Goal: Task Accomplishment & Management: Manage account settings

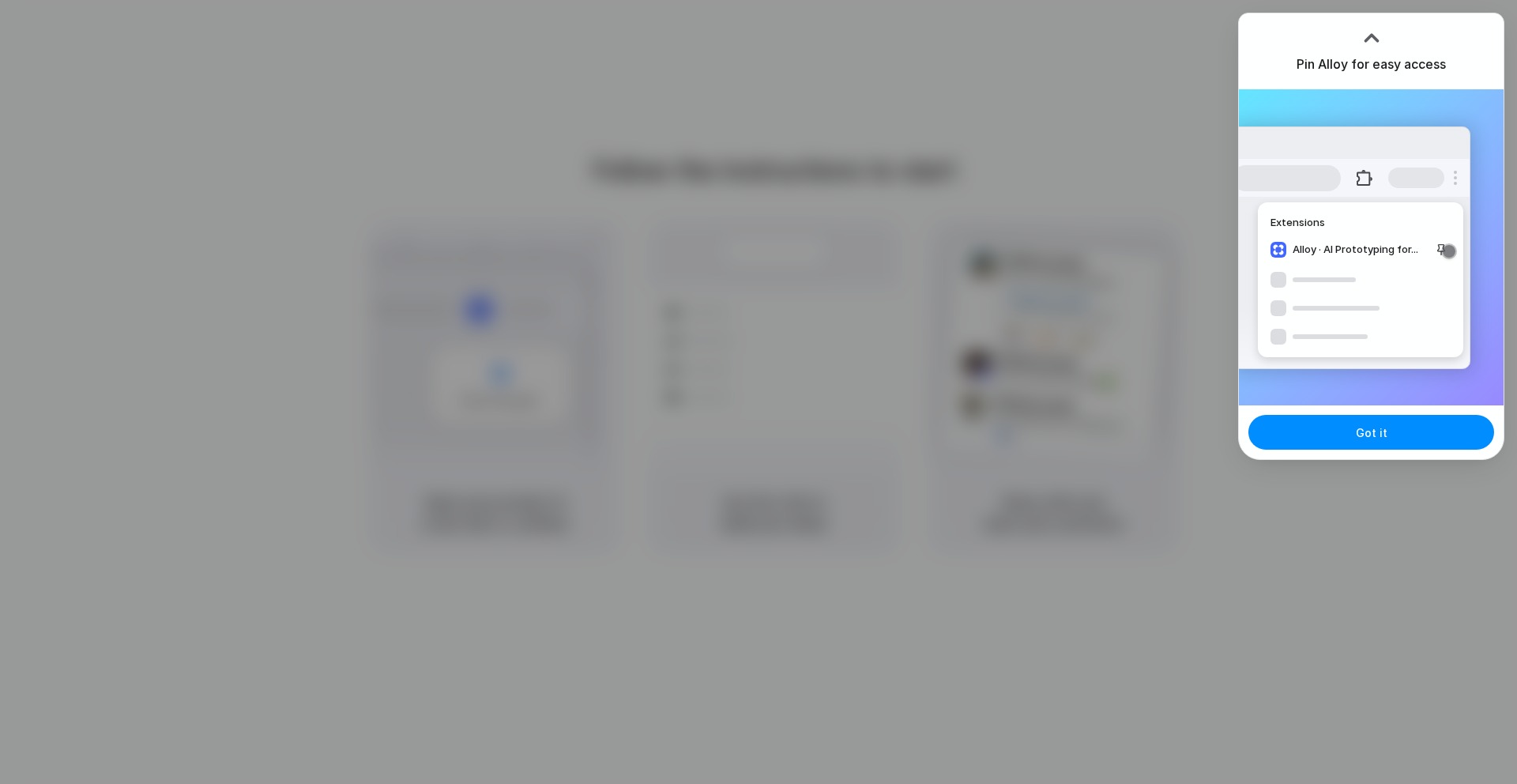
click at [1372, 46] on div at bounding box center [1372, 38] width 24 height 24
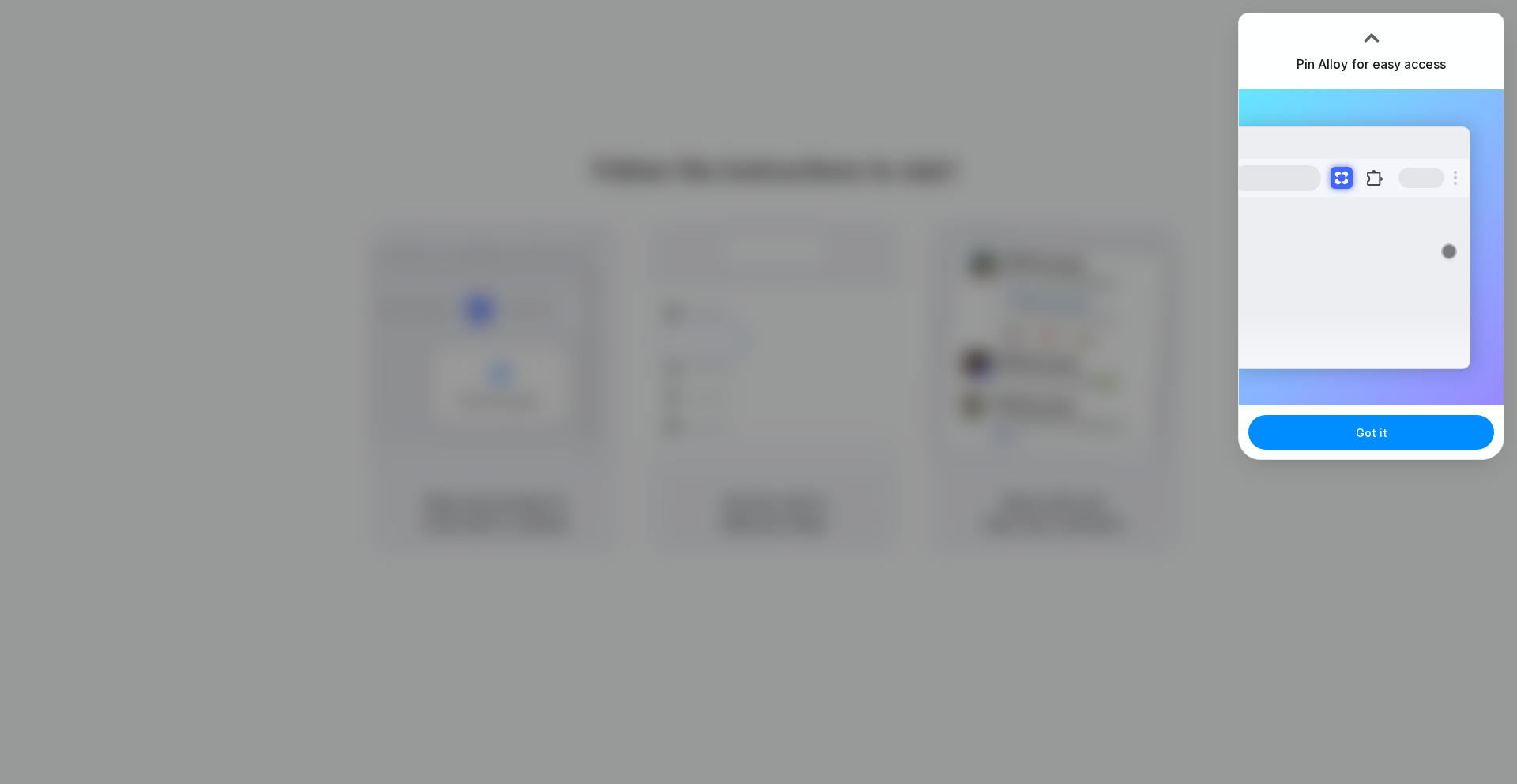
click at [1376, 37] on div at bounding box center [1372, 38] width 24 height 24
click at [1388, 447] on button "Got it" at bounding box center [1372, 433] width 246 height 35
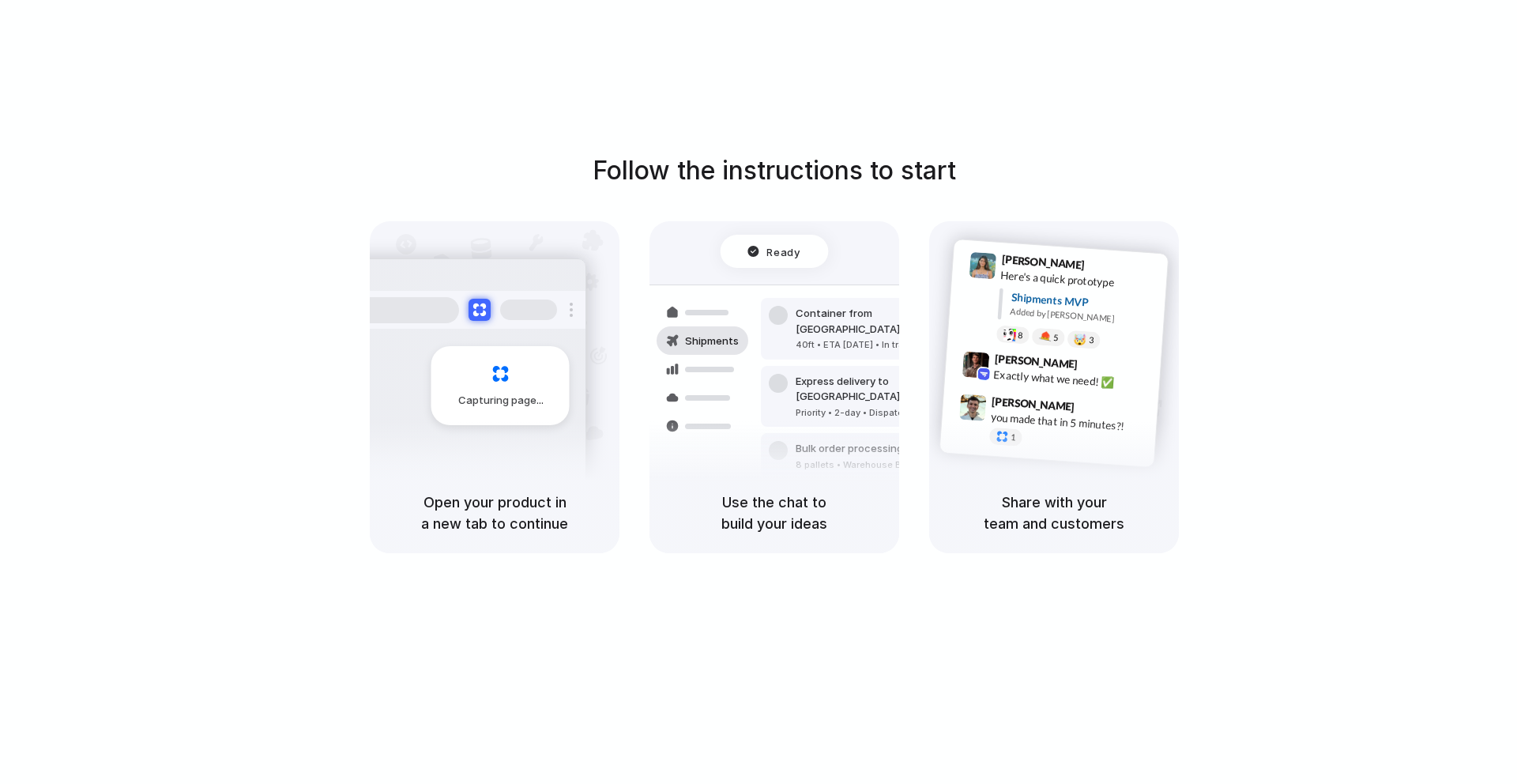
click at [758, 392] on div at bounding box center [758, 392] width 0 height 0
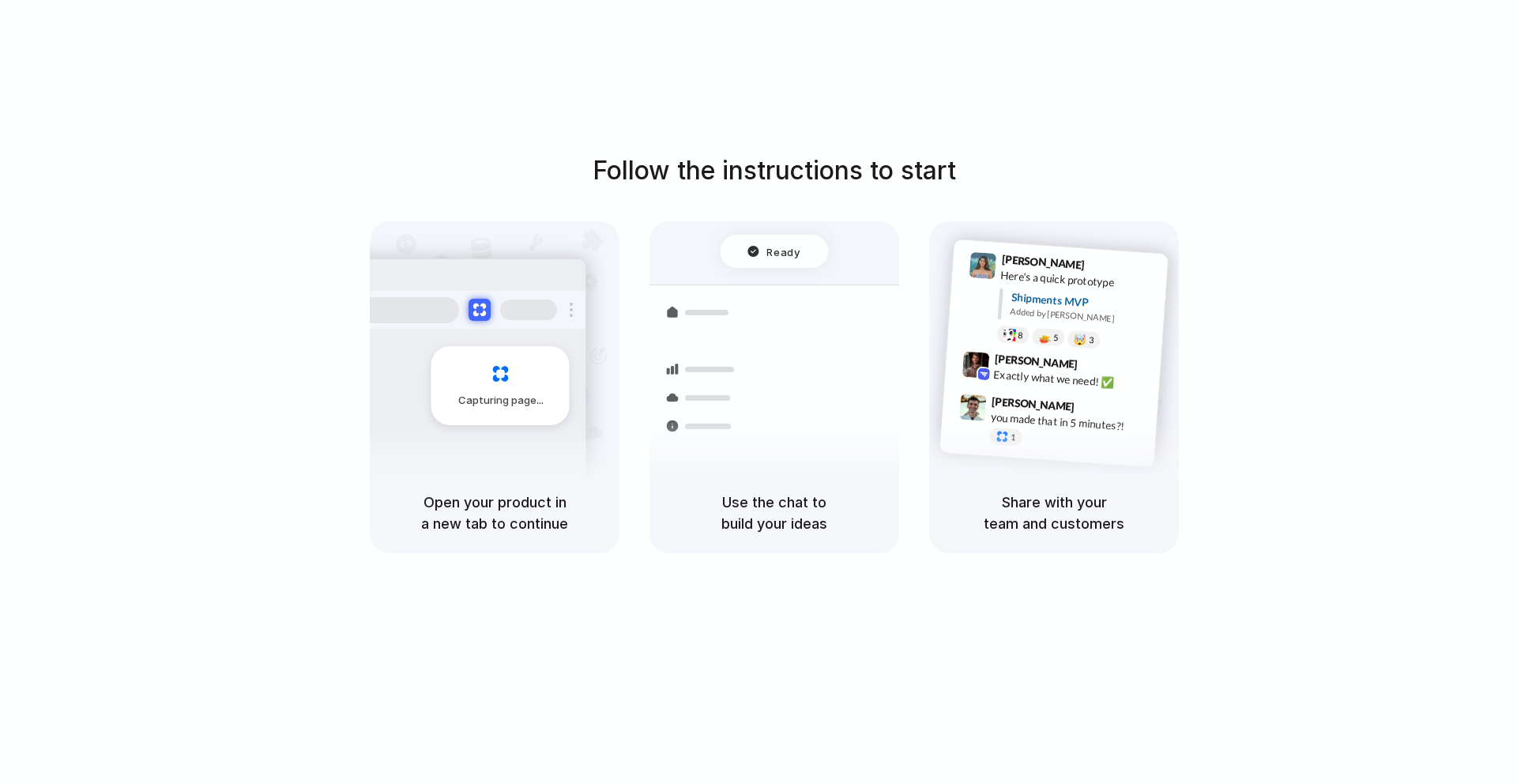
click at [758, 392] on div at bounding box center [758, 392] width 0 height 0
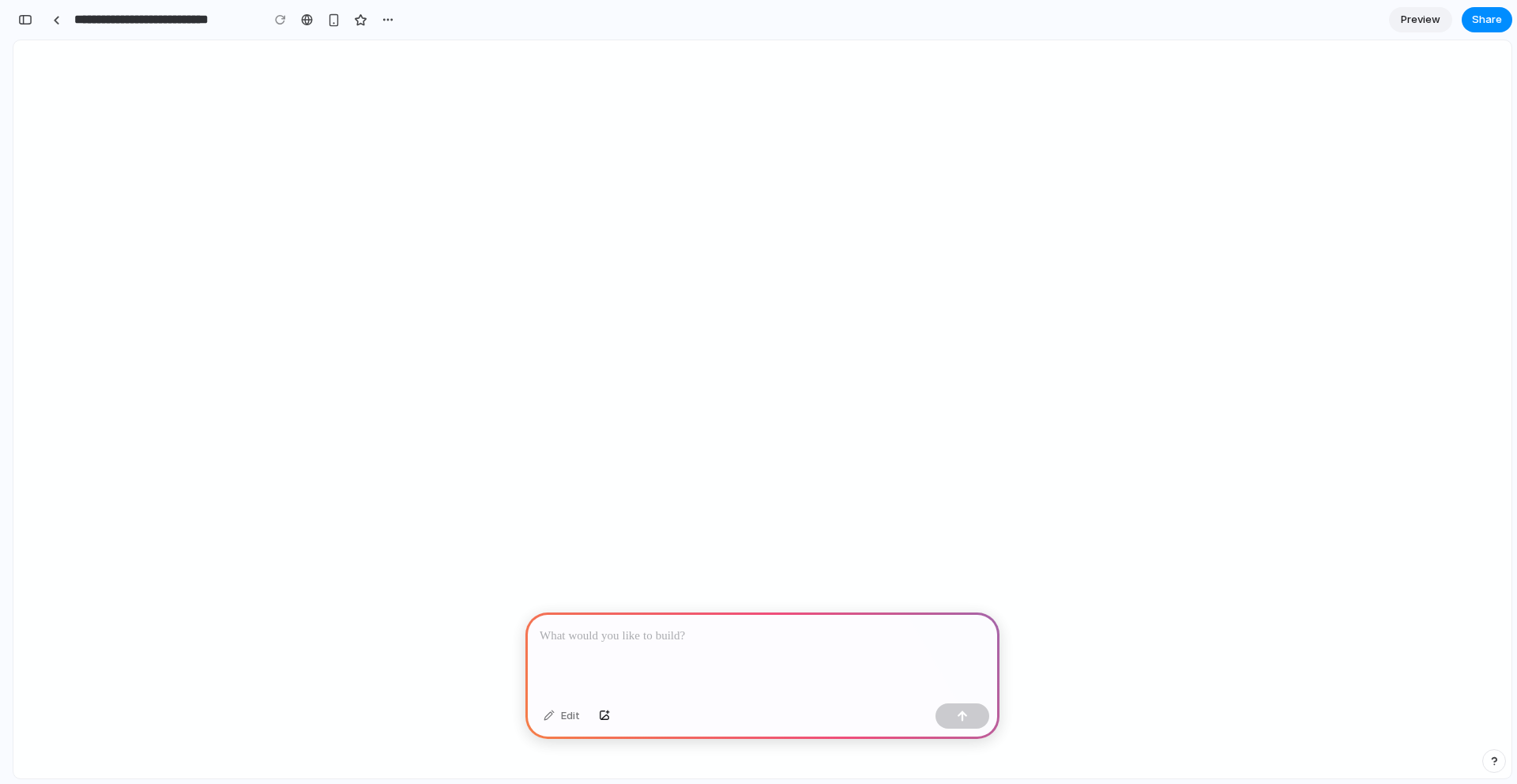
click at [682, 629] on p at bounding box center [762, 636] width 446 height 19
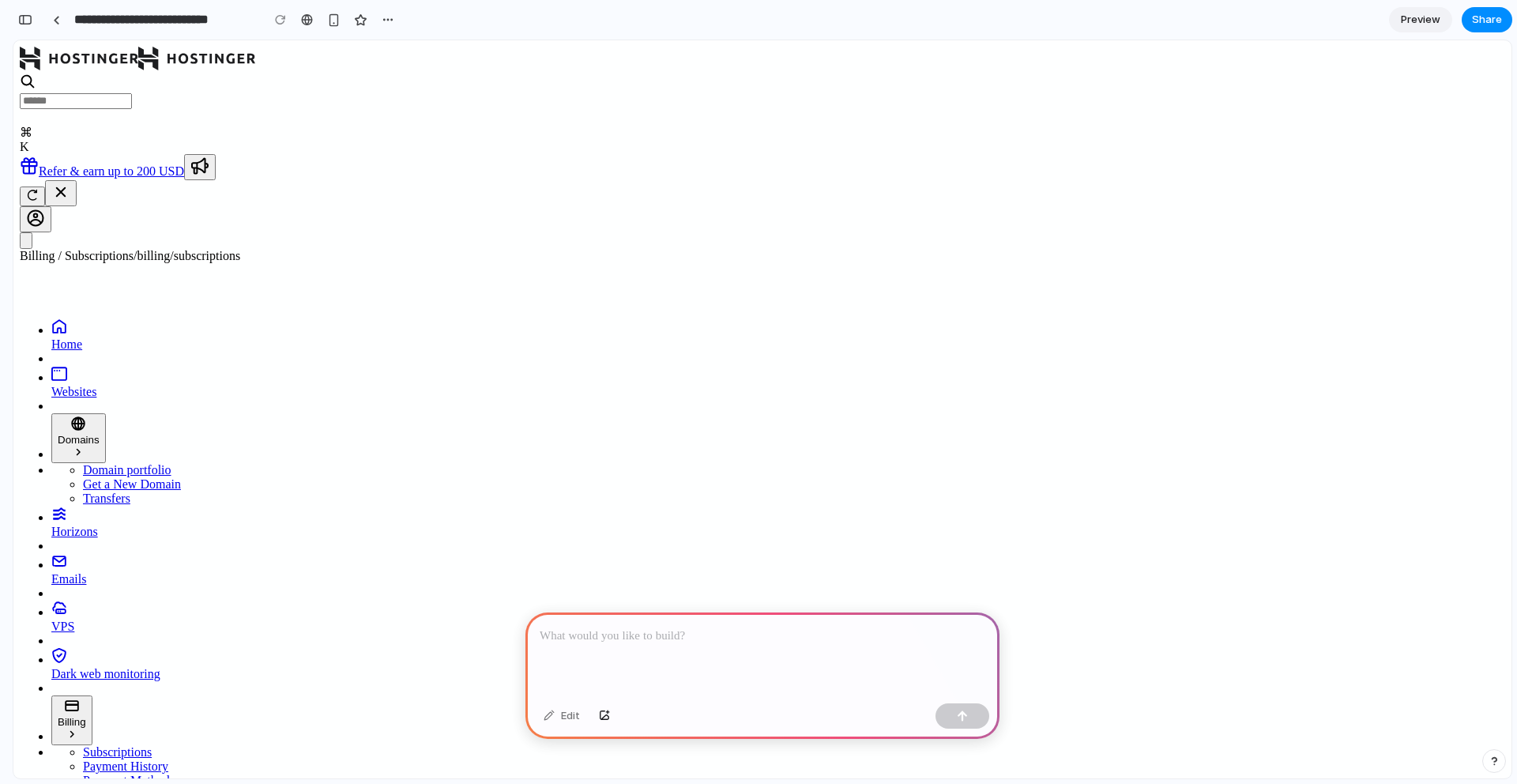
click at [1434, 30] on link "Preview" at bounding box center [1420, 20] width 63 height 26
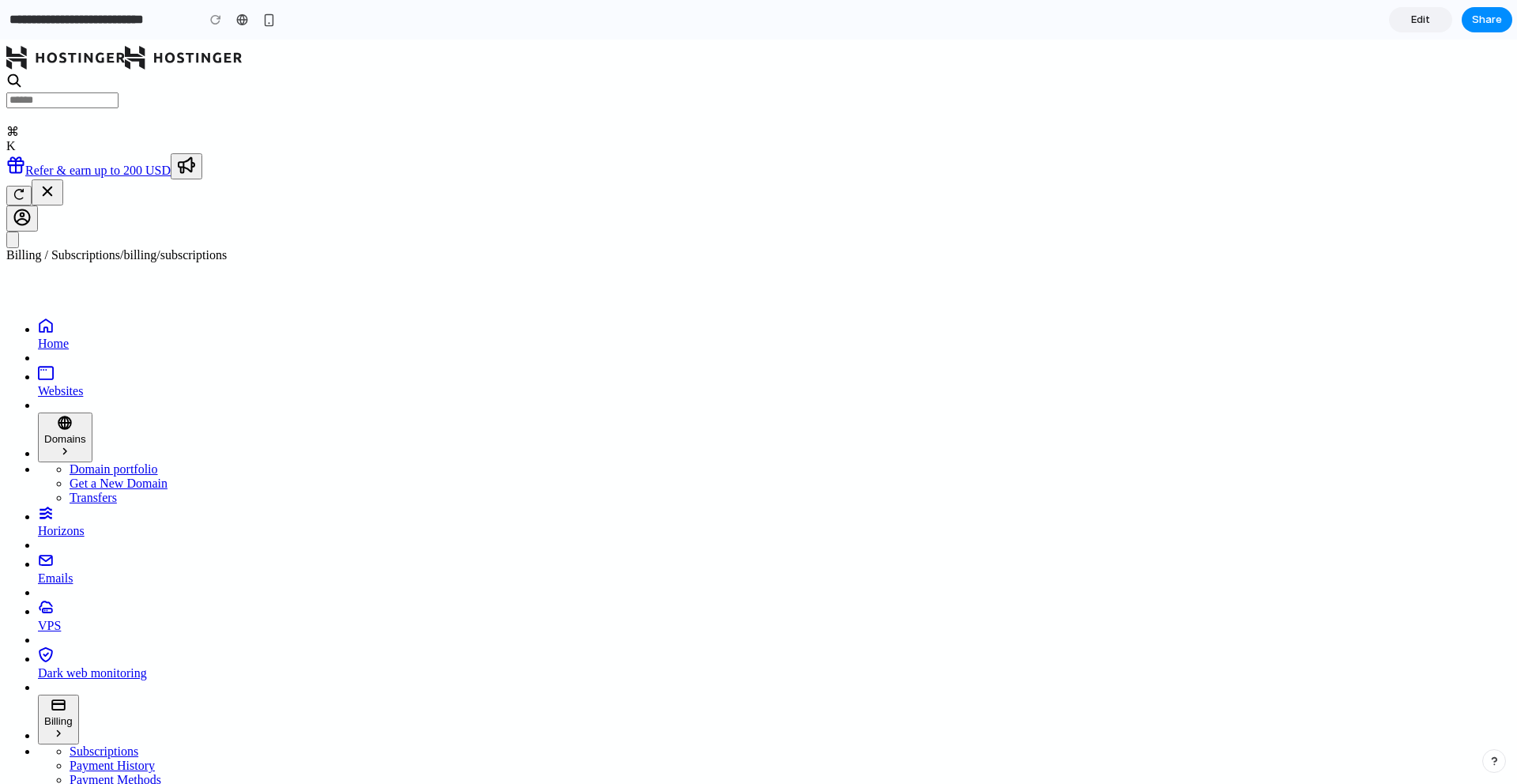
click at [1433, 23] on link "Edit" at bounding box center [1420, 20] width 63 height 26
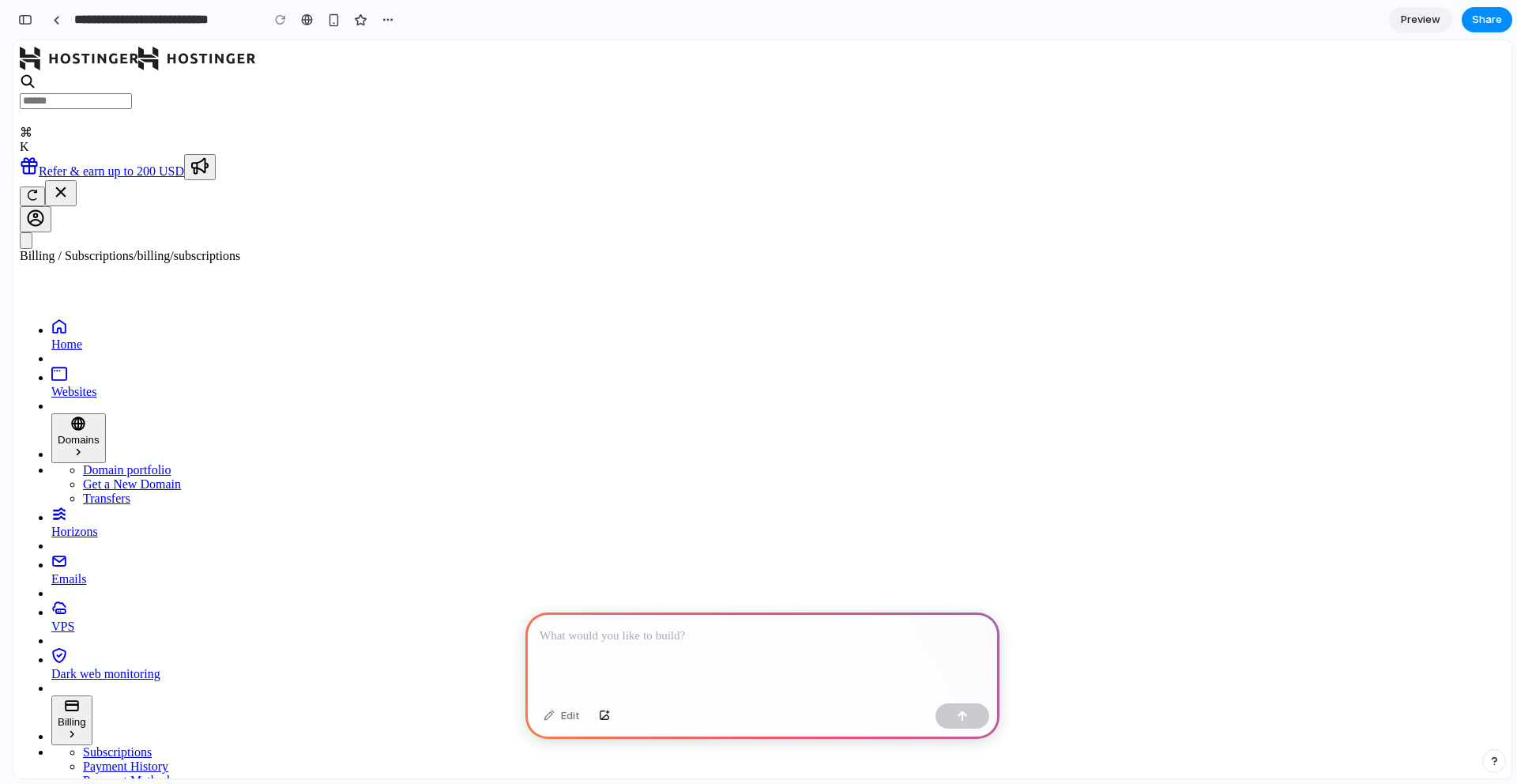
click at [1433, 23] on span "Preview" at bounding box center [1420, 20] width 39 height 16
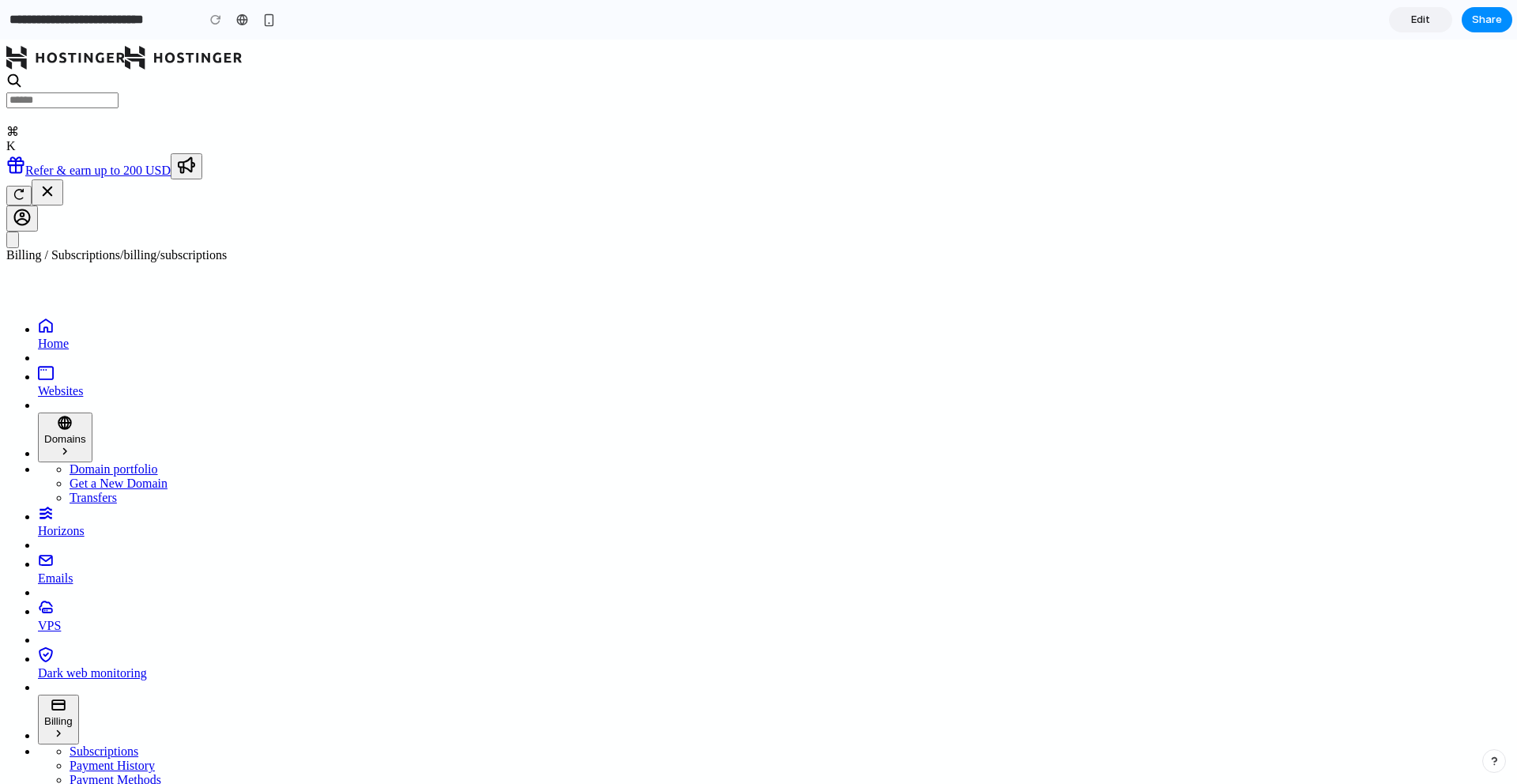
click at [86, 433] on span "Domains" at bounding box center [65, 438] width 42 height 12
click at [85, 524] on span "Horizons" at bounding box center [61, 530] width 46 height 14
click at [90, 505] on link "Horizons" at bounding box center [774, 521] width 1473 height 34
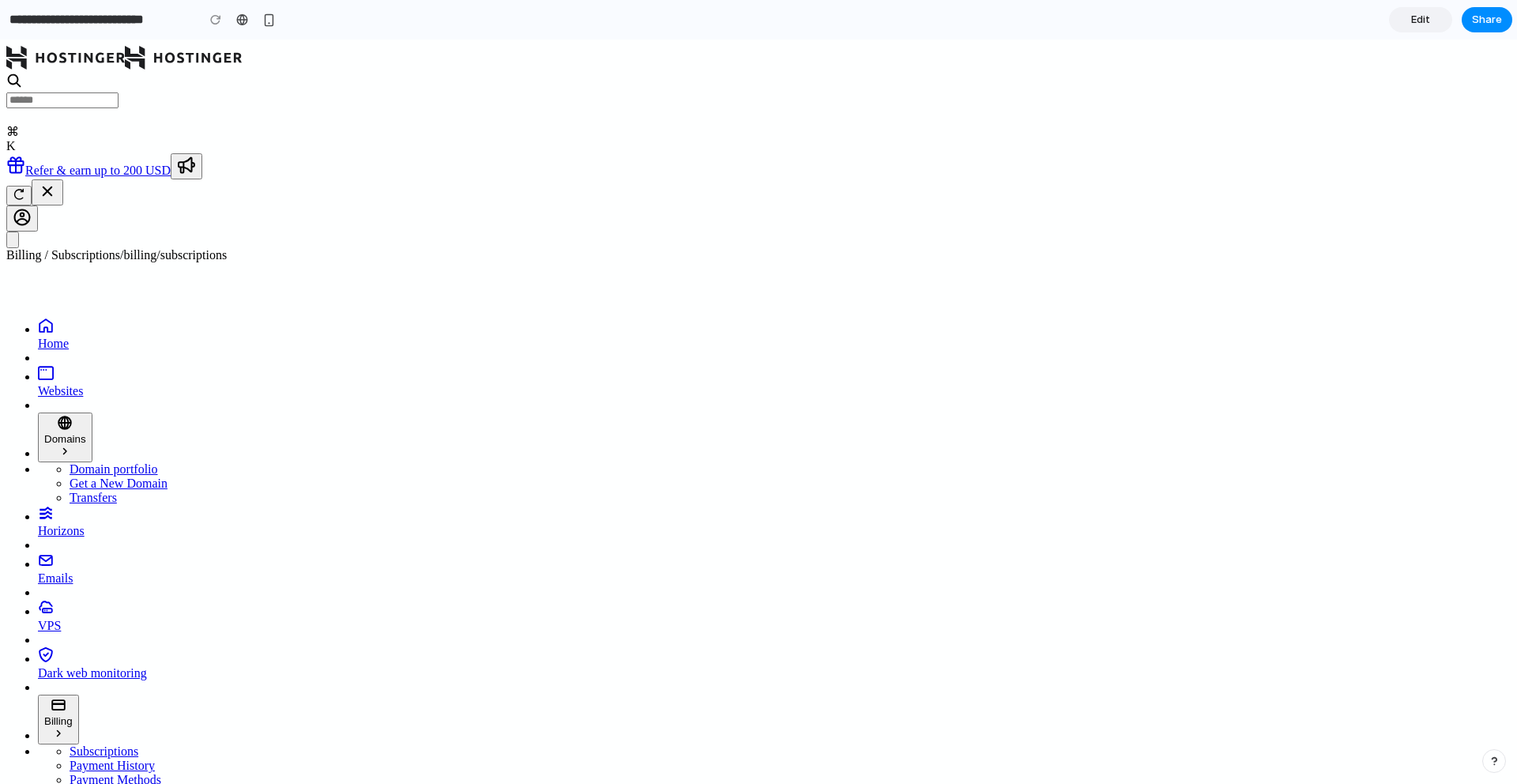
click at [90, 318] on ul "Home Websites Domains Domain portfolio Get a New Domain Transfers Horizons Emai…" at bounding box center [758, 592] width 1505 height 548
click at [61, 619] on span "VPS" at bounding box center [50, 625] width 23 height 14
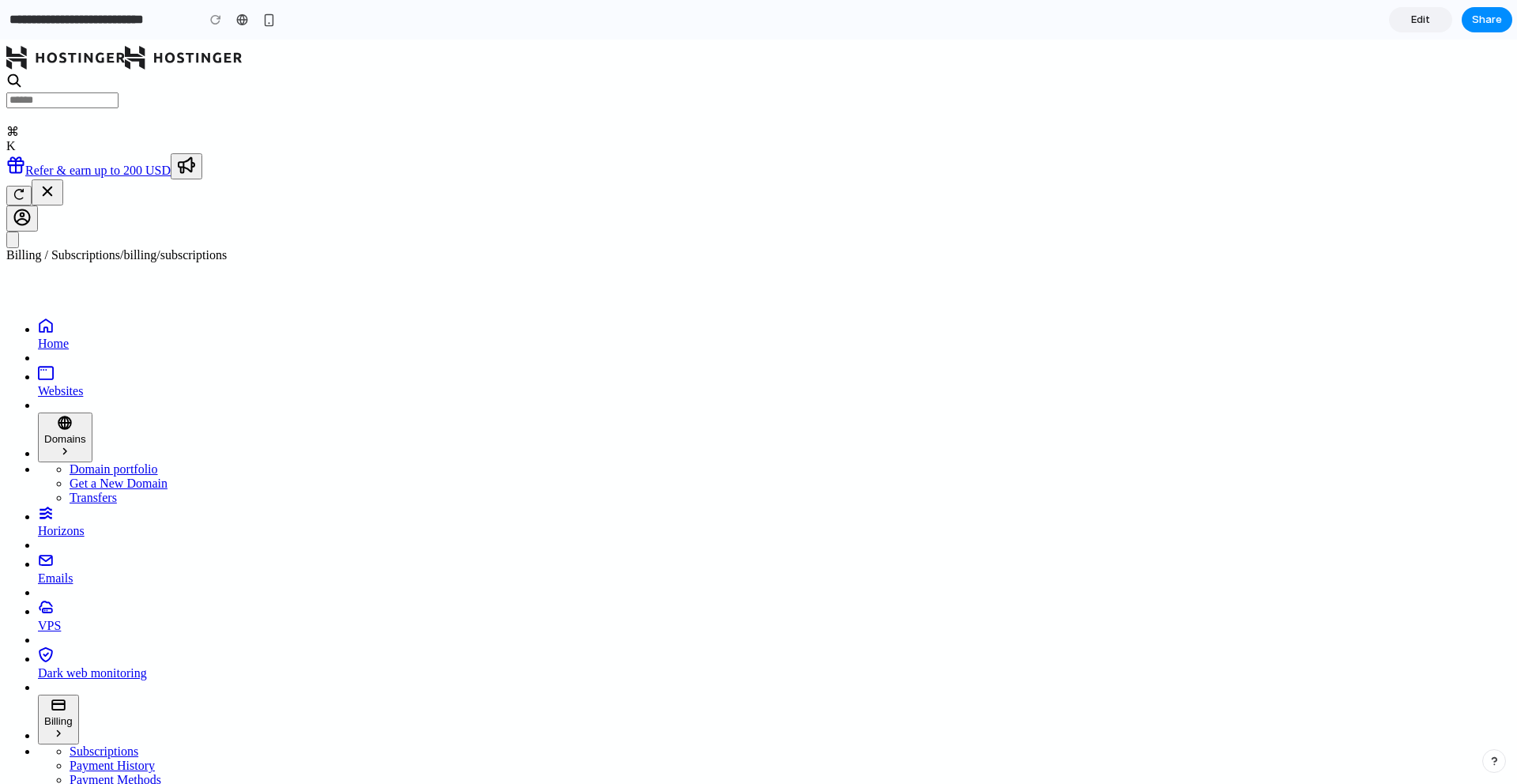
click at [83, 384] on span "Websites" at bounding box center [61, 390] width 45 height 14
click at [69, 337] on span "Home" at bounding box center [53, 343] width 31 height 14
click at [86, 433] on span "Domains" at bounding box center [65, 438] width 42 height 12
click at [123, 365] on link "Websites" at bounding box center [774, 382] width 1473 height 34
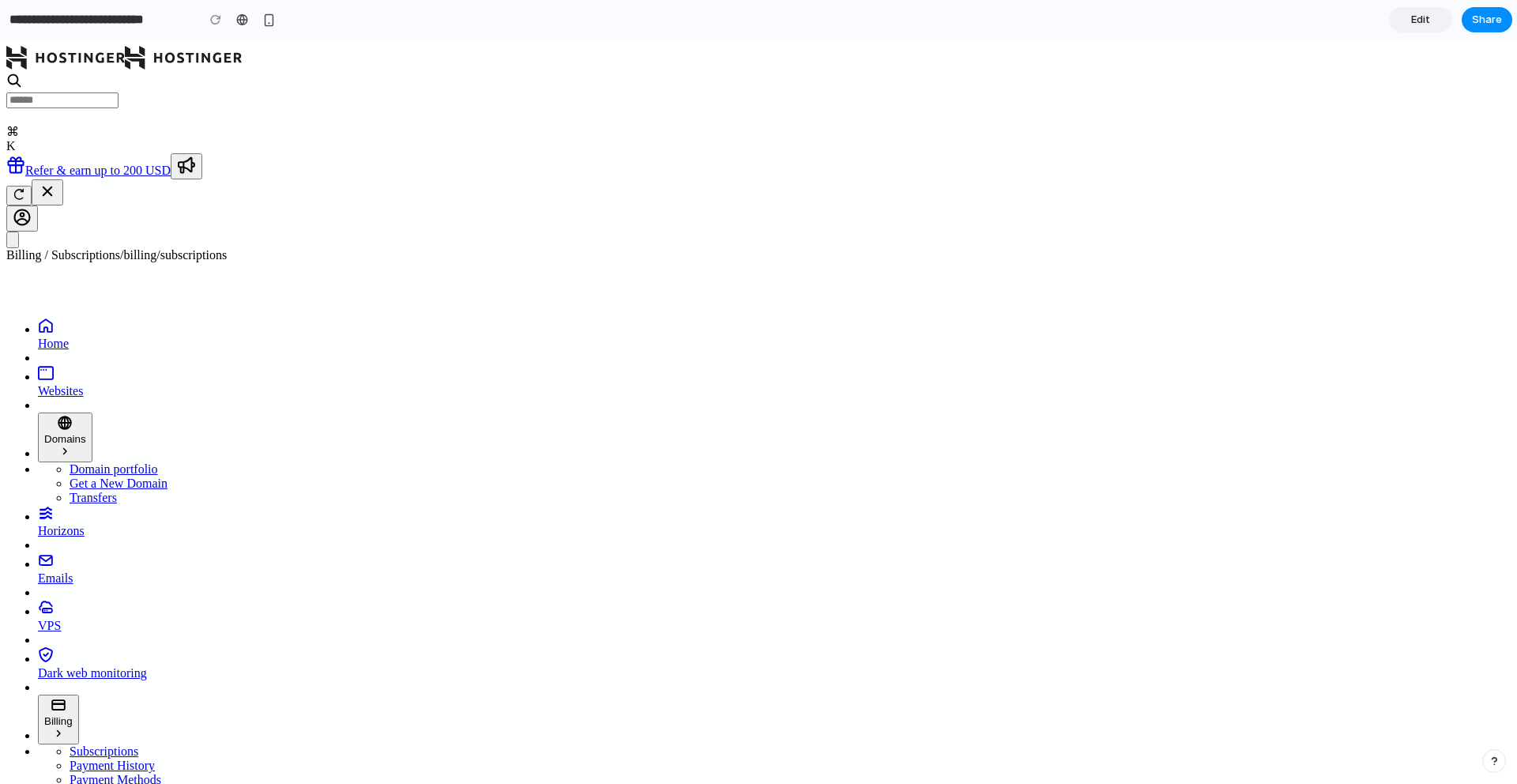
click at [86, 433] on span "Domains" at bounding box center [65, 438] width 42 height 12
click at [121, 505] on link "Horizons" at bounding box center [774, 521] width 1473 height 34
click at [72, 318] on link "Home" at bounding box center [774, 335] width 1473 height 34
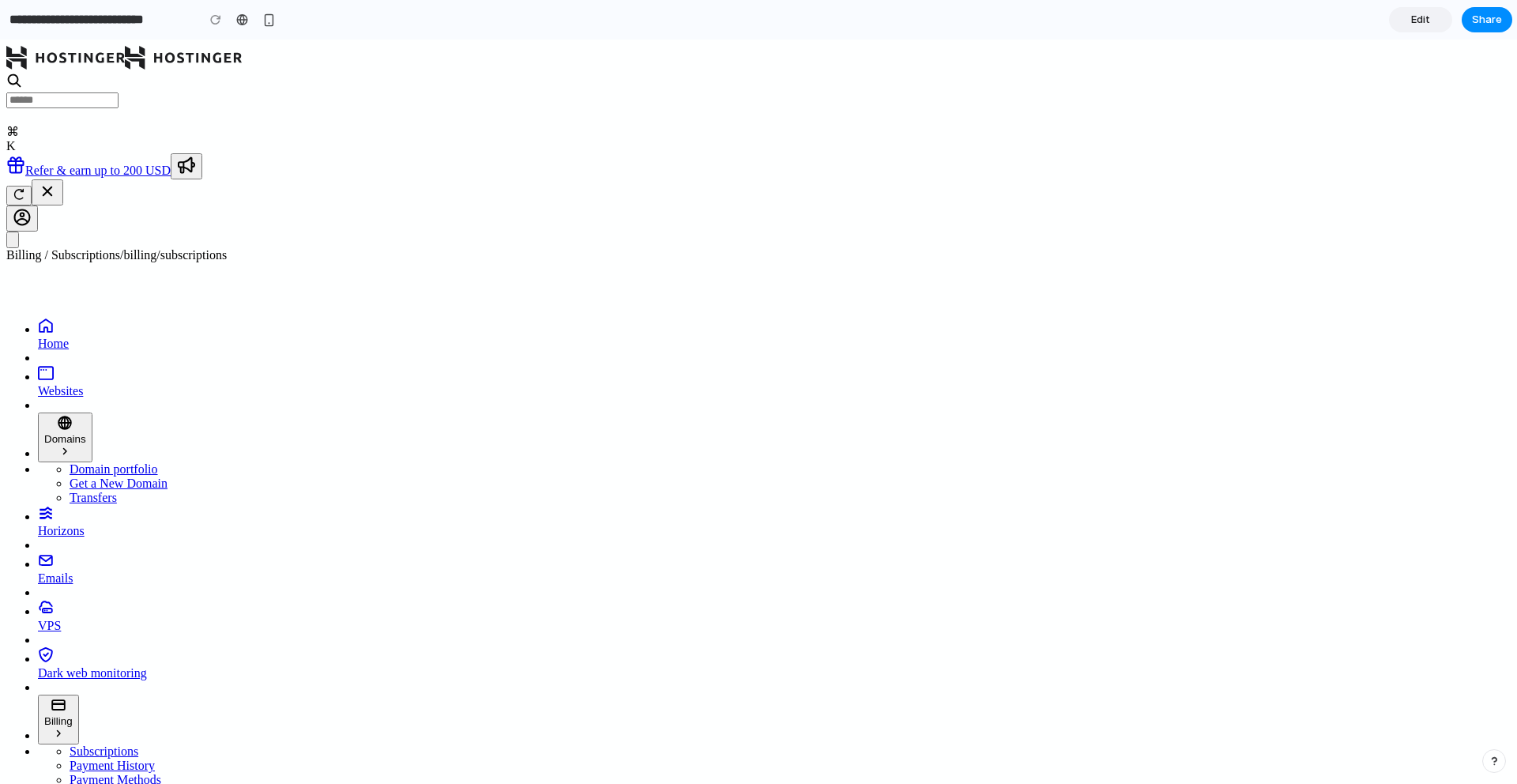
click at [758, 392] on div at bounding box center [758, 392] width 0 height 0
click at [79, 69] on img at bounding box center [65, 57] width 118 height 24
click at [69, 337] on span "Home" at bounding box center [53, 343] width 31 height 14
click at [83, 384] on span "Websites" at bounding box center [61, 390] width 45 height 14
click at [92, 413] on button "Domains" at bounding box center [65, 438] width 54 height 49
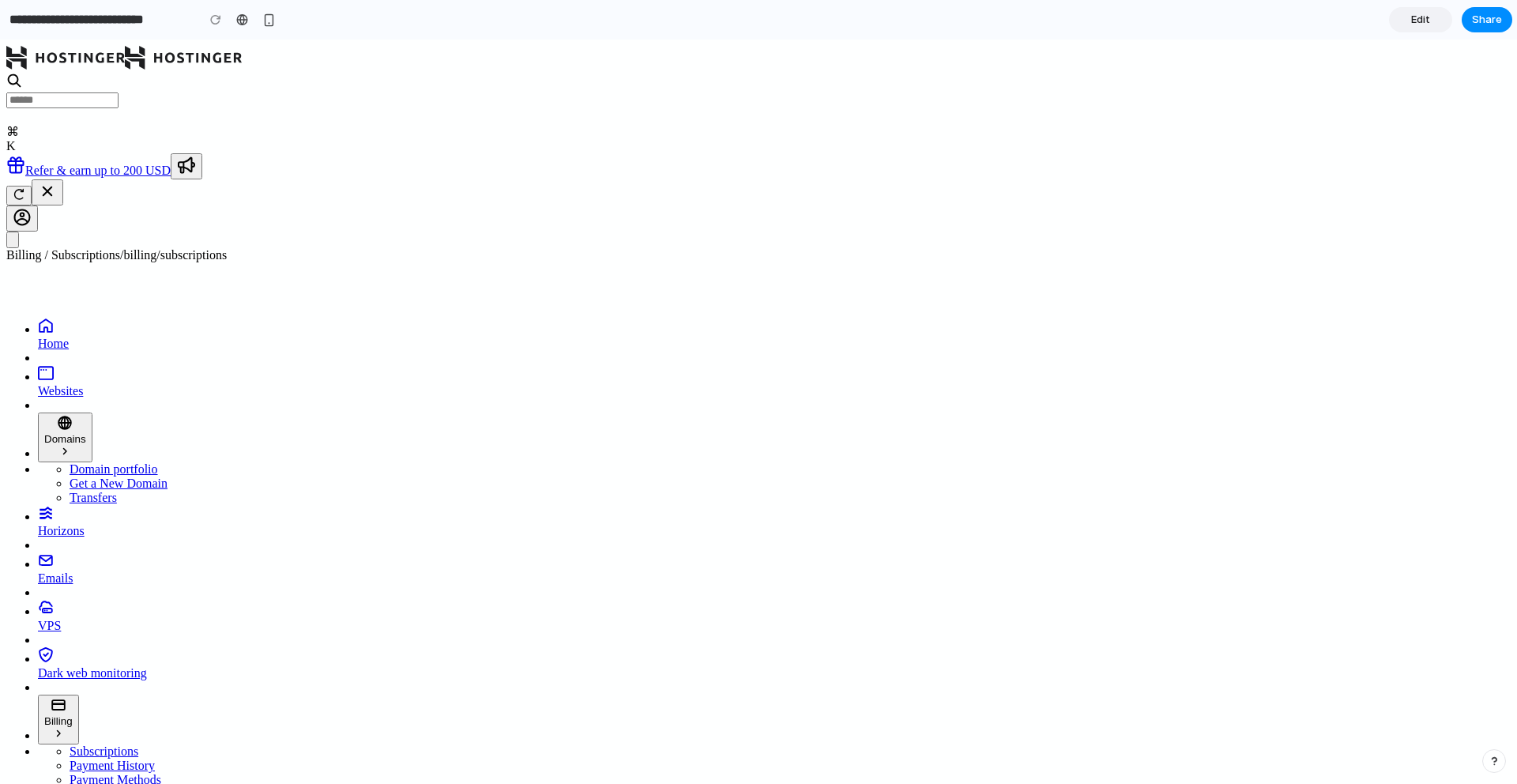
click at [85, 524] on span "Horizons" at bounding box center [61, 530] width 46 height 14
click at [73, 572] on span "Emails" at bounding box center [56, 578] width 35 height 14
click at [61, 619] on span "VPS" at bounding box center [50, 625] width 23 height 14
drag, startPoint x: 606, startPoint y: 128, endPoint x: 568, endPoint y: 128, distance: 38.0
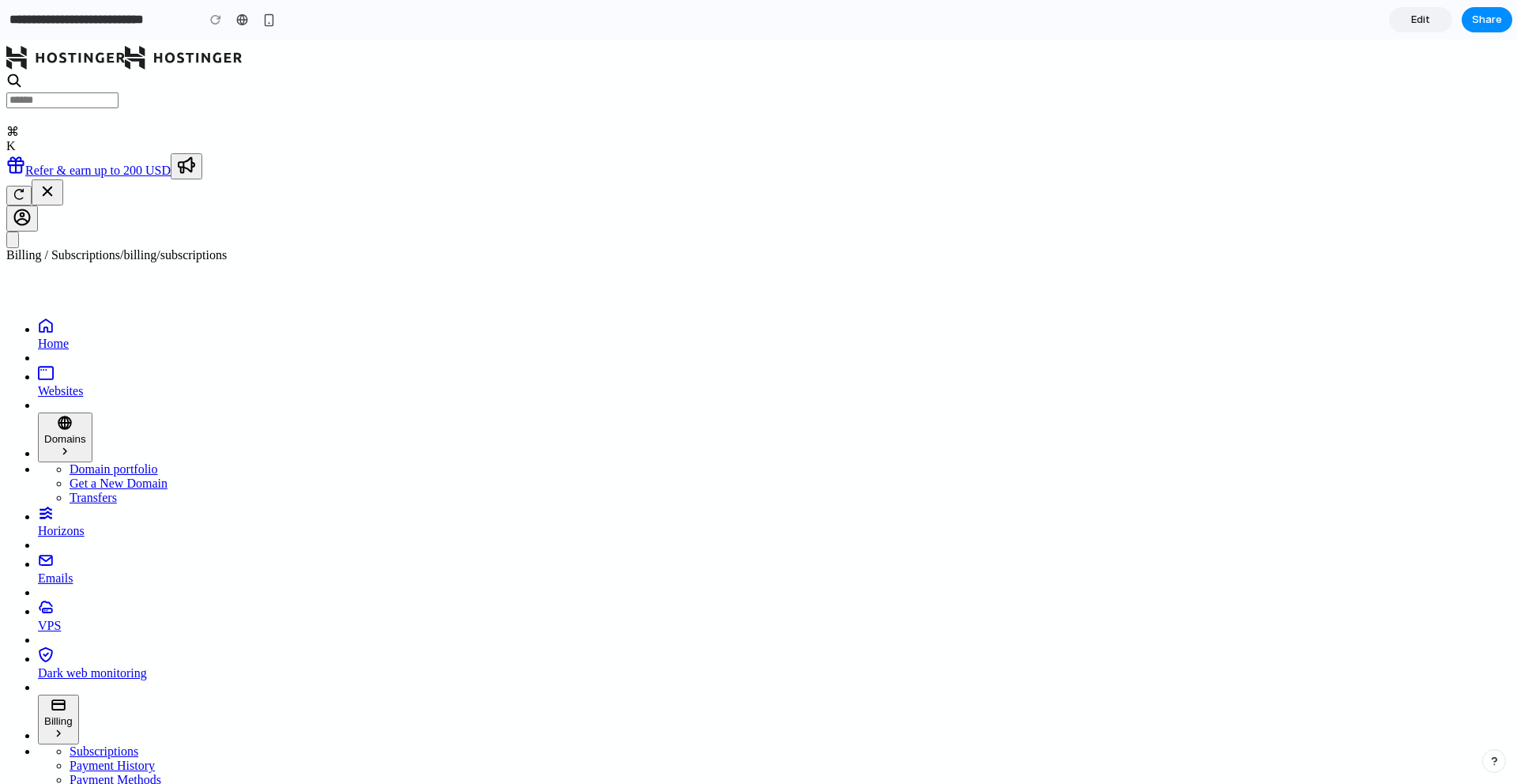
click at [155, 758] on span "Payment History" at bounding box center [112, 765] width 85 height 14
click at [127, 773] on span "Payment Methods" at bounding box center [115, 779] width 92 height 14
click at [51, 552] on link "Emails" at bounding box center [774, 569] width 1473 height 34
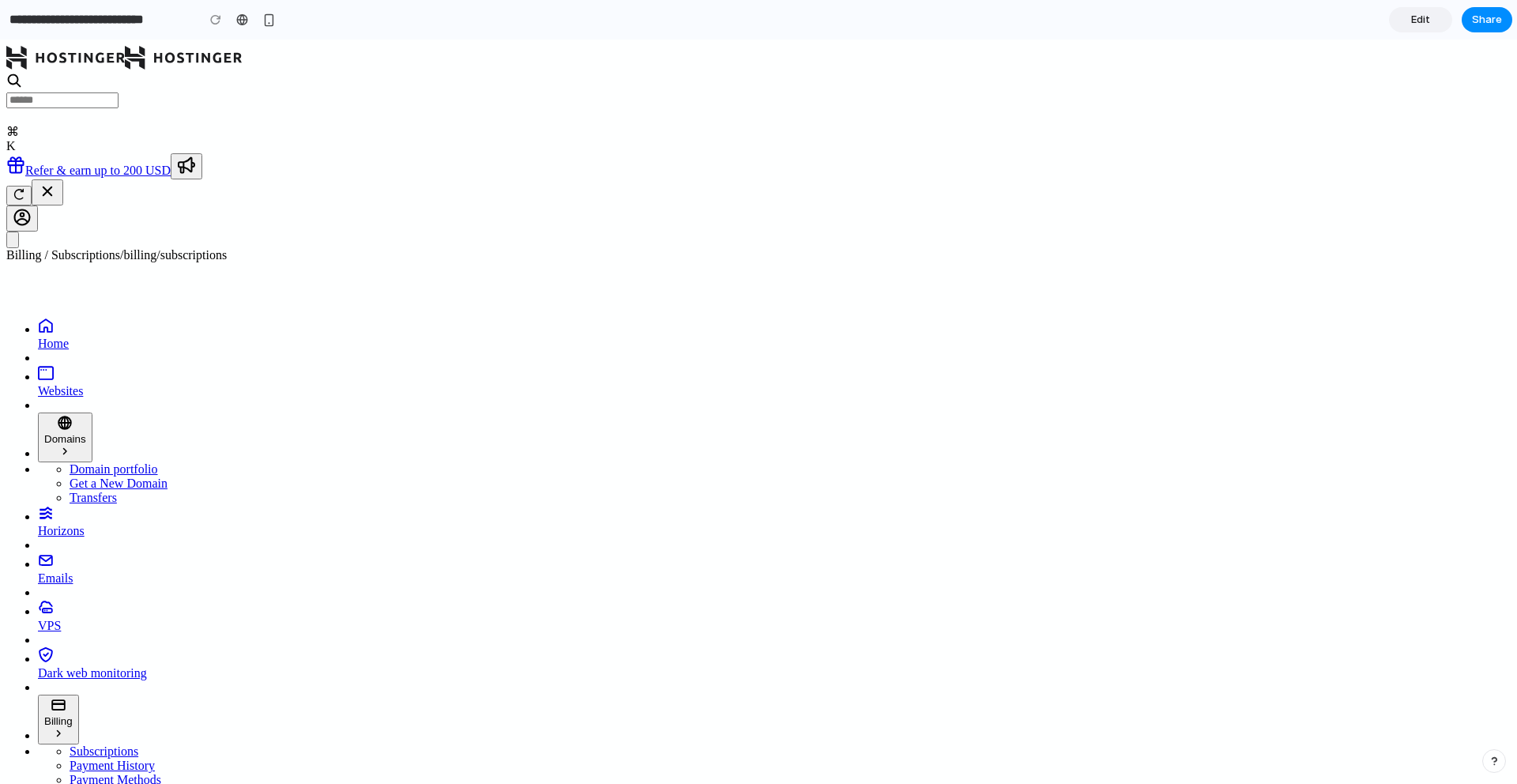
click at [53, 505] on link "Horizons" at bounding box center [774, 521] width 1473 height 34
click at [56, 384] on span "Websites" at bounding box center [61, 390] width 45 height 14
click at [47, 337] on span "Home" at bounding box center [53, 343] width 31 height 14
drag, startPoint x: 202, startPoint y: 163, endPoint x: 95, endPoint y: 204, distance: 114.6
click at [95, 318] on div "Home Websites Domains Domain portfolio Get a New Domain Transfers Horizons Emai…" at bounding box center [758, 592] width 1505 height 548
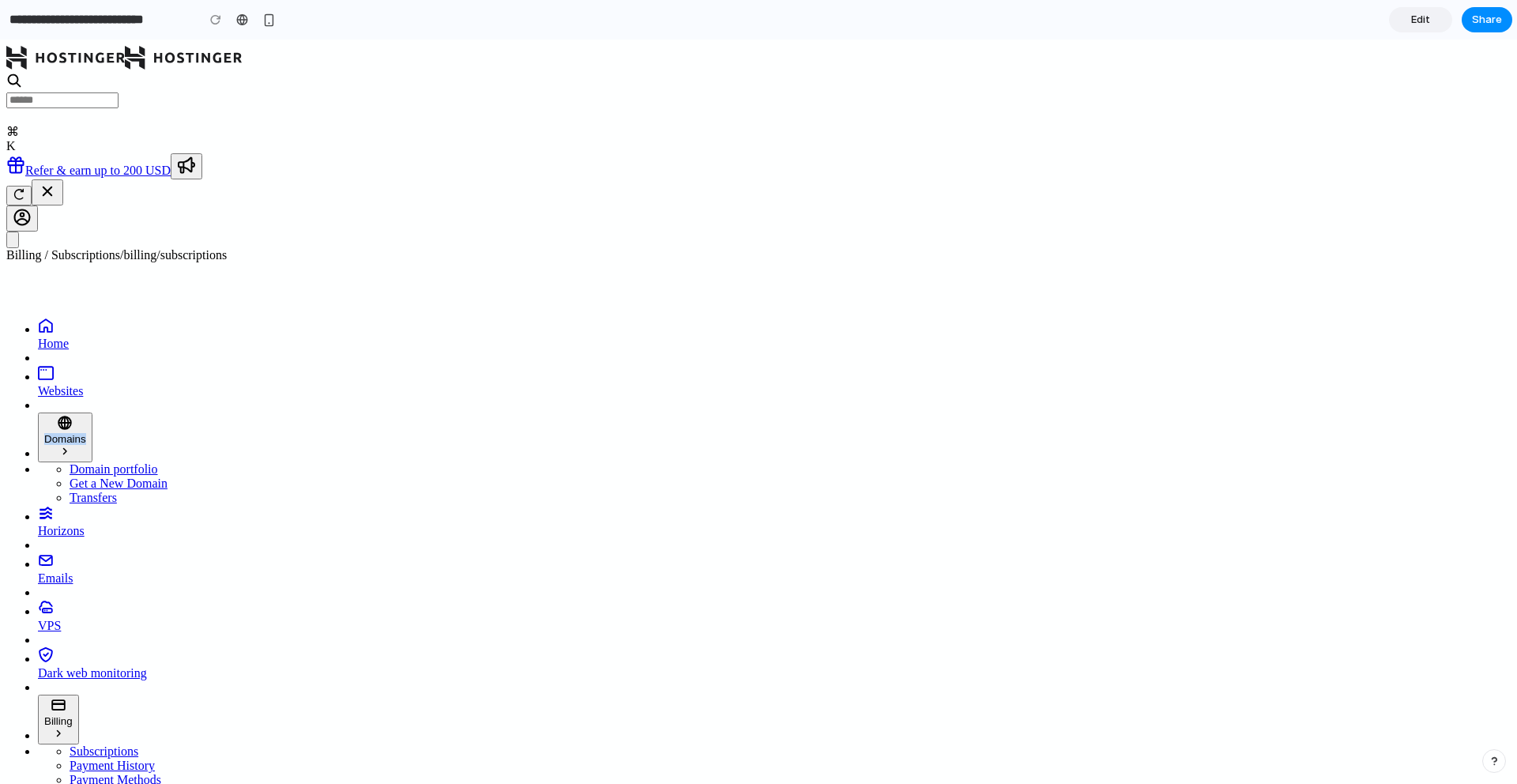
click at [264, 23] on div "button" at bounding box center [269, 20] width 14 height 14
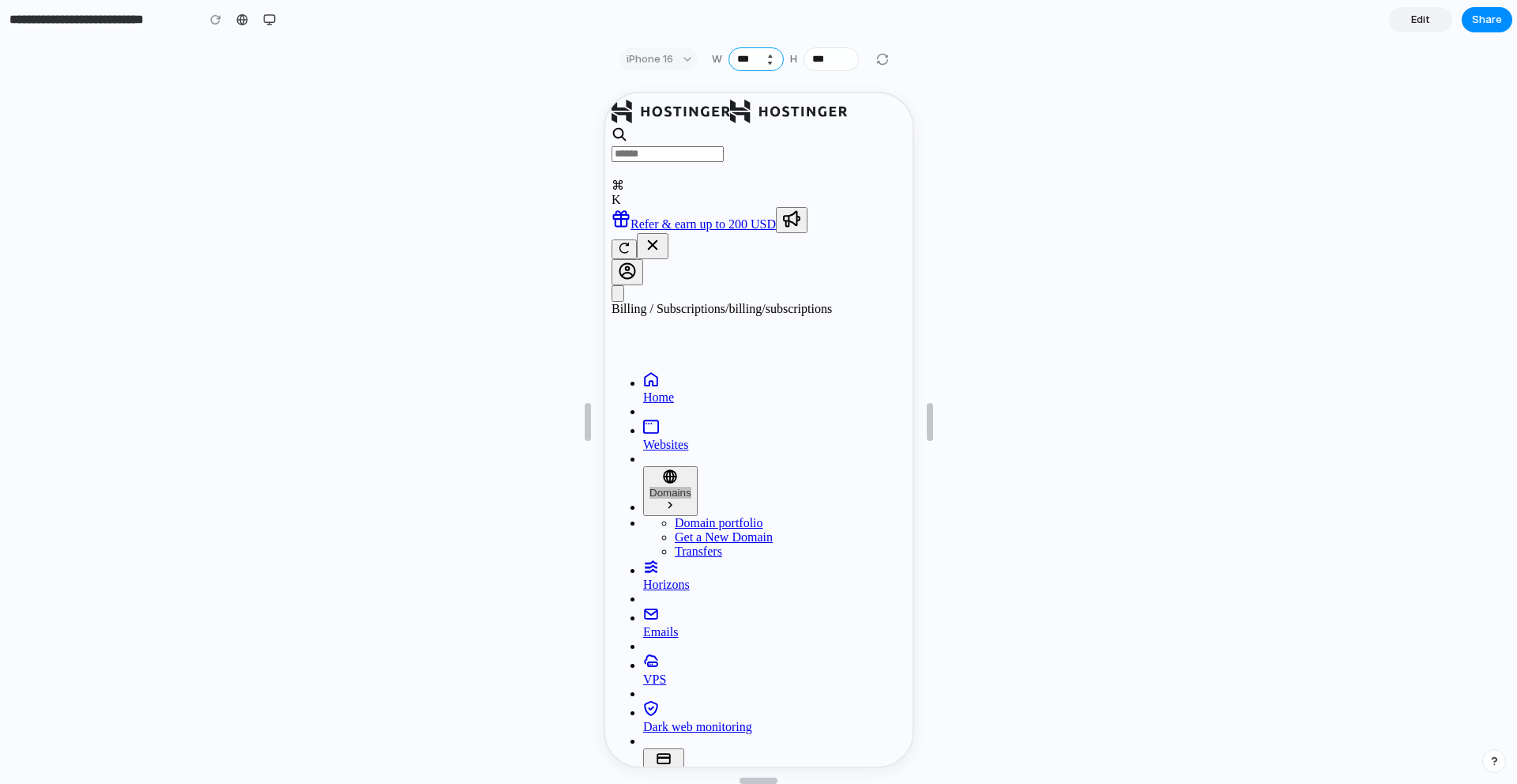
click at [755, 57] on input "***" at bounding box center [756, 59] width 55 height 24
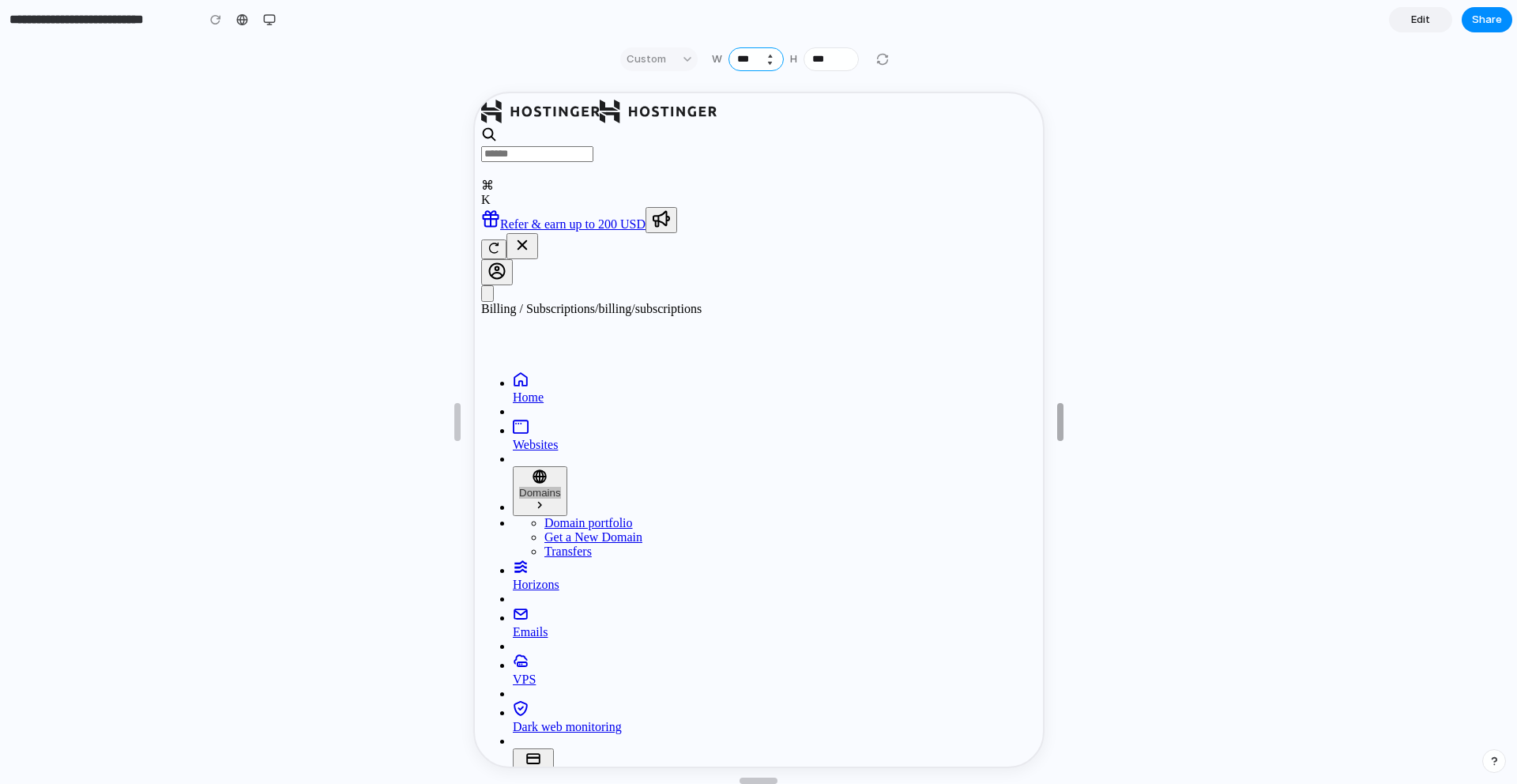
drag, startPoint x: 928, startPoint y: 390, endPoint x: 1063, endPoint y: 341, distance: 143.6
type input "***"
click at [481, 295] on icon at bounding box center [481, 295] width 0 height 0
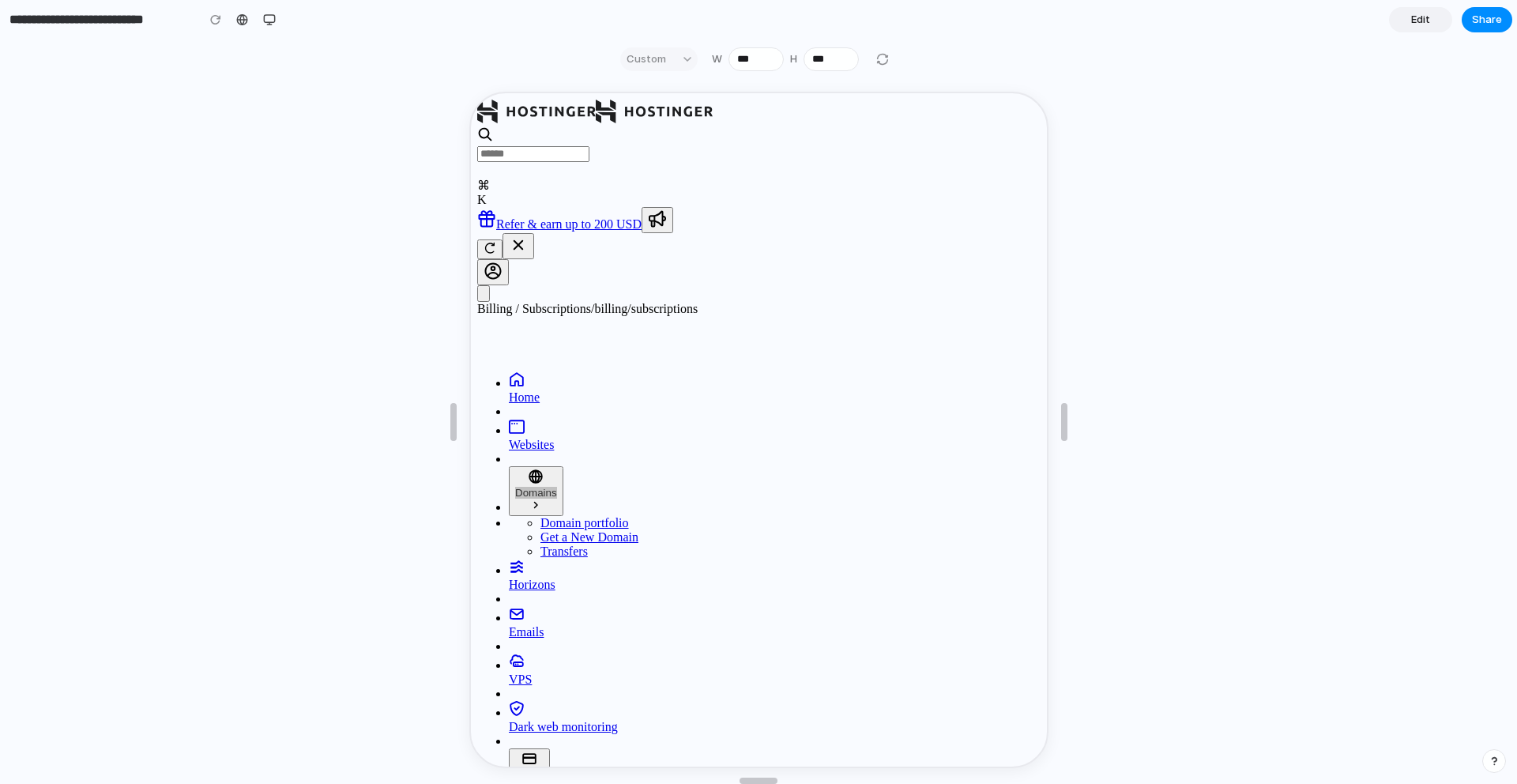
click at [481, 295] on icon at bounding box center [481, 295] width 0 height 0
click at [555, 485] on span "Domains" at bounding box center [533, 491] width 42 height 12
drag, startPoint x: 1046, startPoint y: 289, endPoint x: 1206, endPoint y: 255, distance: 163.6
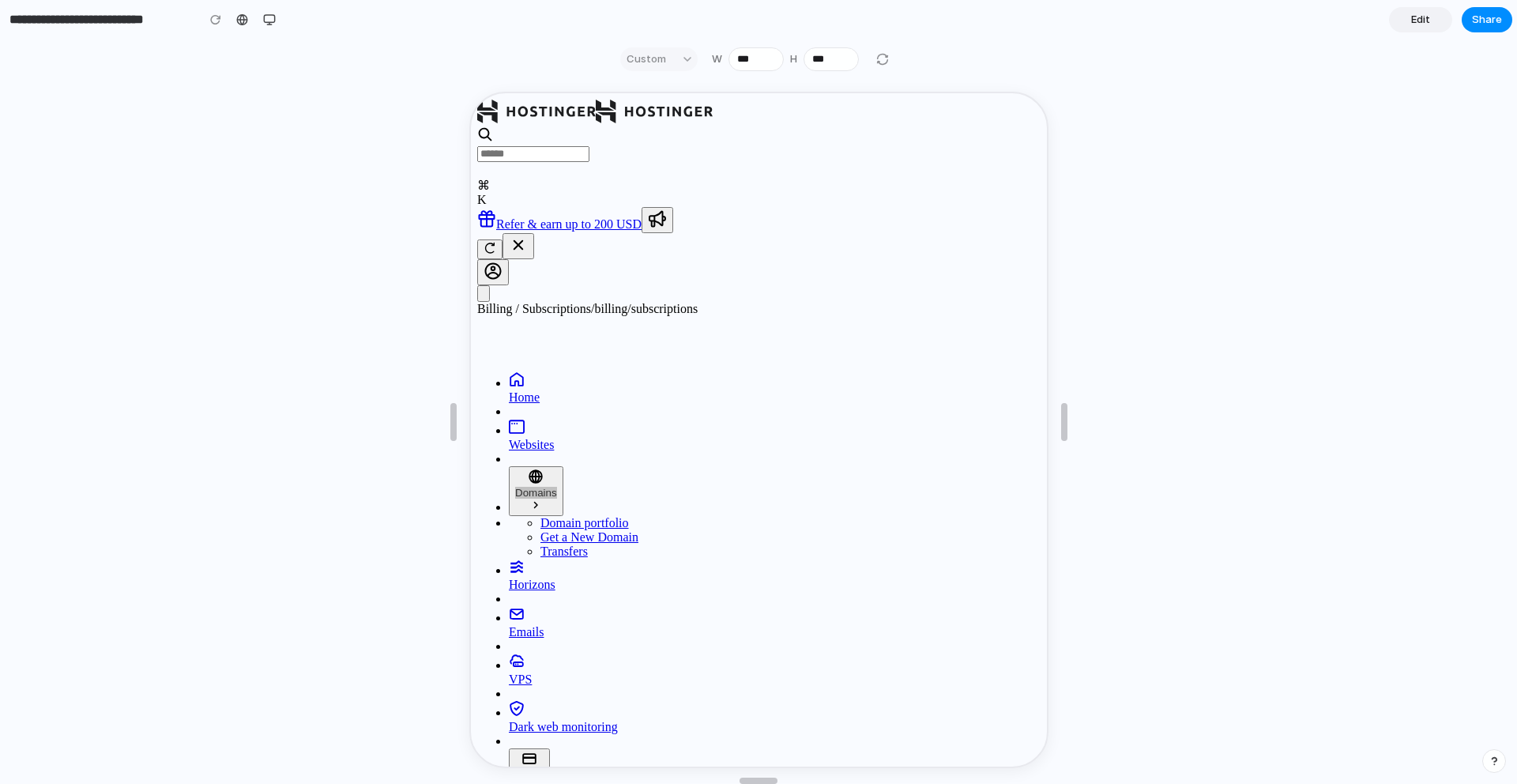
click at [1206, 255] on div at bounding box center [758, 431] width 1517 height 705
click at [209, 79] on div at bounding box center [758, 431] width 1517 height 705
click at [248, 19] on link at bounding box center [243, 20] width 24 height 24
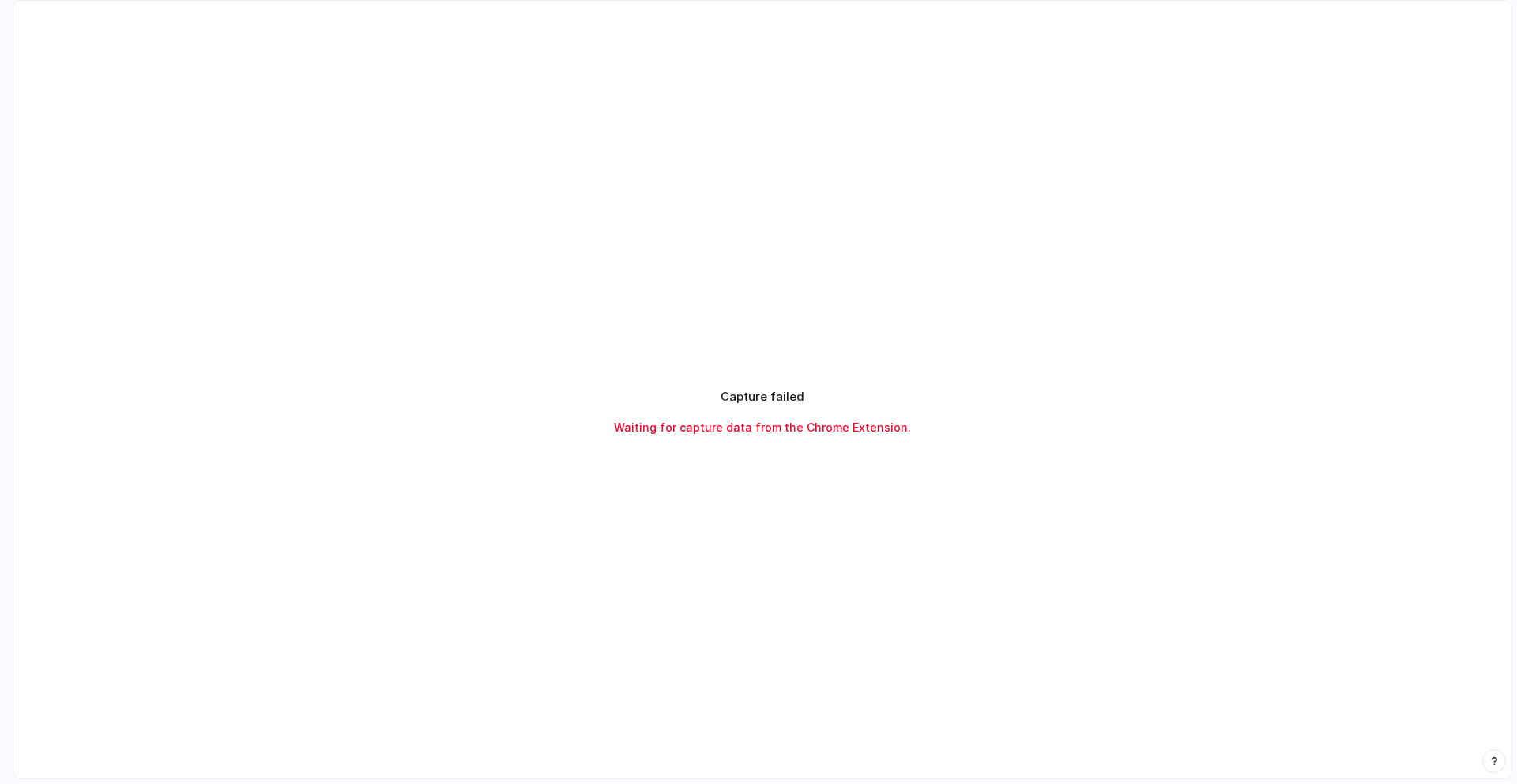
click at [662, 301] on div "Capture failed Waiting for capture data from the Chrome Extension." at bounding box center [762, 411] width 1499 height 822
click at [752, 431] on span "Waiting for capture data from the Chrome Extension." at bounding box center [762, 427] width 297 height 17
drag, startPoint x: 892, startPoint y: 354, endPoint x: 448, endPoint y: 161, distance: 484.1
click at [458, 188] on div "Capture failed Waiting for capture data from the Chrome Extension." at bounding box center [762, 411] width 1499 height 822
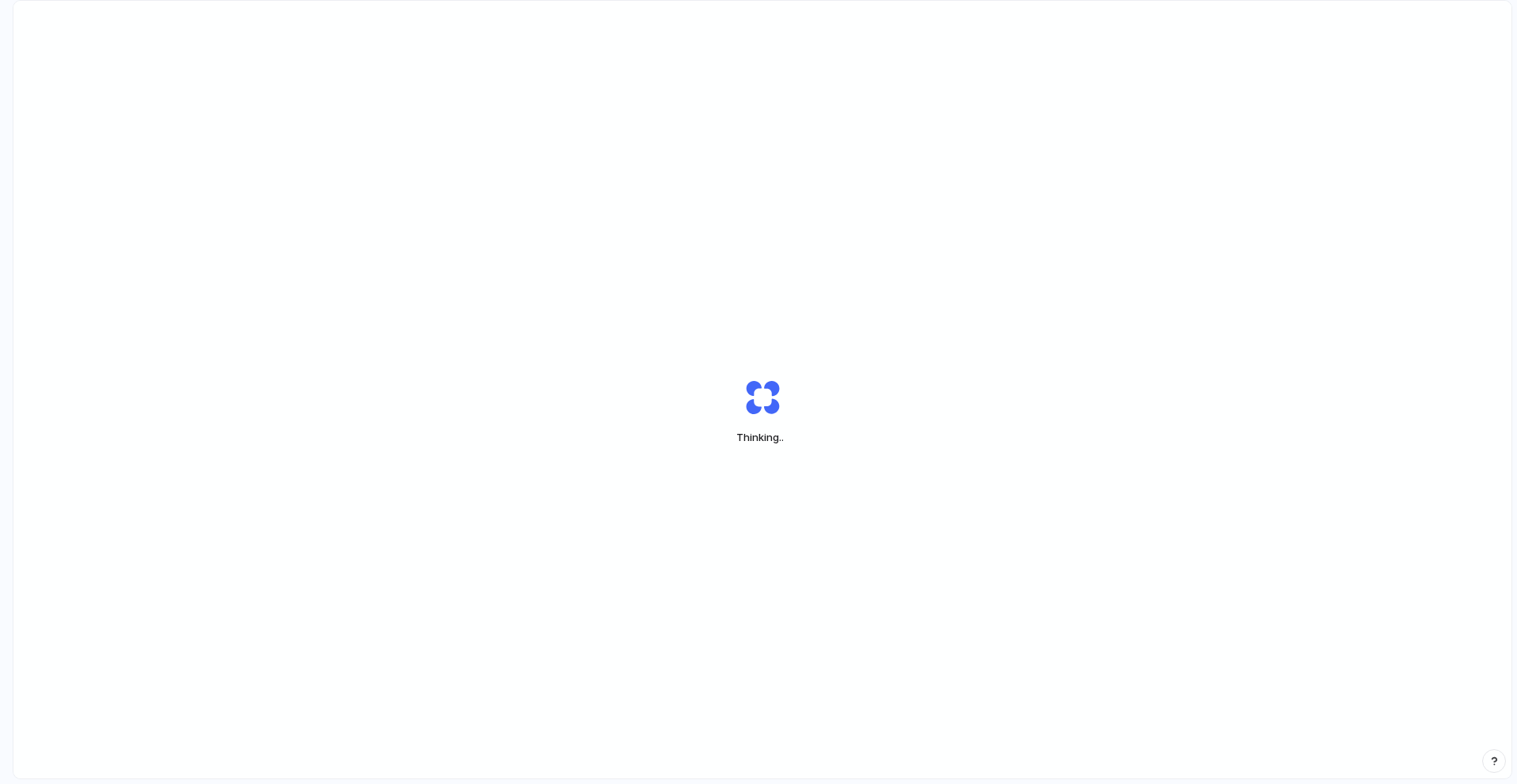
click at [549, 230] on div "Thinking .." at bounding box center [762, 411] width 1499 height 822
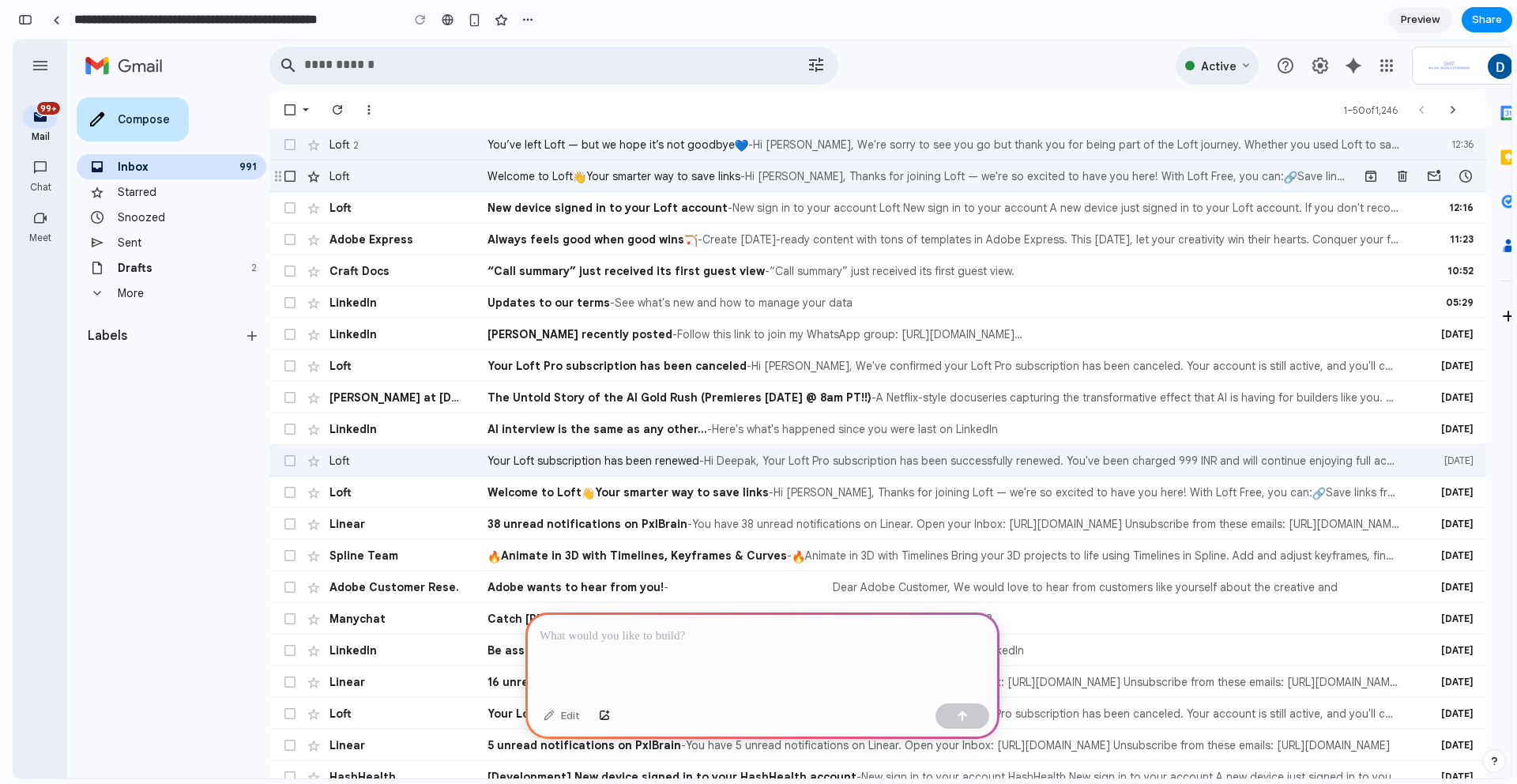
click at [162, 190] on div "Starred" at bounding box center [187, 192] width 139 height 16
click at [40, 181] on div "Chat" at bounding box center [40, 188] width 53 height 13
click at [51, 240] on div "Meet" at bounding box center [40, 238] width 53 height 13
click at [44, 228] on div "Meet" at bounding box center [41, 218] width 35 height 24
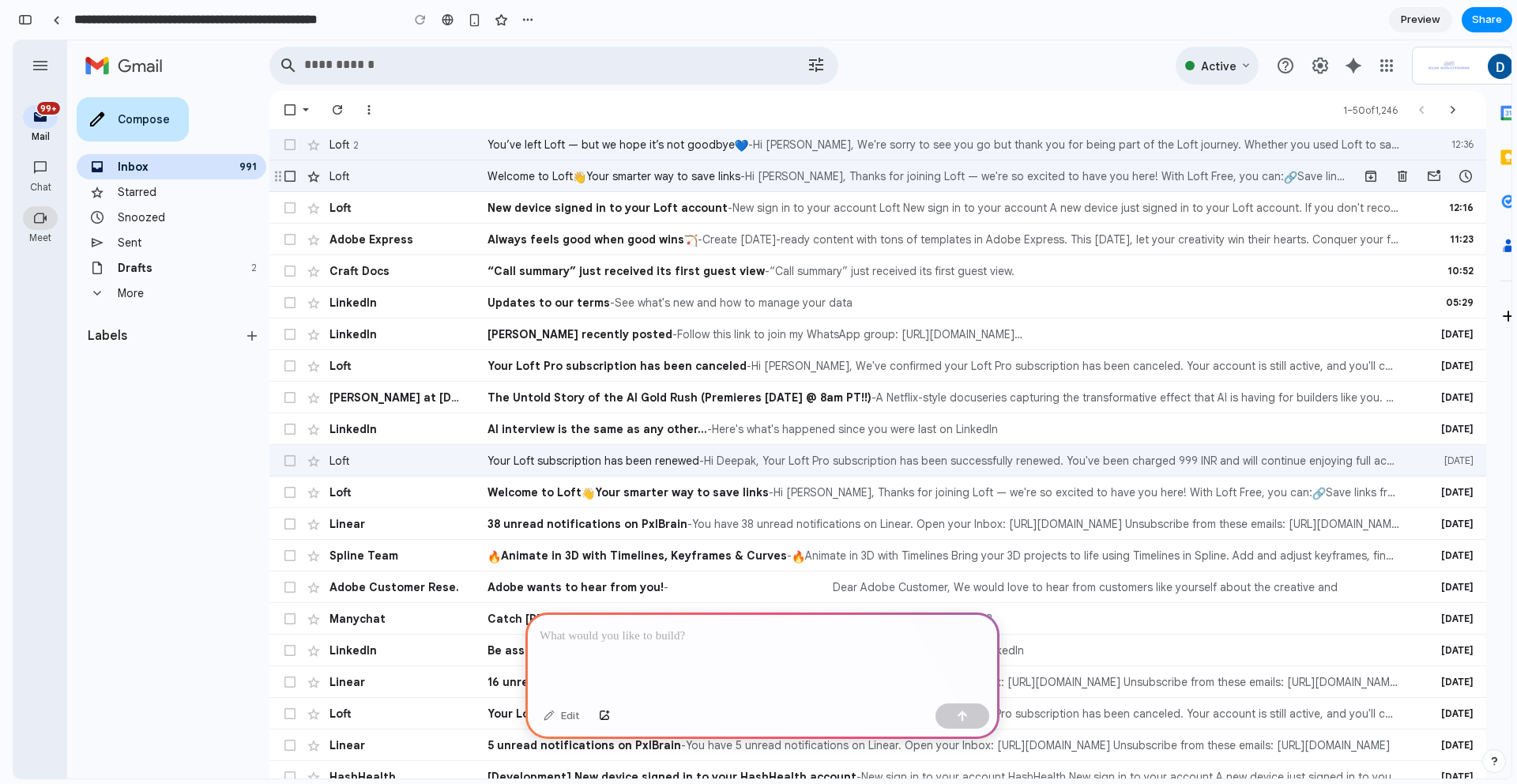
click at [44, 228] on div "Meet" at bounding box center [41, 218] width 35 height 24
click at [347, 49] on td "tab" at bounding box center [533, 57] width 458 height 18
click at [347, 53] on td "tab" at bounding box center [533, 57] width 458 height 18
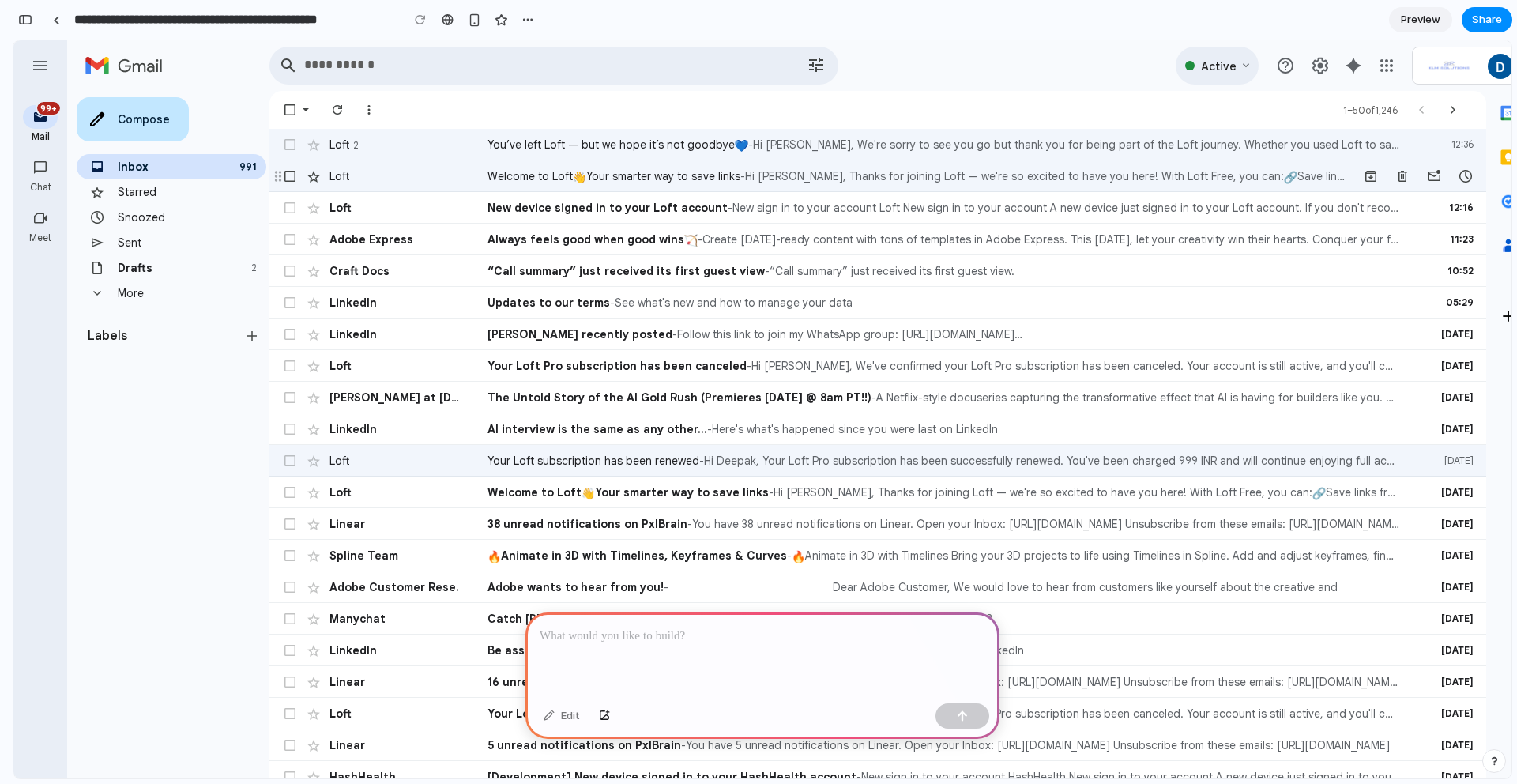
click at [722, 640] on p at bounding box center [762, 636] width 446 height 19
click at [667, 638] on p at bounding box center [762, 636] width 446 height 19
click at [958, 719] on div "button" at bounding box center [963, 716] width 11 height 11
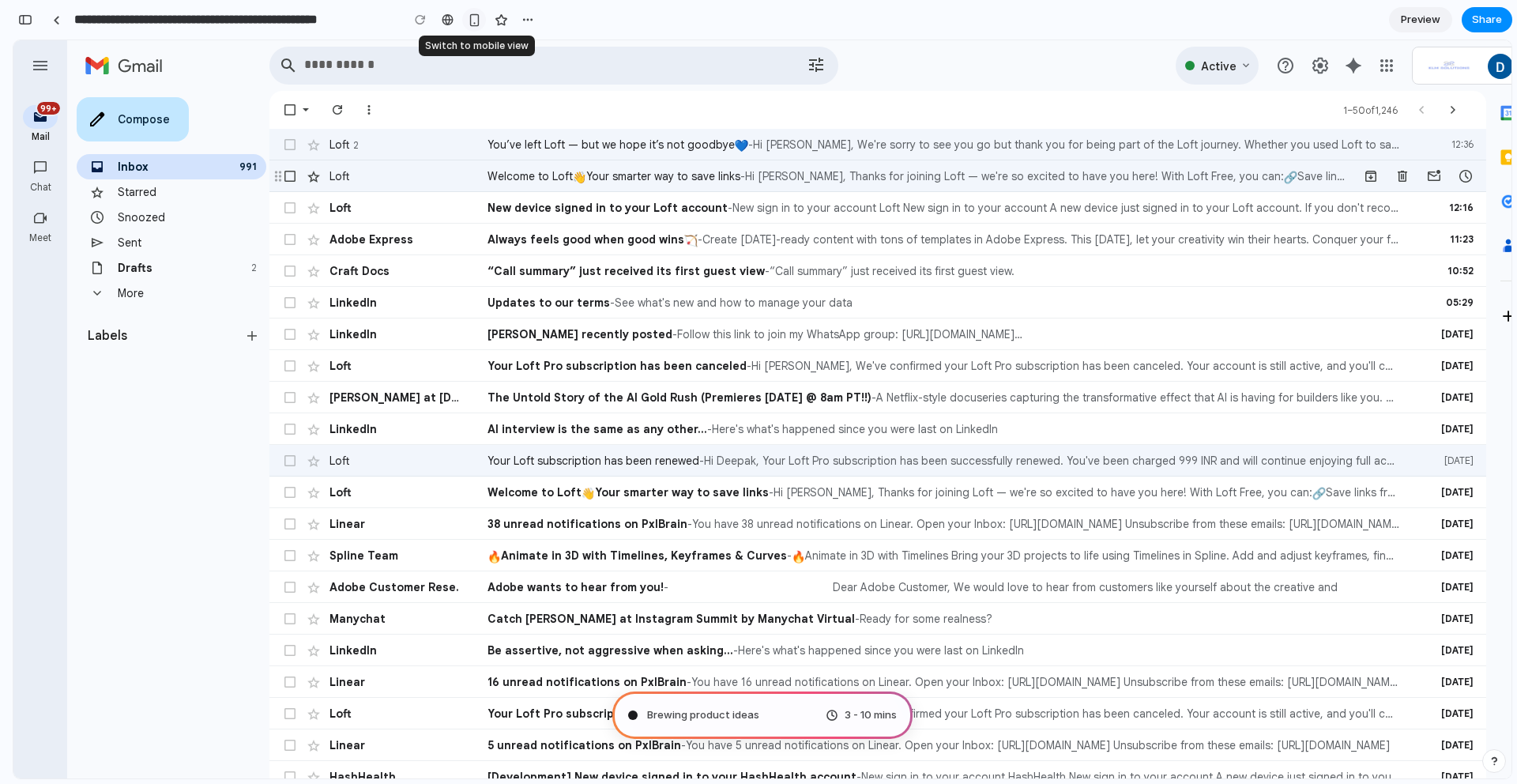
click at [478, 20] on div "button" at bounding box center [474, 20] width 14 height 14
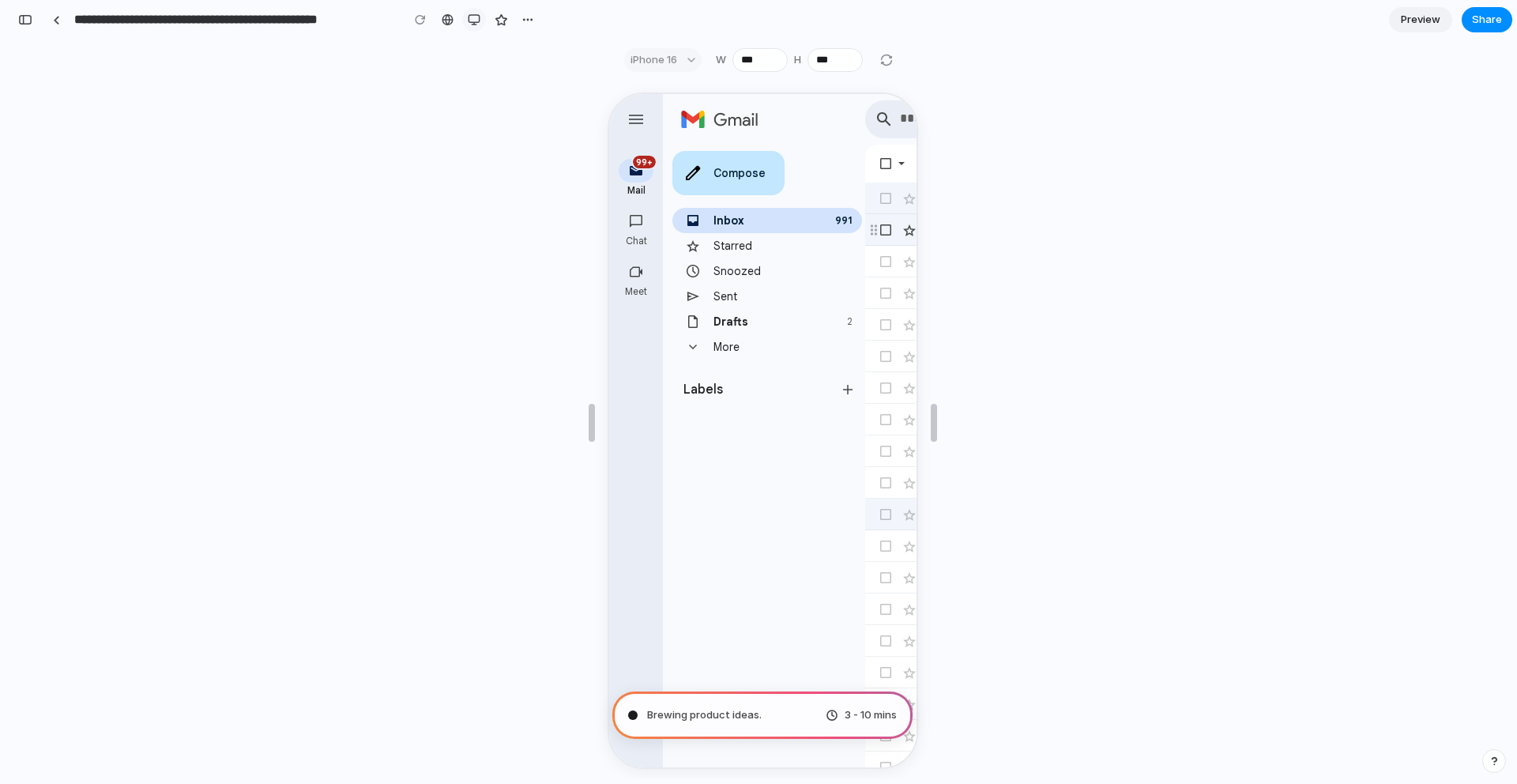
click at [477, 22] on div "button" at bounding box center [474, 20] width 13 height 13
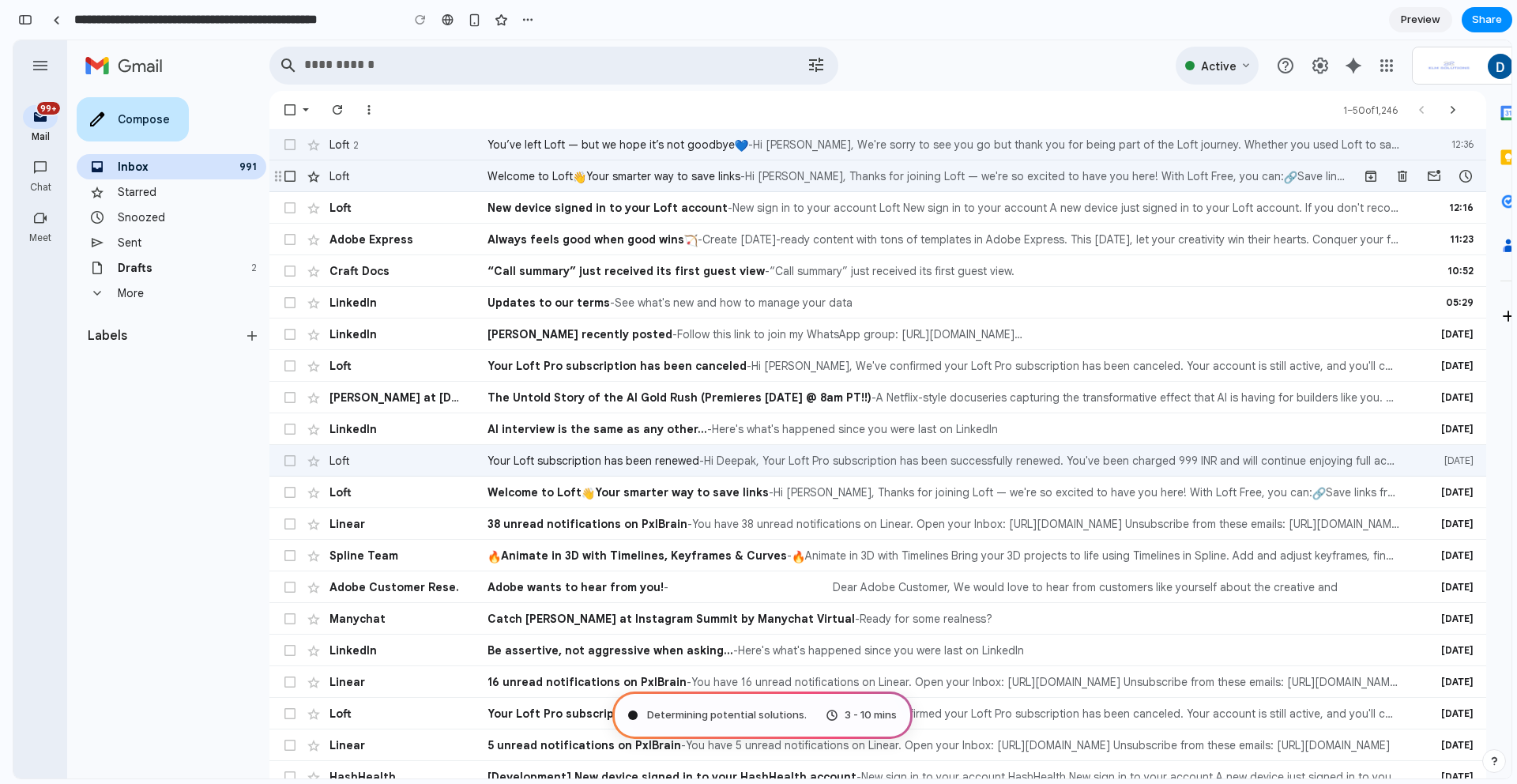
click at [652, 712] on span "Determining potential solutions ." at bounding box center [727, 715] width 160 height 16
click at [863, 731] on div "Determining potential solutions 3 - 10 mins" at bounding box center [762, 715] width 300 height 47
click at [881, 714] on span "3 - 10 mins" at bounding box center [870, 715] width 52 height 16
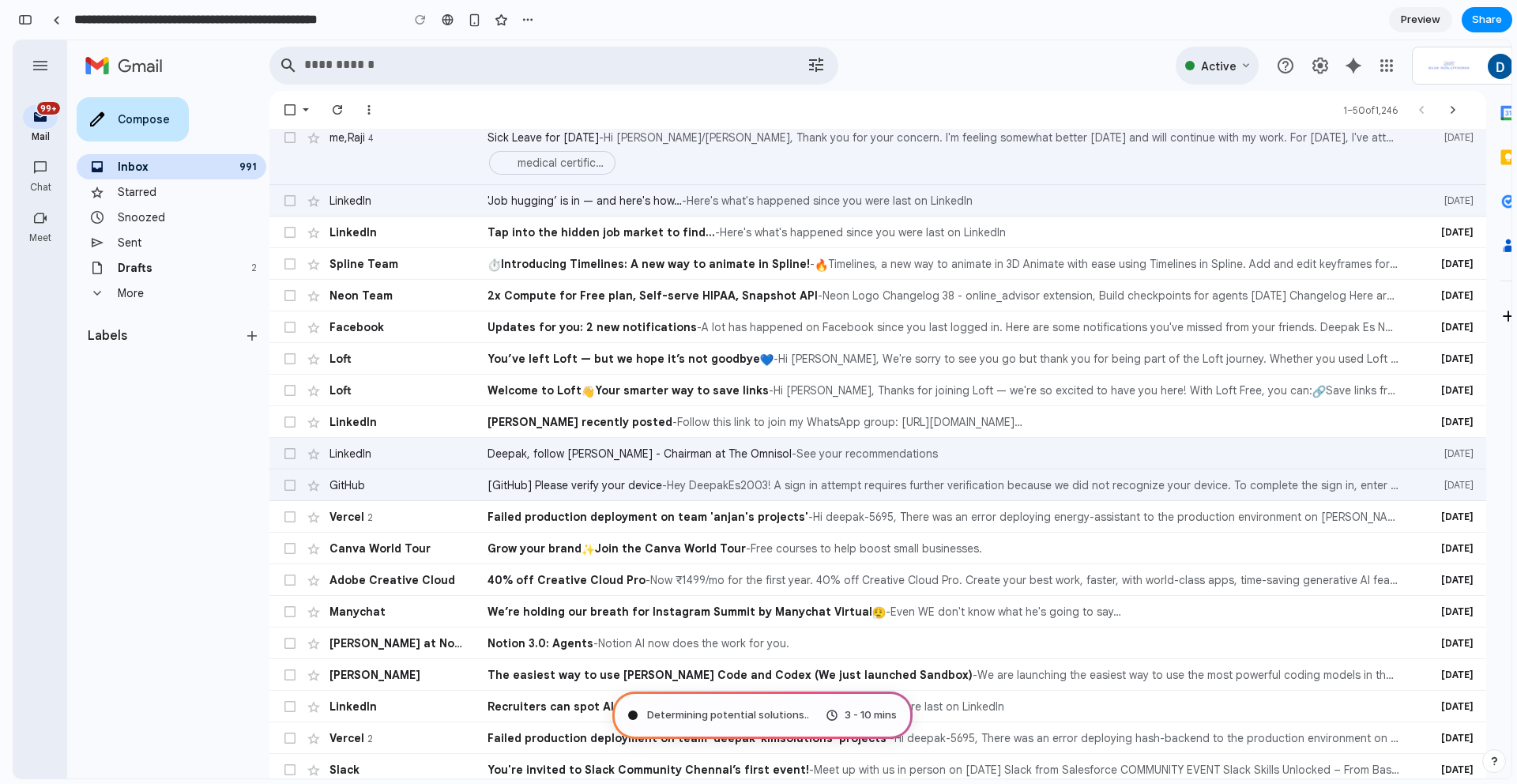
scroll to position [986, 0]
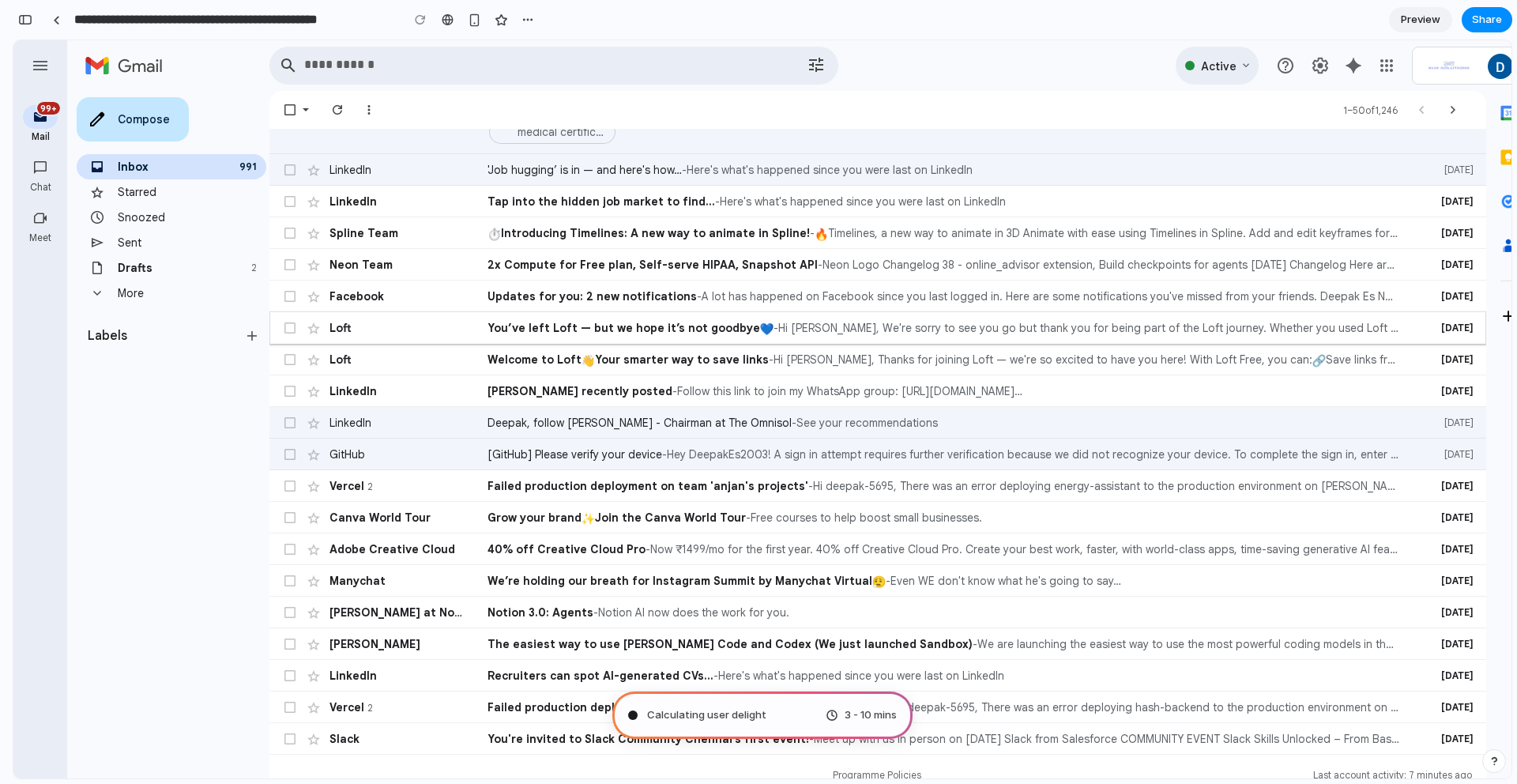
click at [909, 336] on tr "unread, Loft , You’ve left Loft — but we hope it’s not goodbye , 19 Sept , Hi D…" at bounding box center [878, 328] width 1217 height 32
click at [956, 382] on tr "unread, LinkedIn , Narendra Sharma recently posted , 19 Sept , Follow this link…" at bounding box center [878, 391] width 1217 height 32
click at [926, 345] on tr "unread, Loft , Welcome to Loft Your smarter way to save links , 19 Sept , Hi De…" at bounding box center [878, 360] width 1217 height 32
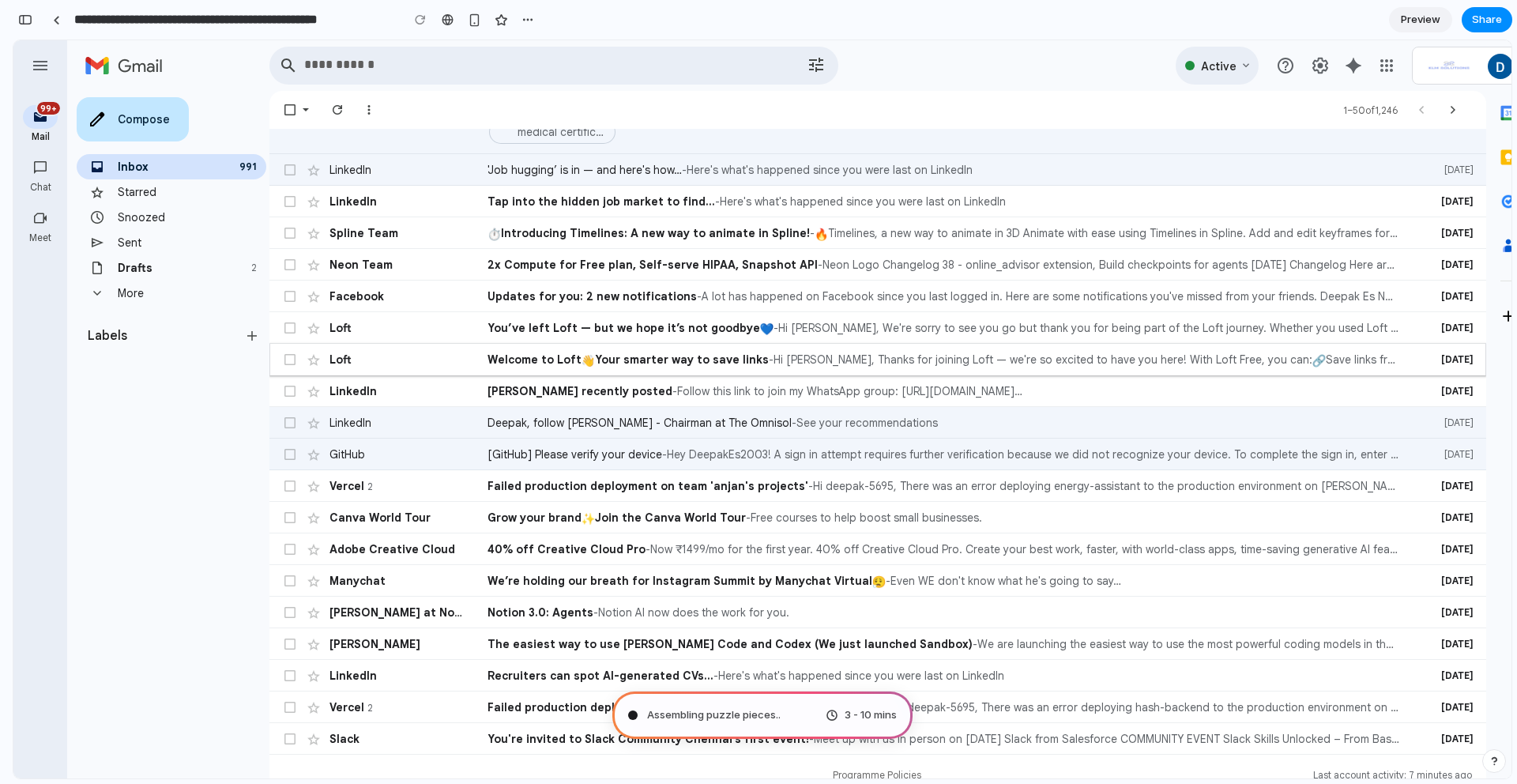
click at [926, 345] on tr "unread, Loft , Welcome to Loft Your smarter way to save links , 19 Sept , Hi De…" at bounding box center [878, 360] width 1217 height 32
click at [875, 291] on span "- A lot has happened on Facebook since you last logged in. Here are some notifi…" at bounding box center [1048, 296] width 703 height 16
drag, startPoint x: 659, startPoint y: 709, endPoint x: 799, endPoint y: 719, distance: 140.4
click at [799, 719] on div "Scanning for unicorn potential 3 - 10 mins" at bounding box center [762, 715] width 300 height 47
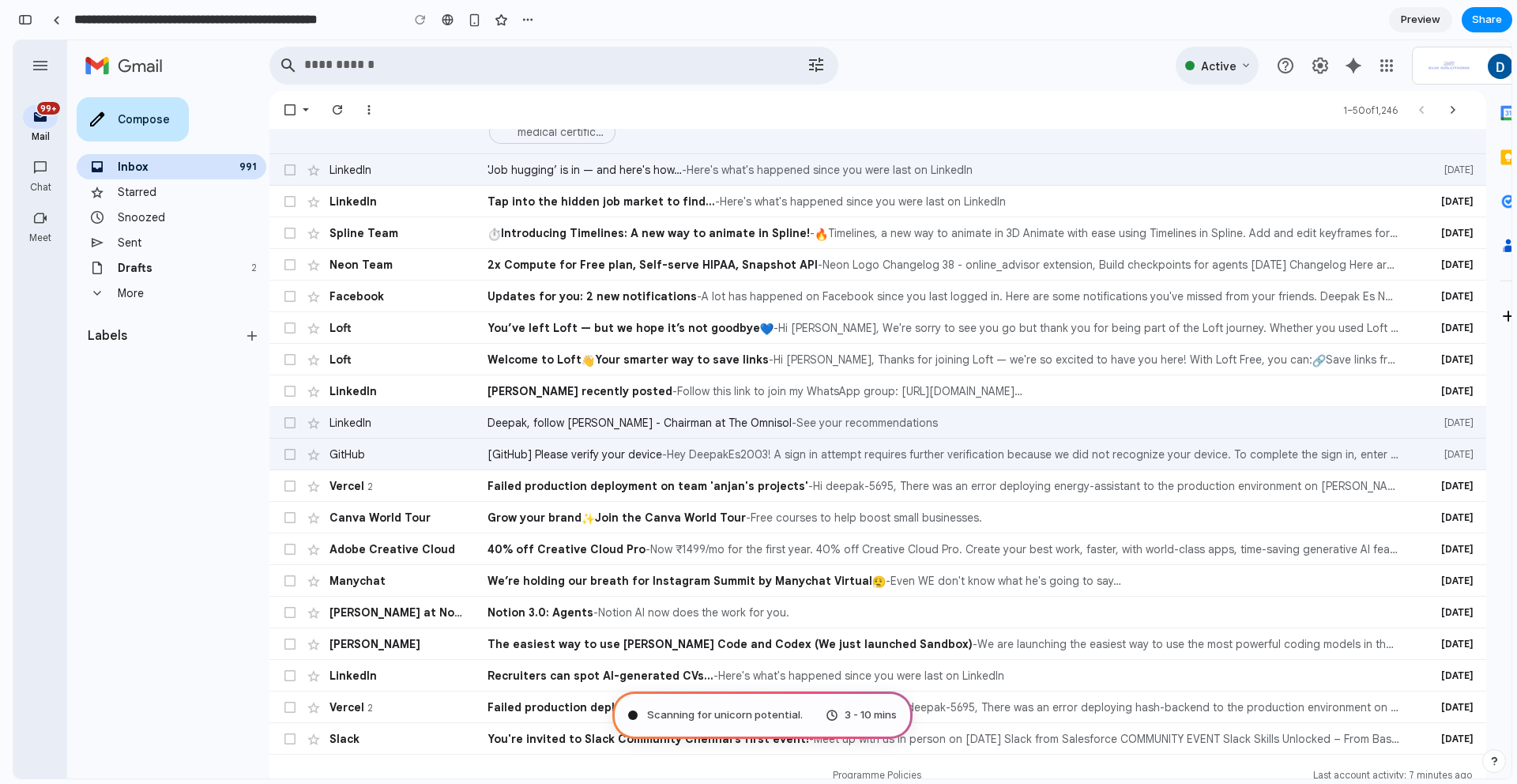
click at [751, 701] on div "Scanning for unicorn potential . 3 - 10 mins" at bounding box center [762, 715] width 300 height 47
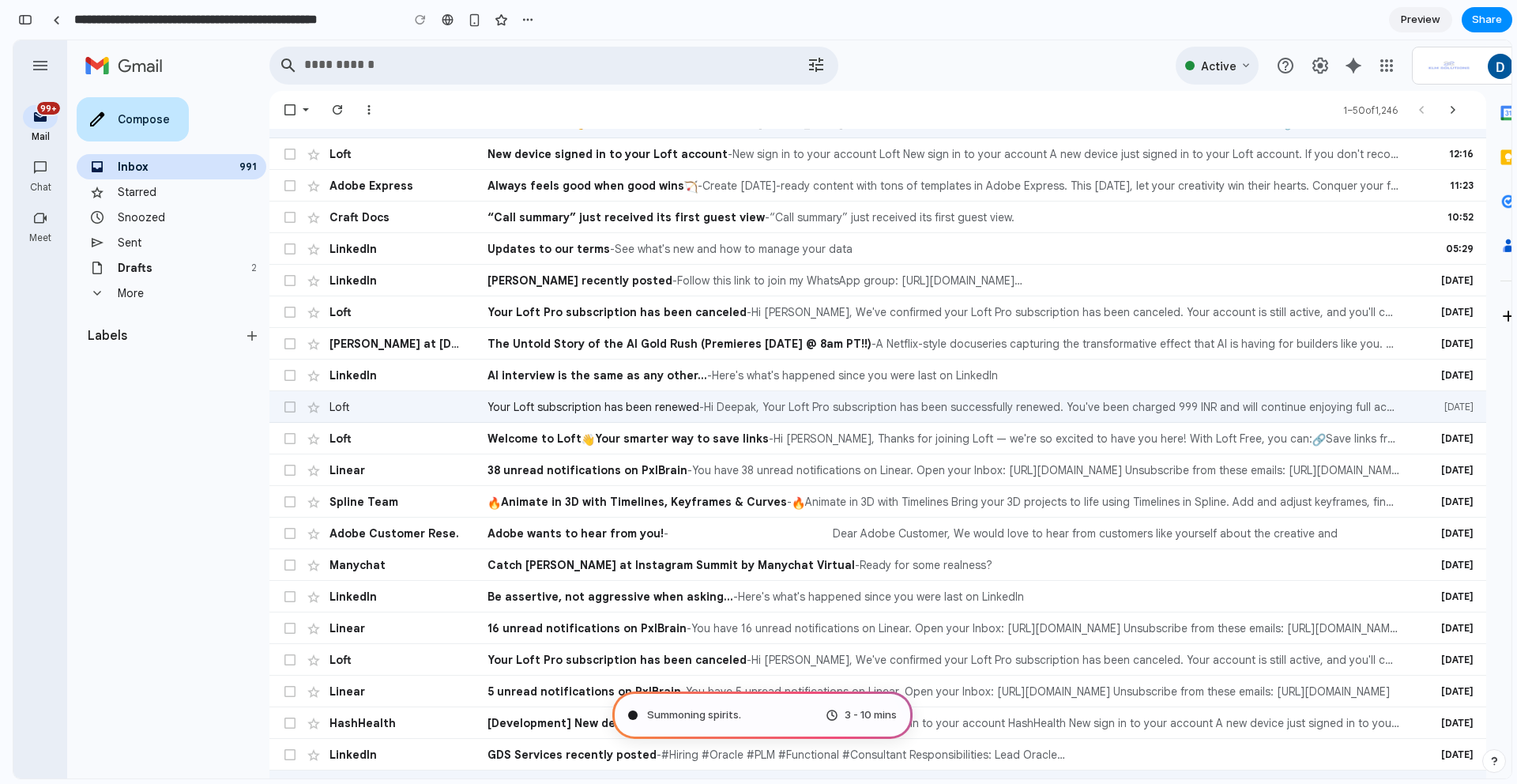
scroll to position [0, 0]
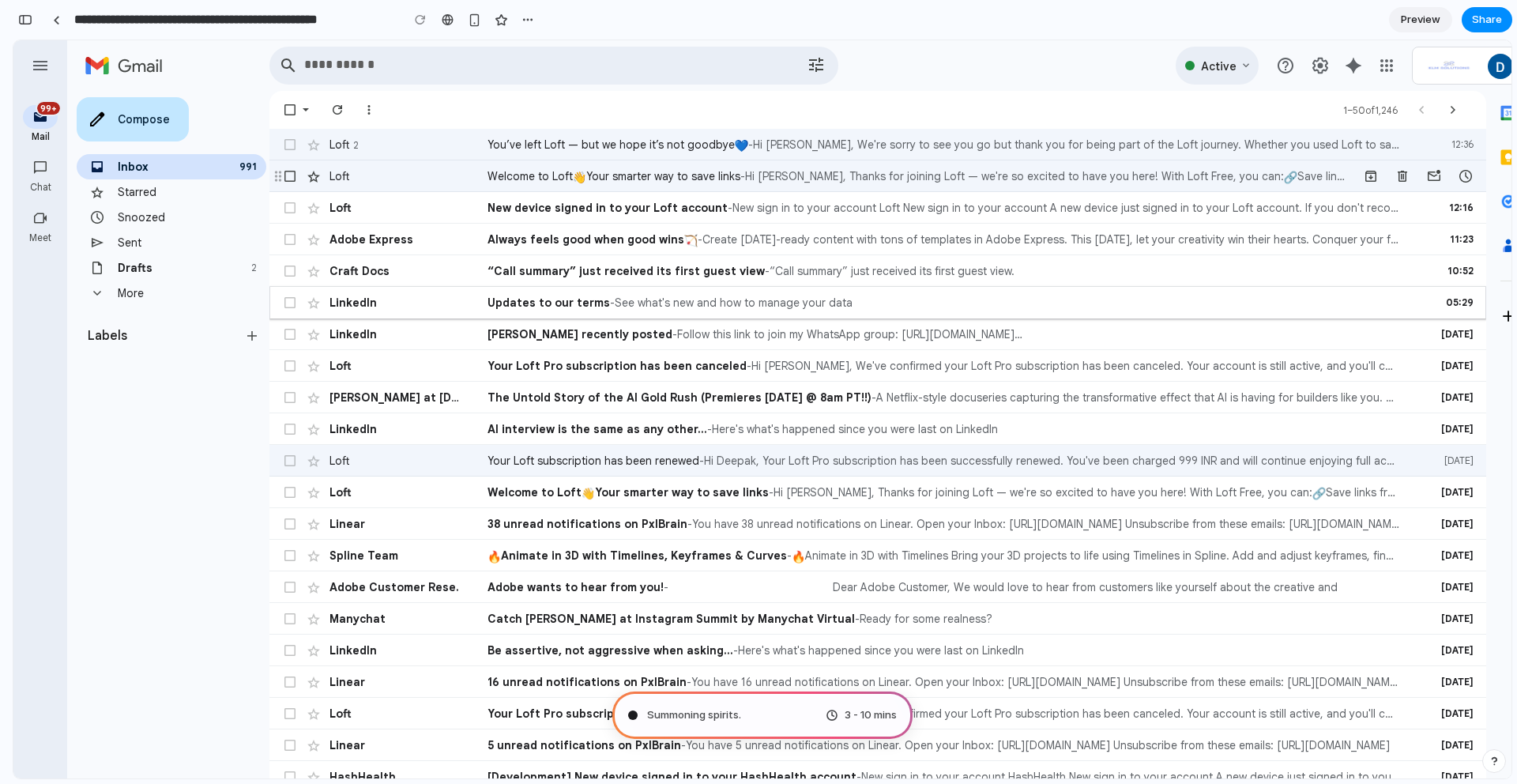
type input "**********"
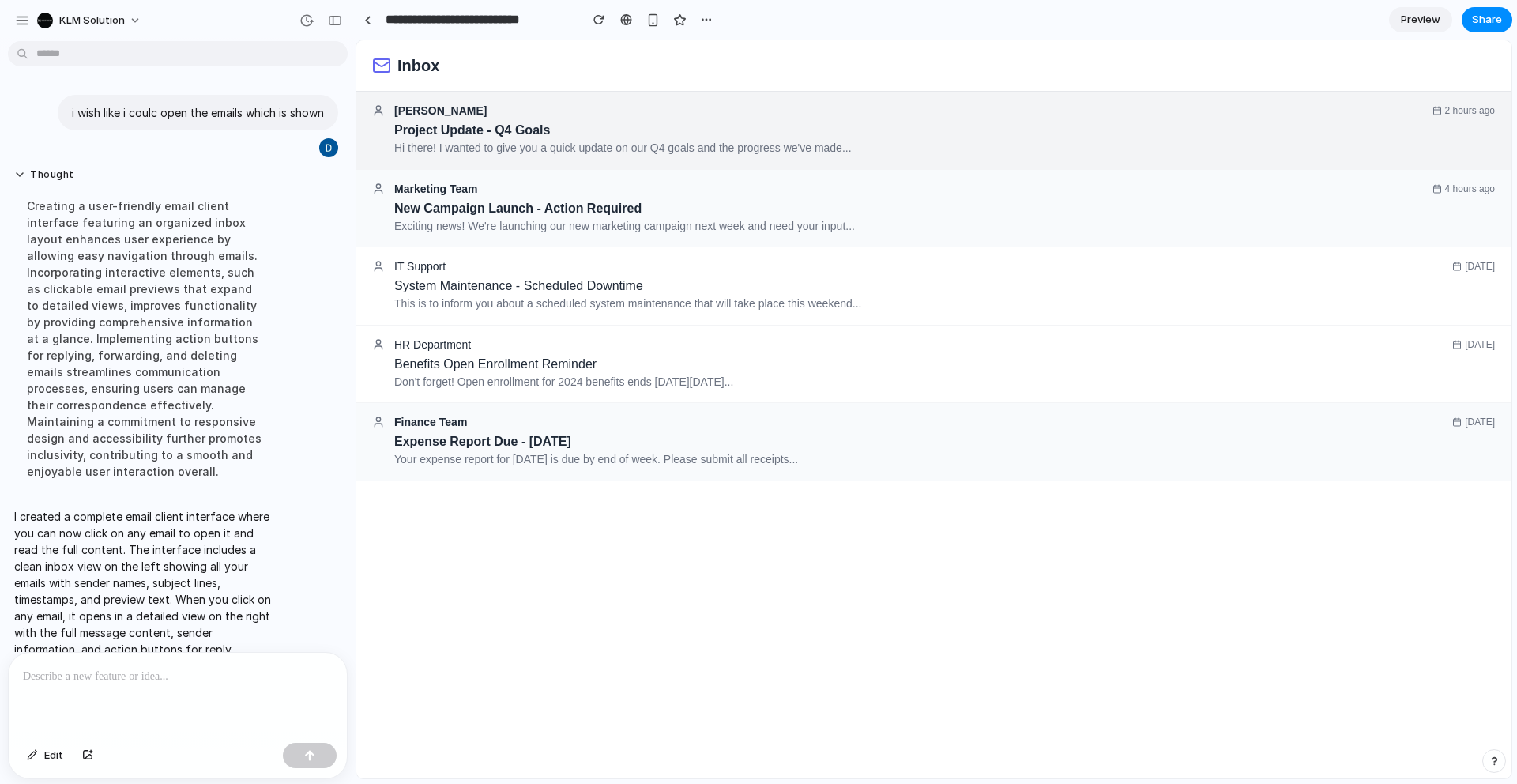
click at [425, 115] on span "[PERSON_NAME]" at bounding box center [441, 111] width 93 height 13
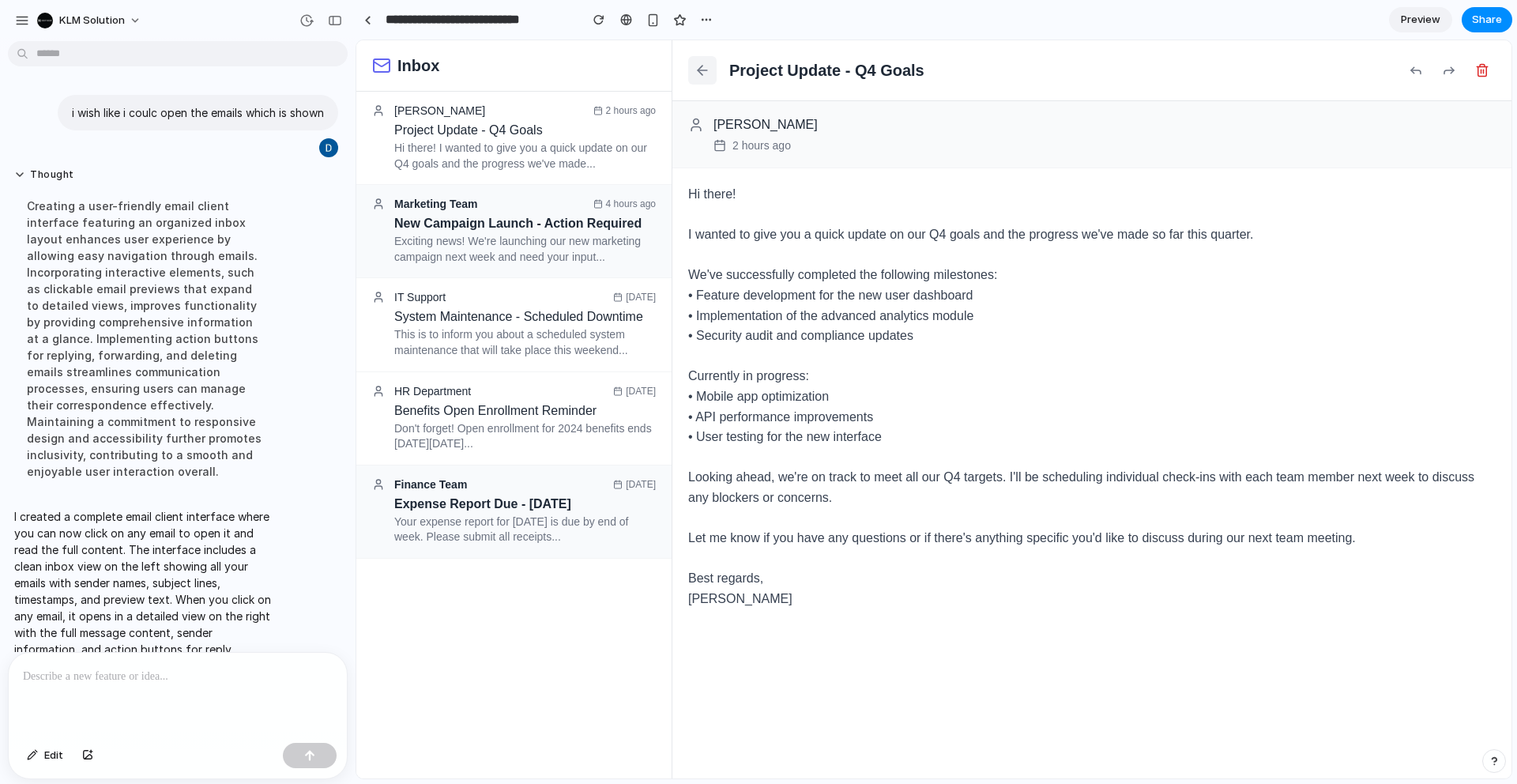
click at [708, 66] on icon at bounding box center [703, 70] width 16 height 16
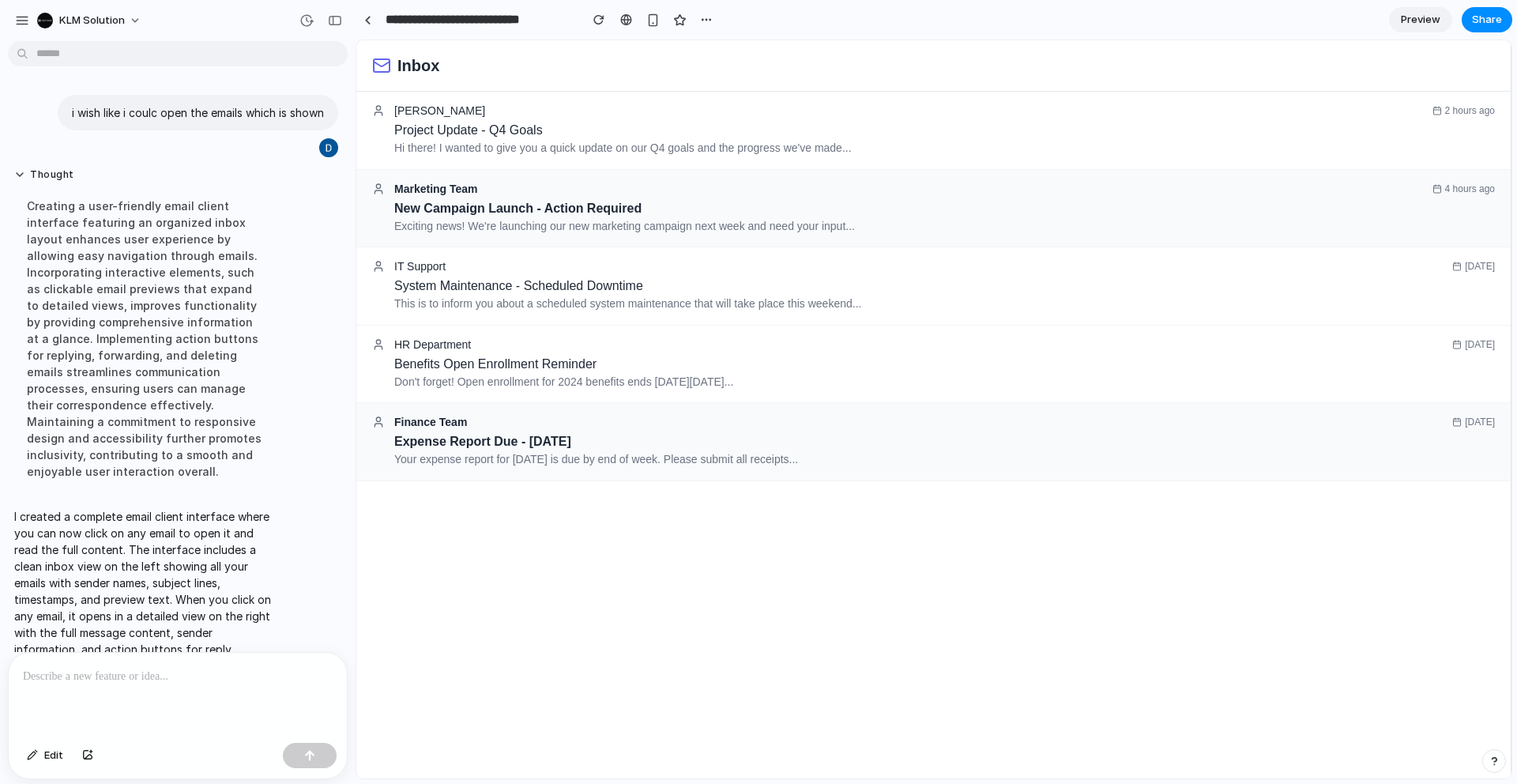
click at [467, 21] on input "**********" at bounding box center [478, 20] width 192 height 29
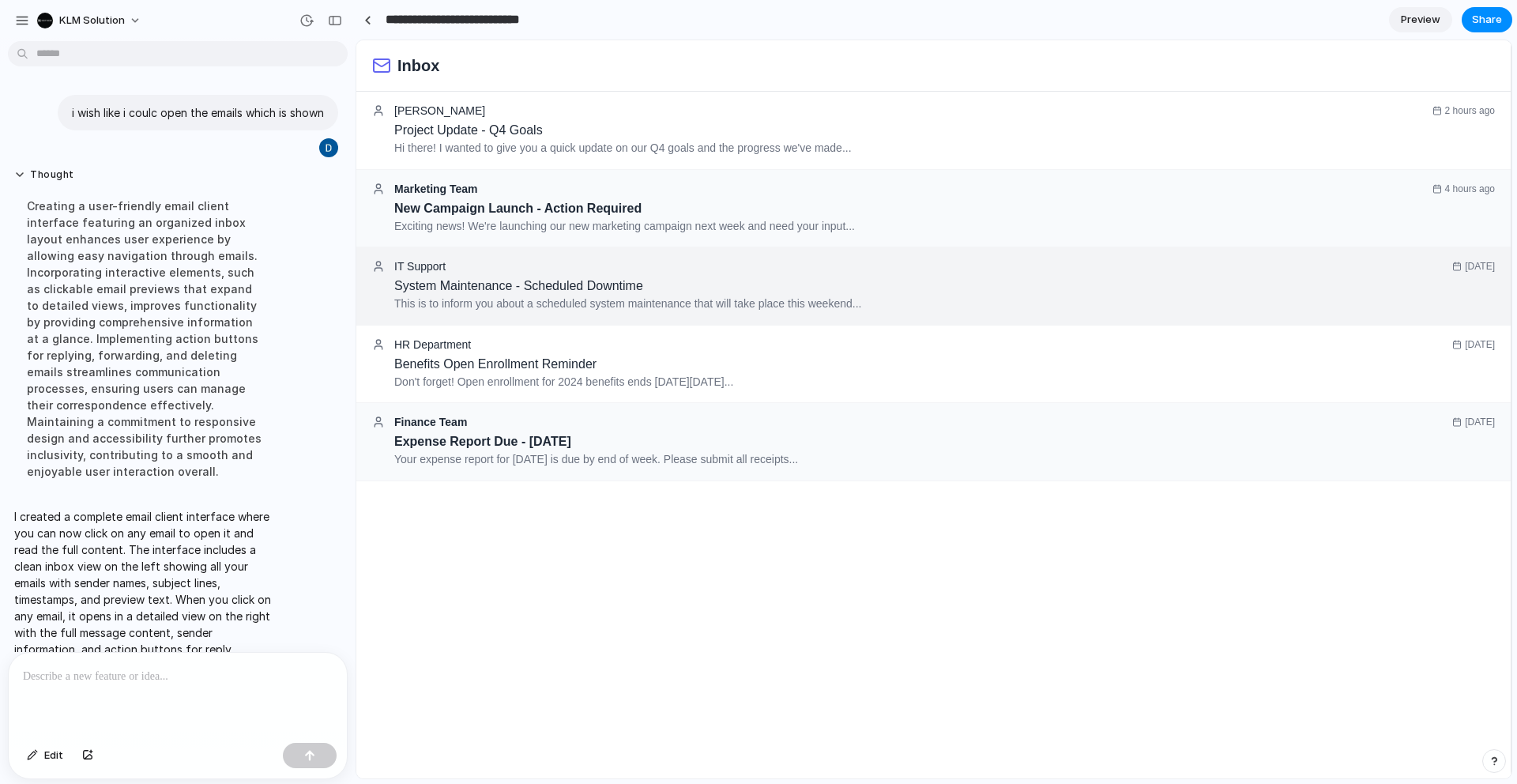
click at [515, 326] on div "IT Support 1 day ago System Maintenance - Scheduled Downtime This is to inform …" at bounding box center [933, 287] width 1155 height 78
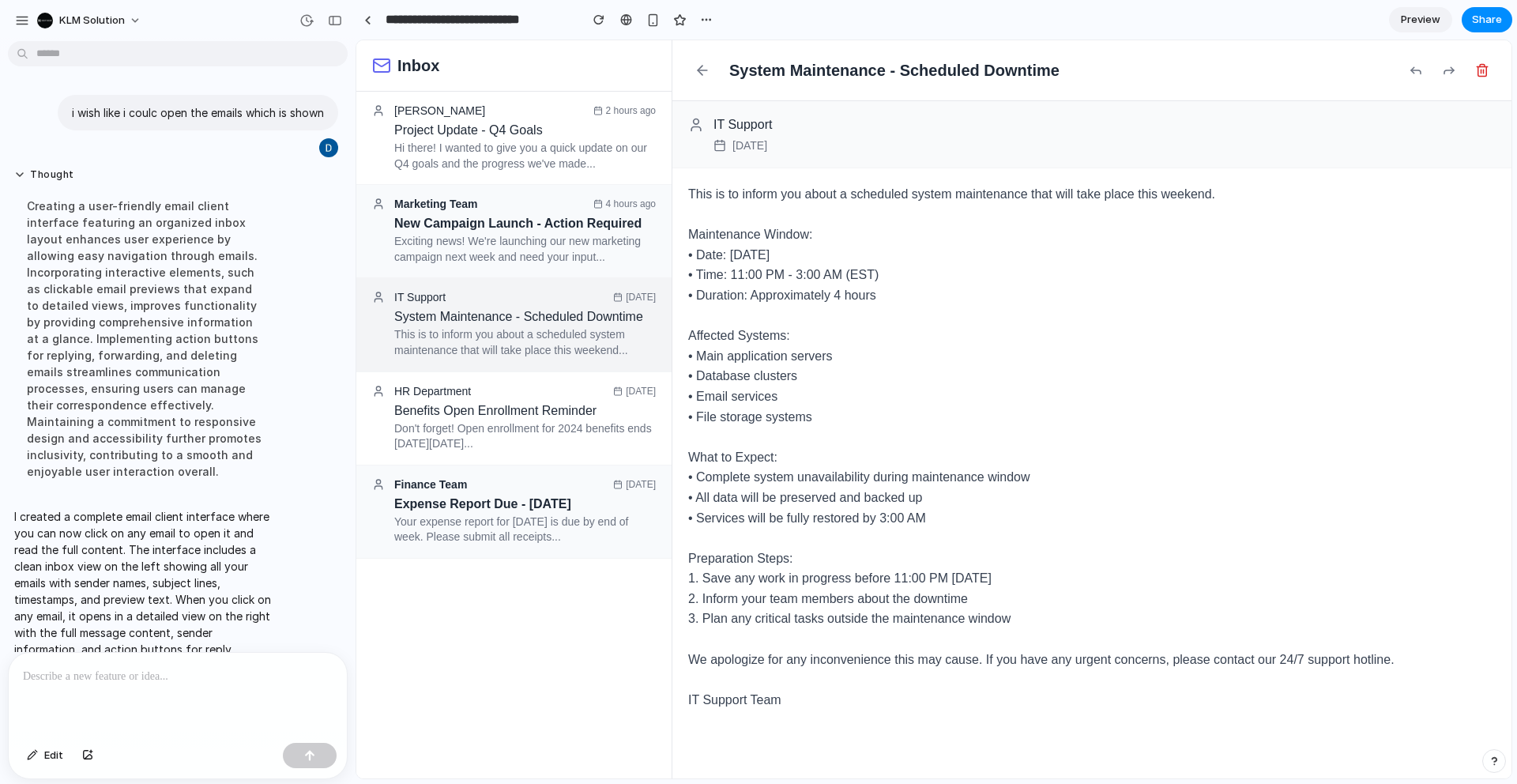
click at [570, 354] on p "This is to inform you about a scheduled system maintenance that will take place…" at bounding box center [525, 343] width 262 height 31
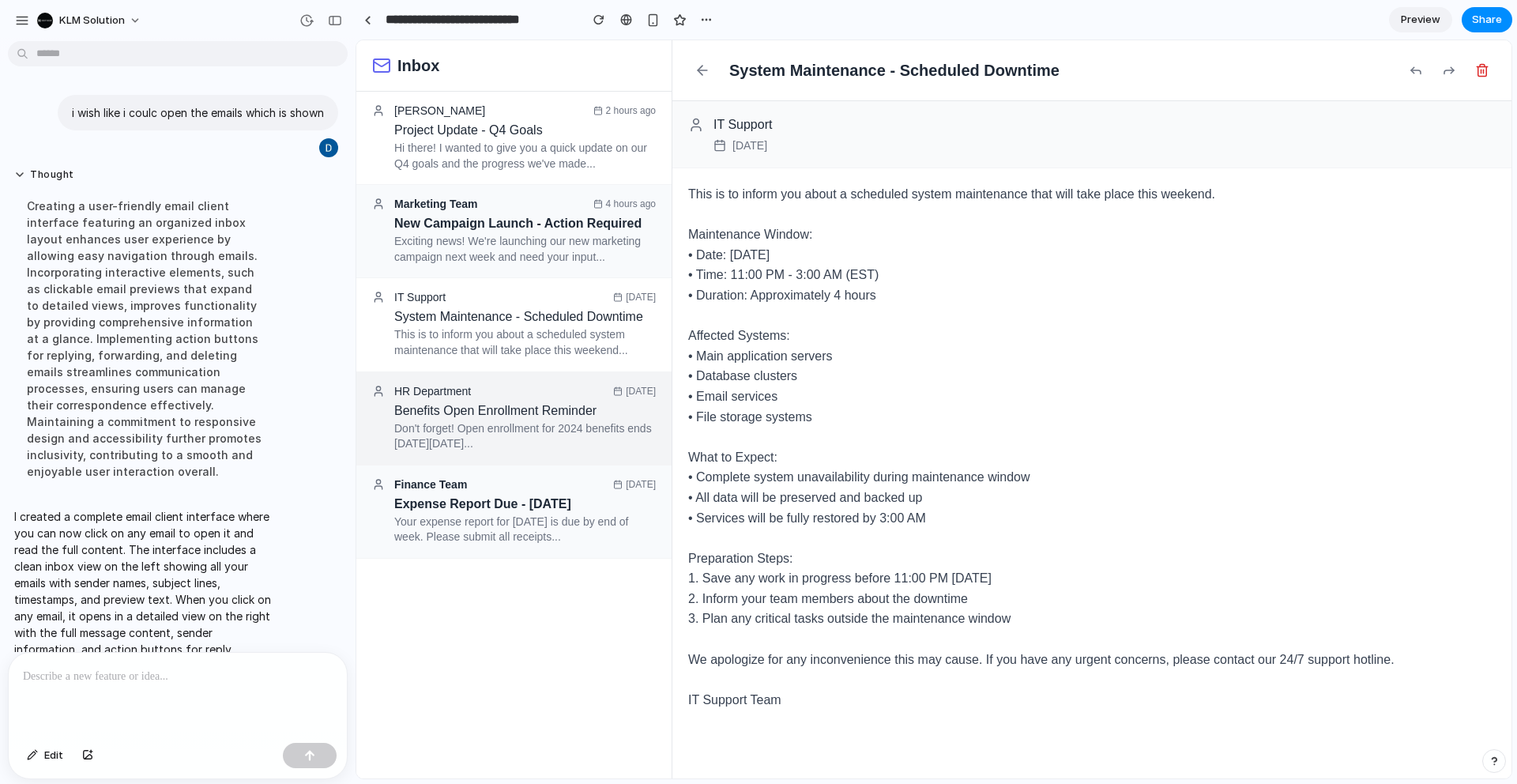
click at [536, 434] on p "Don't forget! Open enrollment for 2024 benefits ends [DATE][DATE]..." at bounding box center [525, 437] width 262 height 31
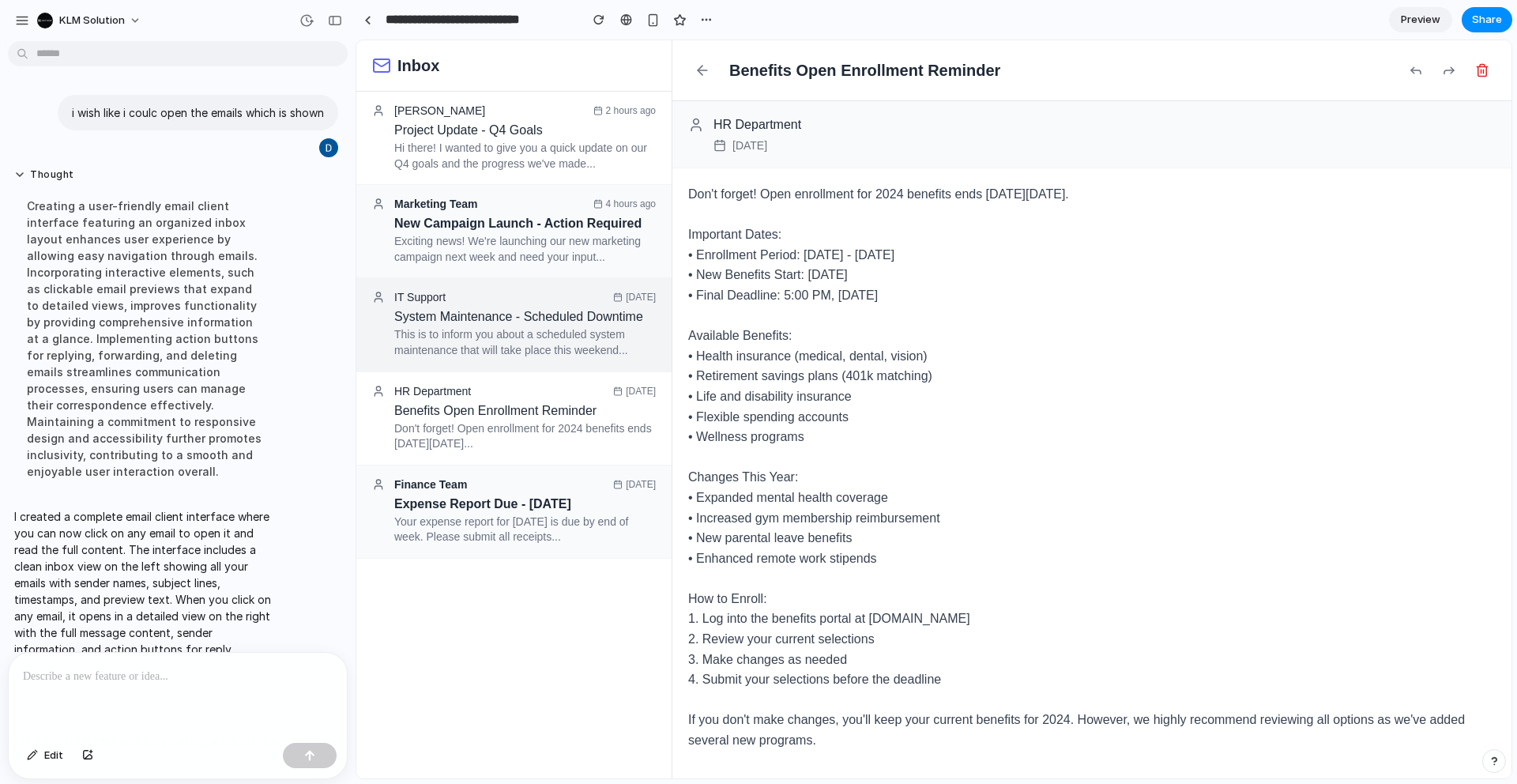
click at [516, 346] on p "This is to inform you about a scheduled system maintenance that will take place…" at bounding box center [525, 343] width 262 height 31
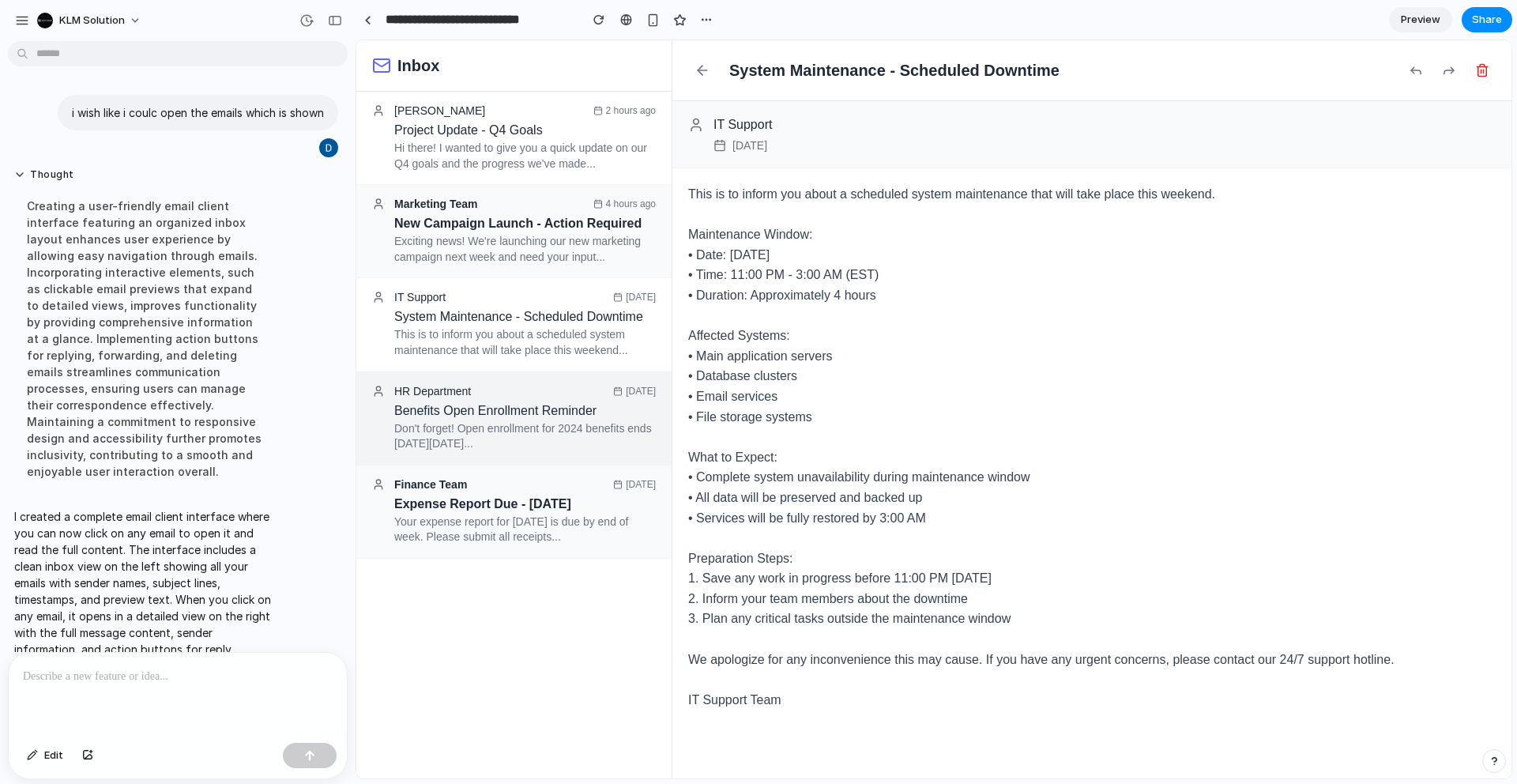
click at [516, 410] on h3 "Benefits Open Enrollment Reminder" at bounding box center [525, 411] width 262 height 14
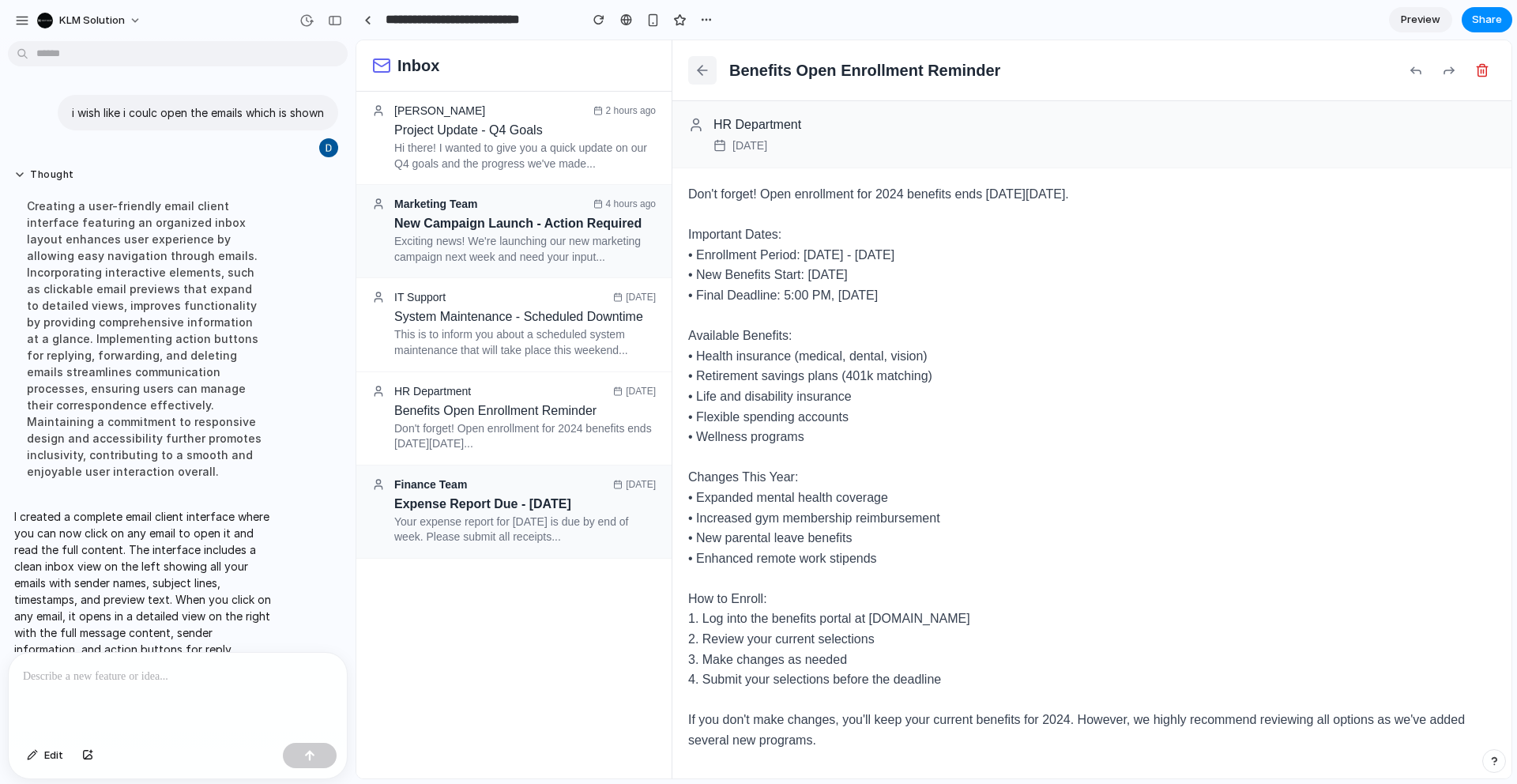
click at [699, 65] on icon at bounding box center [703, 70] width 16 height 16
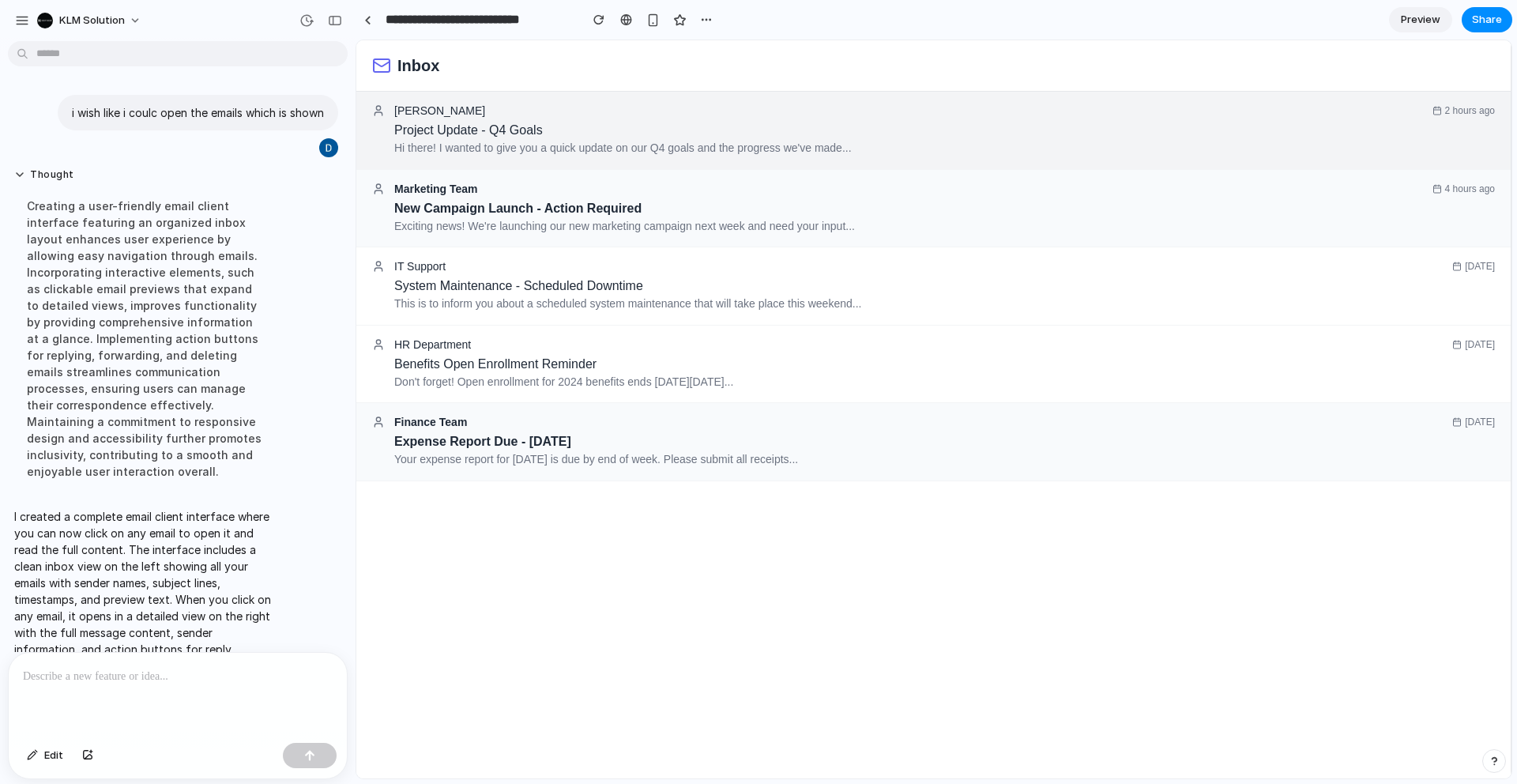
click at [447, 160] on div "Sarah Johnson 2 hours ago Project Update - Q4 Goals Hi there! I wanted to give …" at bounding box center [933, 131] width 1155 height 78
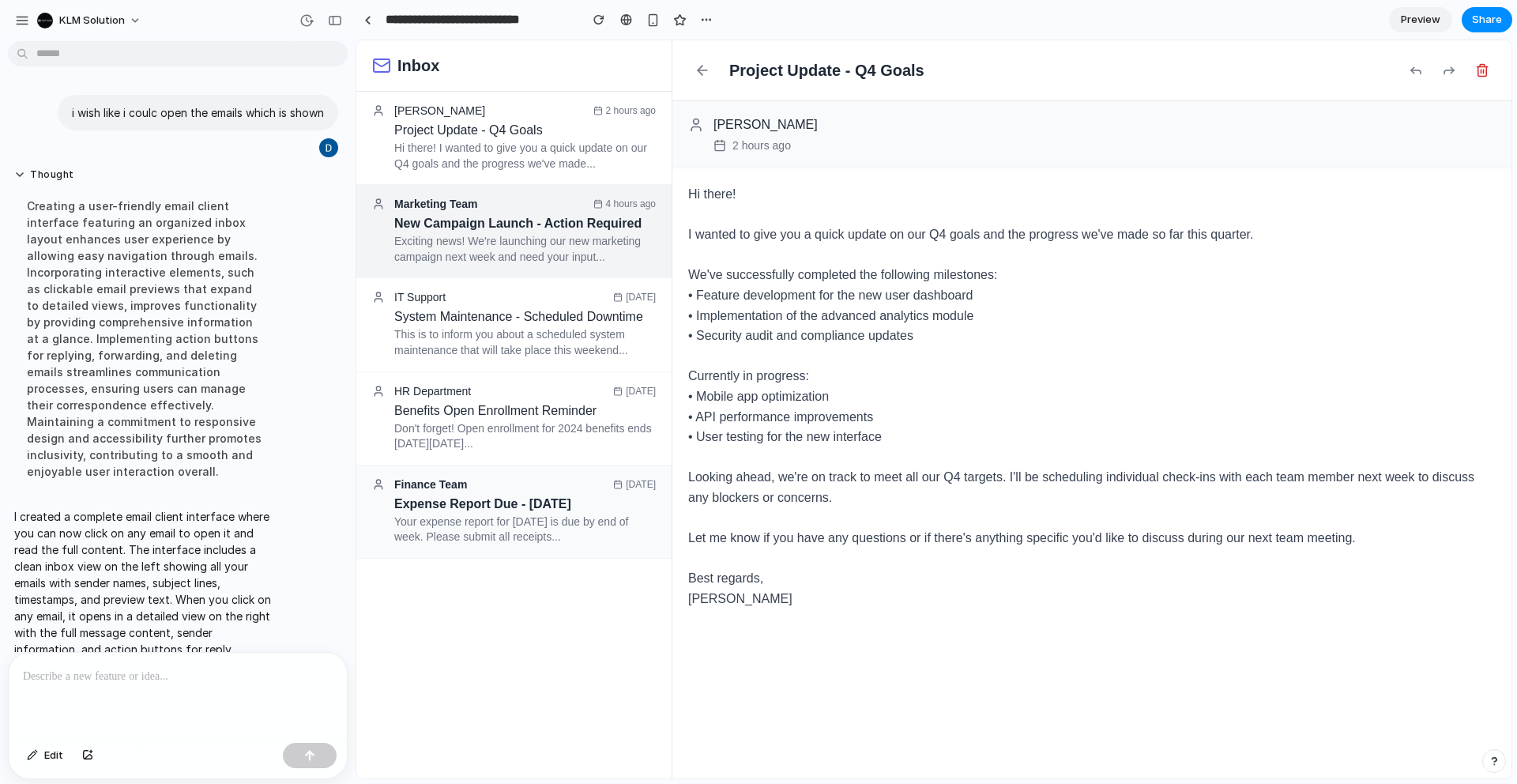
click at [450, 231] on h3 "New Campaign Launch - Action Required" at bounding box center [525, 224] width 262 height 14
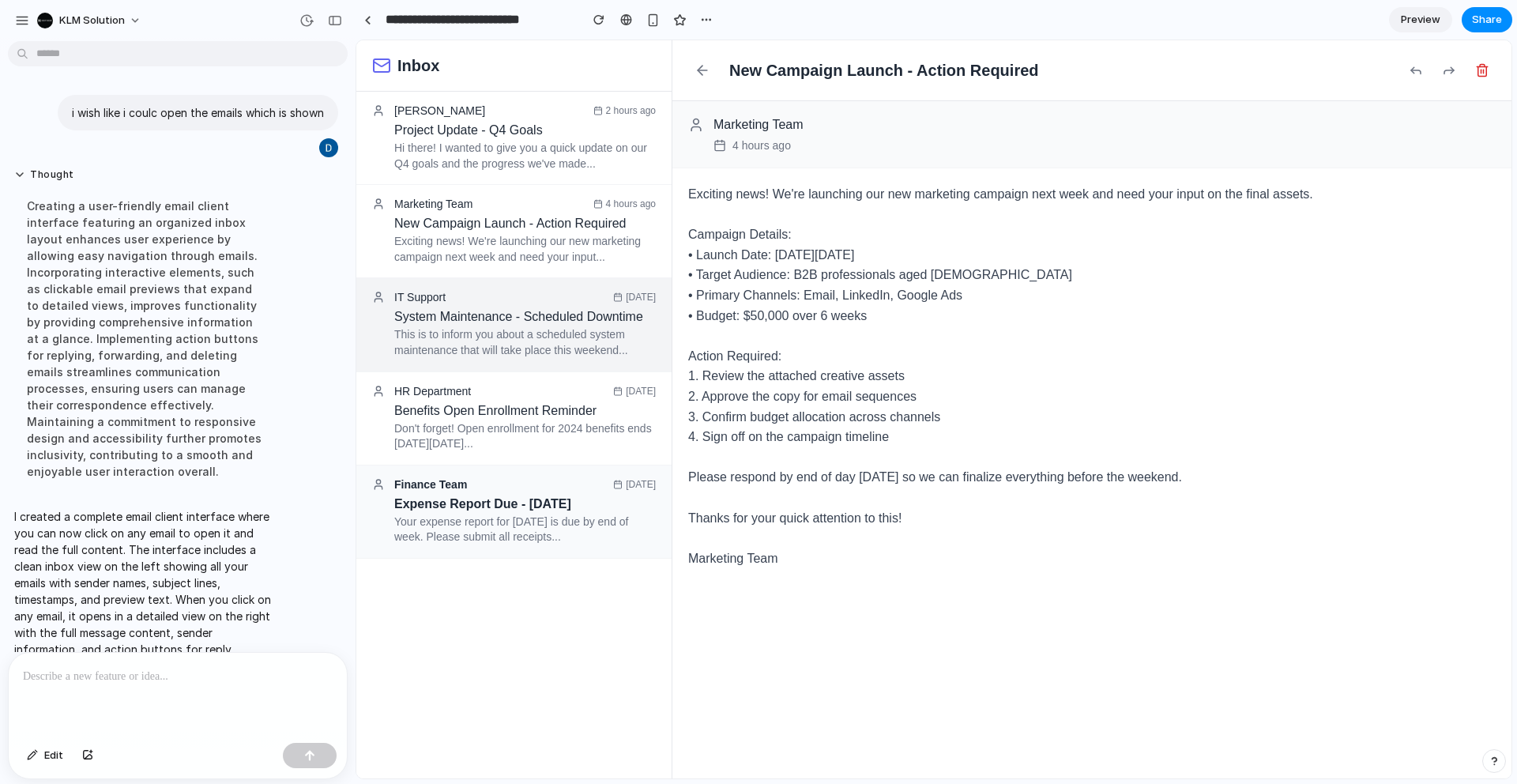
click at [451, 295] on div "IT Support 1 day ago" at bounding box center [513, 297] width 283 height 13
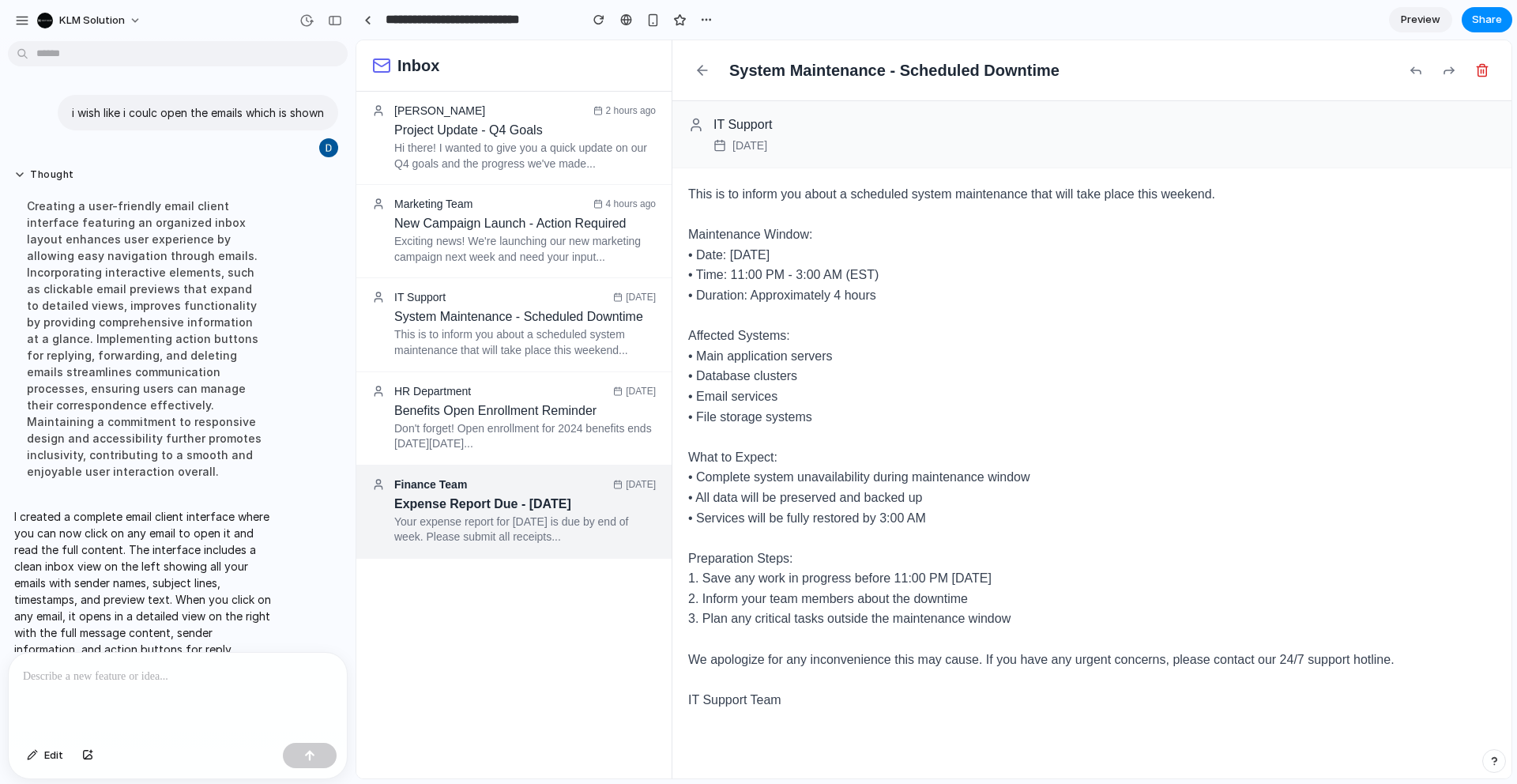
click at [465, 540] on p "Your expense report for [DATE] is due by end of week. Please submit all receipt…" at bounding box center [525, 529] width 262 height 31
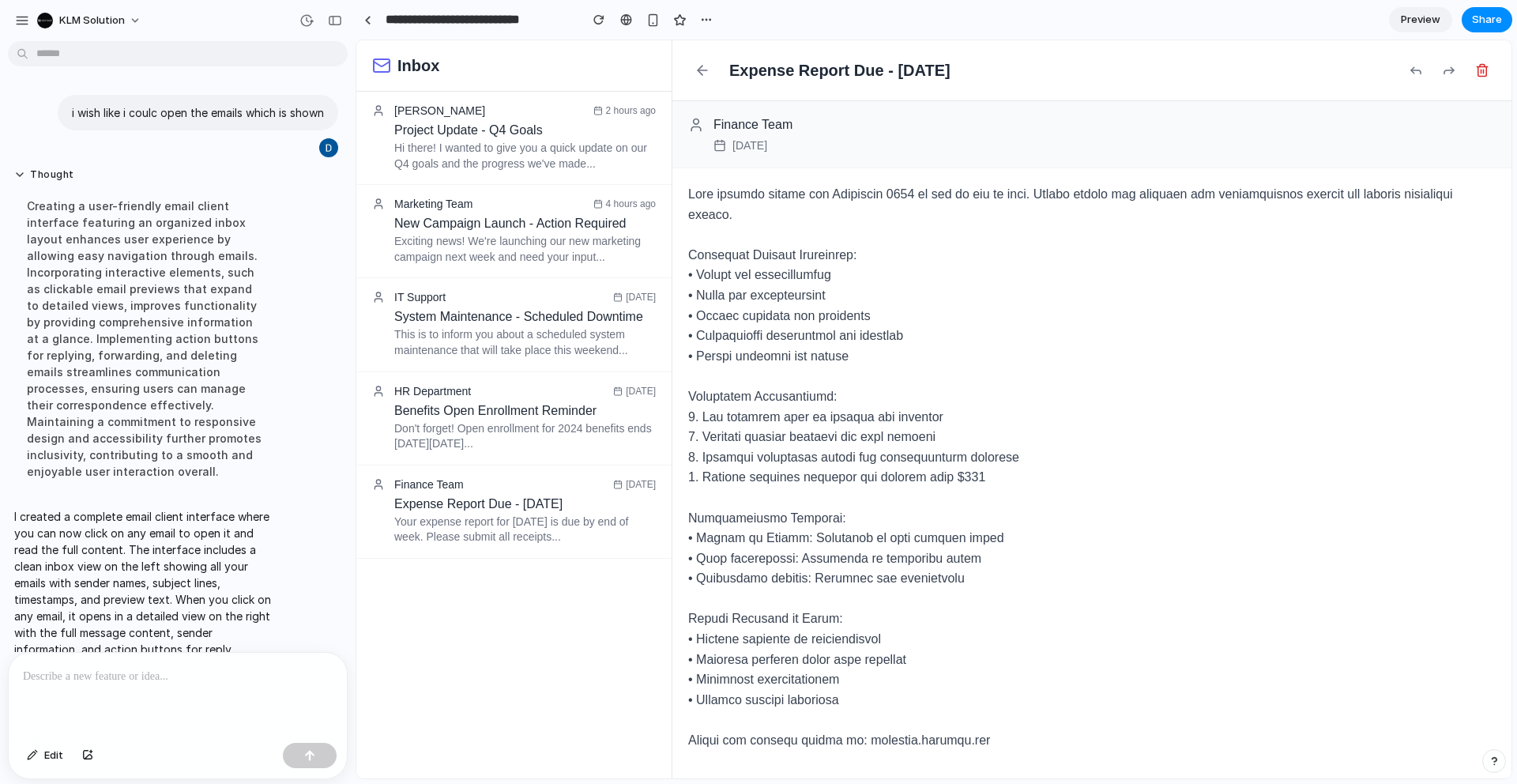
click at [506, 689] on div "Sarah Johnson 2 hours ago Project Update - Q4 Goals Hi there! I wanted to give …" at bounding box center [513, 429] width 315 height 675
click at [390, 79] on div "Inbox" at bounding box center [513, 65] width 315 height 51
click at [1238, 81] on div "Expense Report Due - [DATE]" at bounding box center [1091, 70] width 839 height 61
click at [1422, 22] on span "Preview" at bounding box center [1420, 20] width 39 height 16
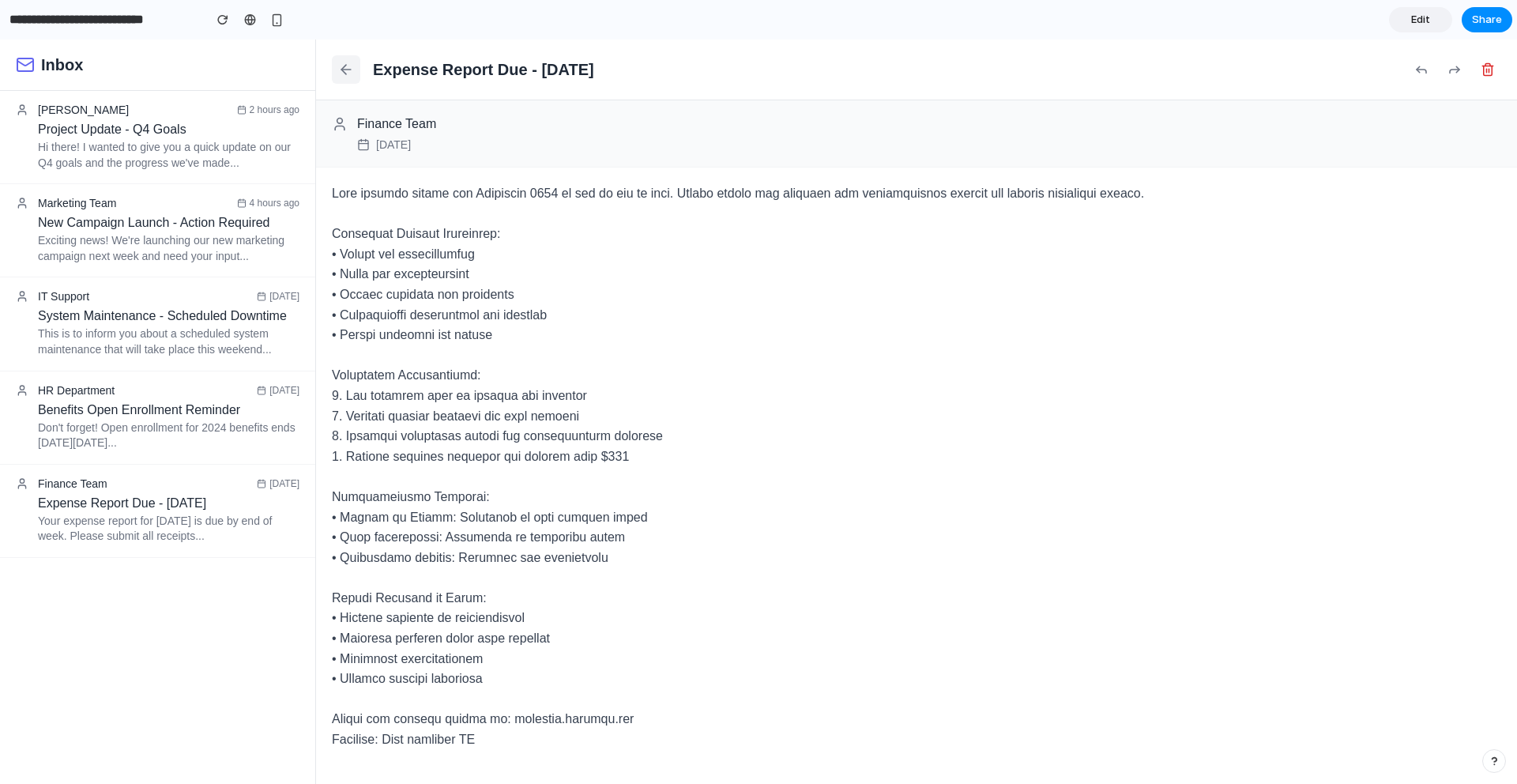
click at [354, 73] on button at bounding box center [347, 69] width 29 height 29
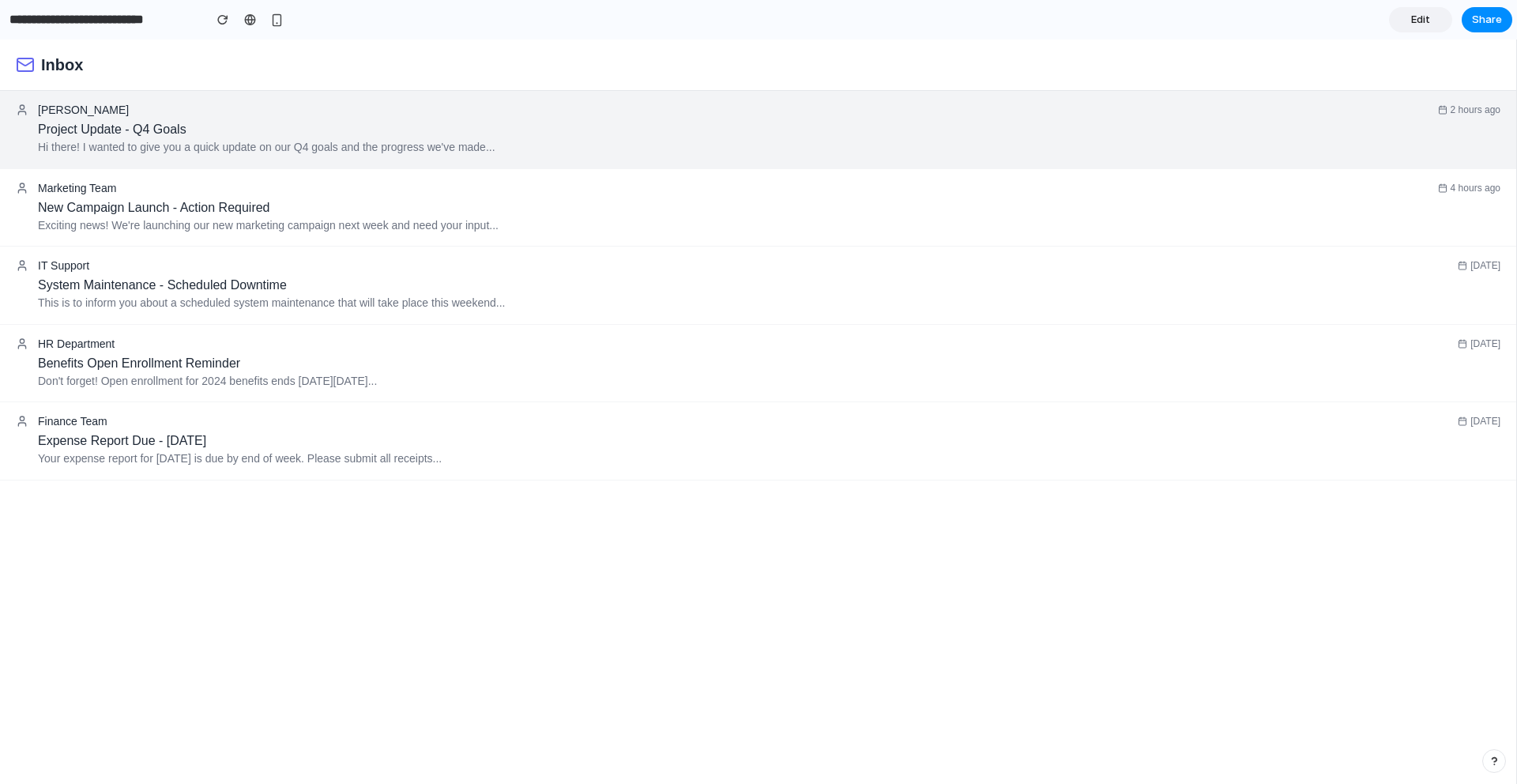
click at [274, 155] on p "Hi there! I wanted to give you a quick update on our Q4 goals and the progress …" at bounding box center [770, 148] width 1463 height 16
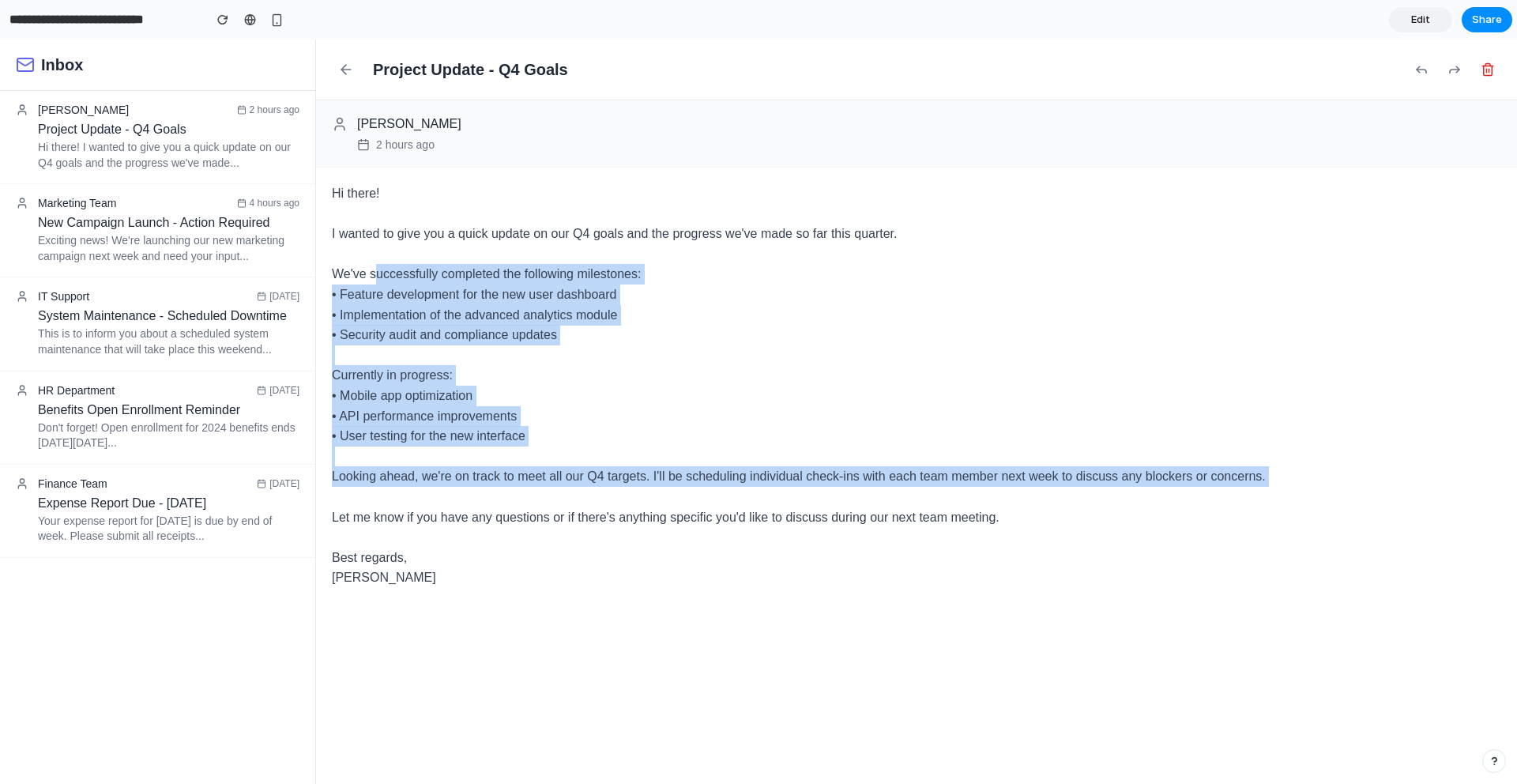
drag, startPoint x: 374, startPoint y: 481, endPoint x: 372, endPoint y: 267, distance: 214.0
click at [373, 267] on div "Hi there! I wanted to give you a quick update on our Q4 goals and the progress …" at bounding box center [917, 386] width 1170 height 405
click at [343, 68] on icon at bounding box center [344, 69] width 5 height 10
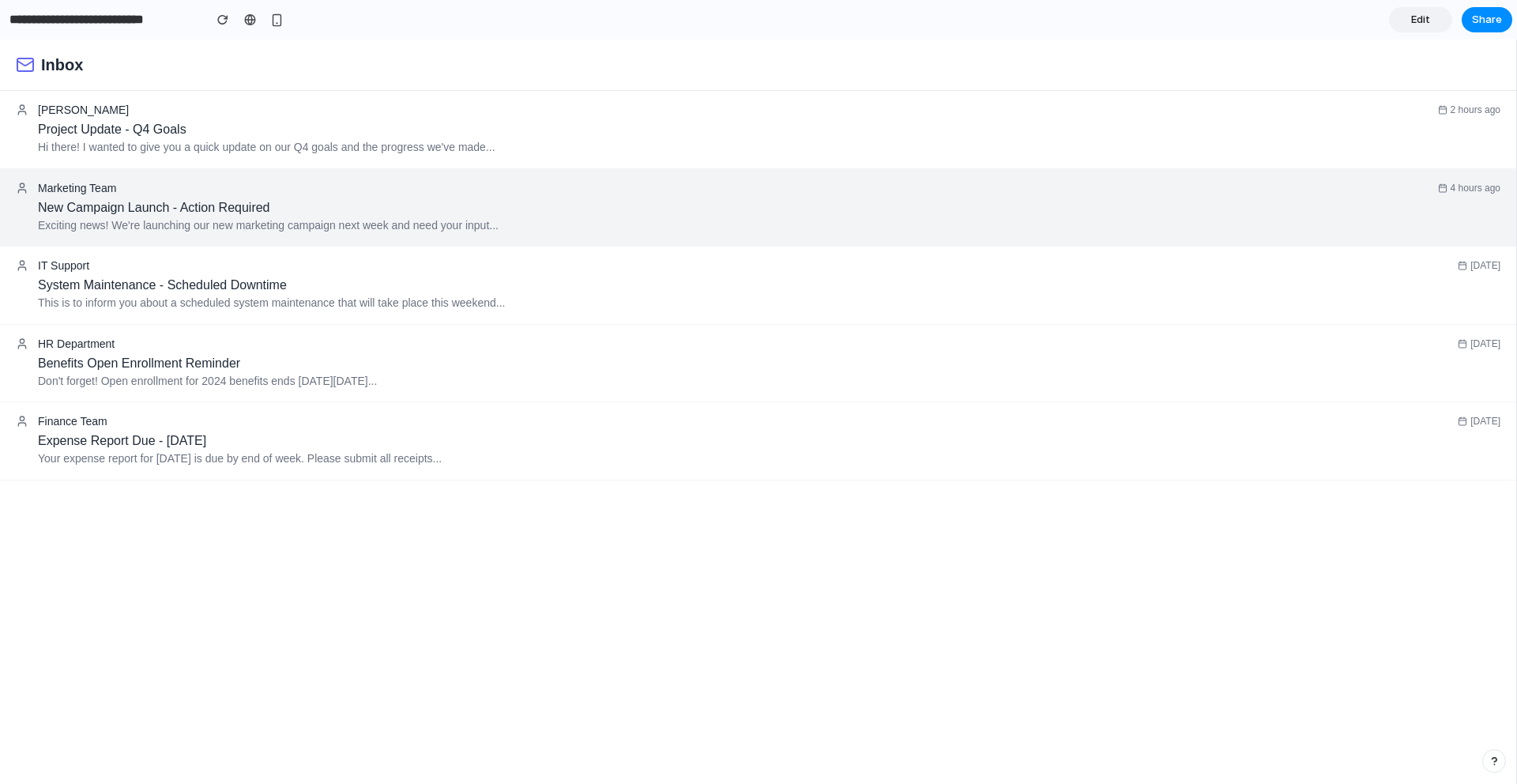
click at [203, 207] on h3 "New Campaign Launch - Action Required" at bounding box center [770, 208] width 1463 height 14
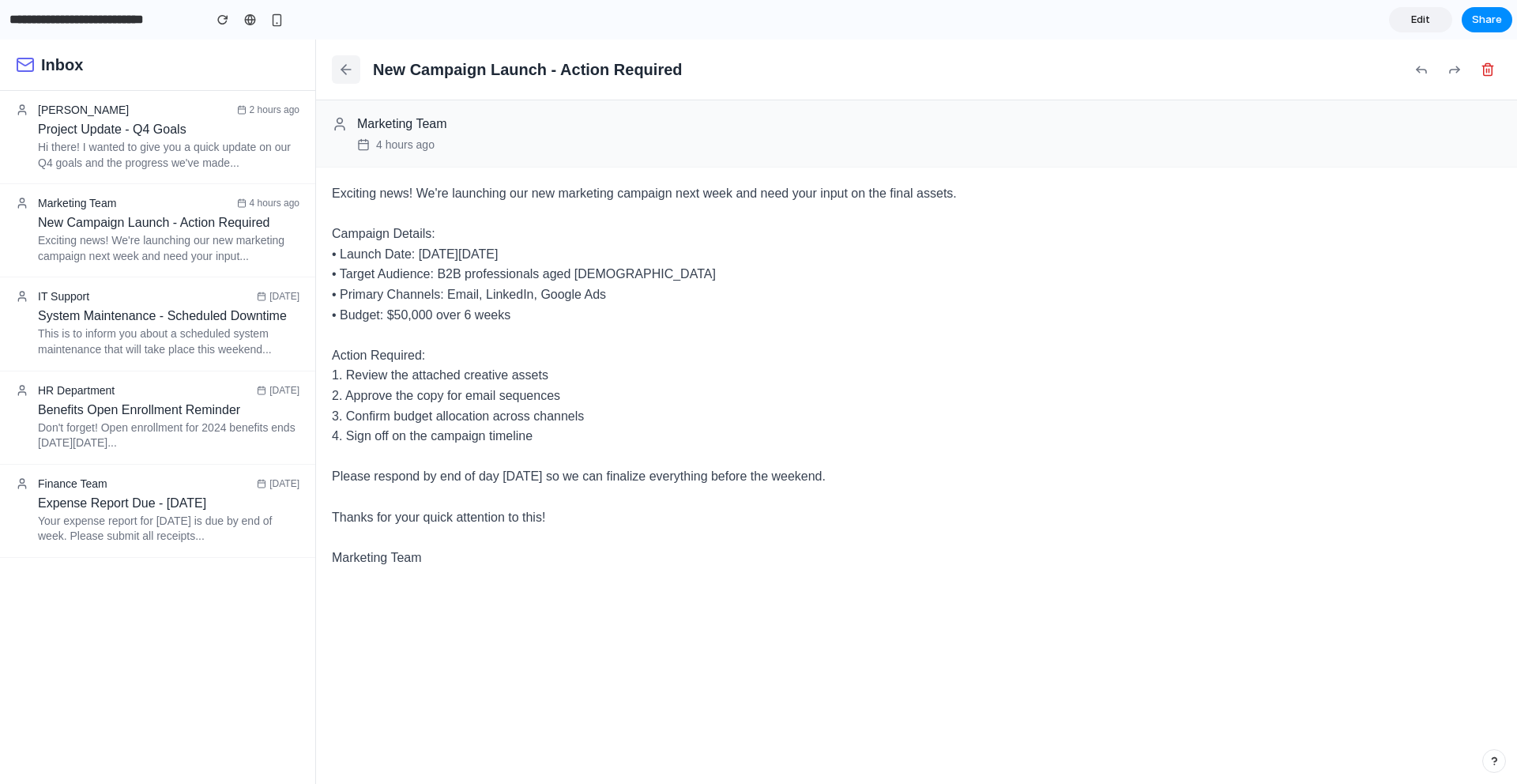
click at [339, 55] on button at bounding box center [347, 69] width 29 height 29
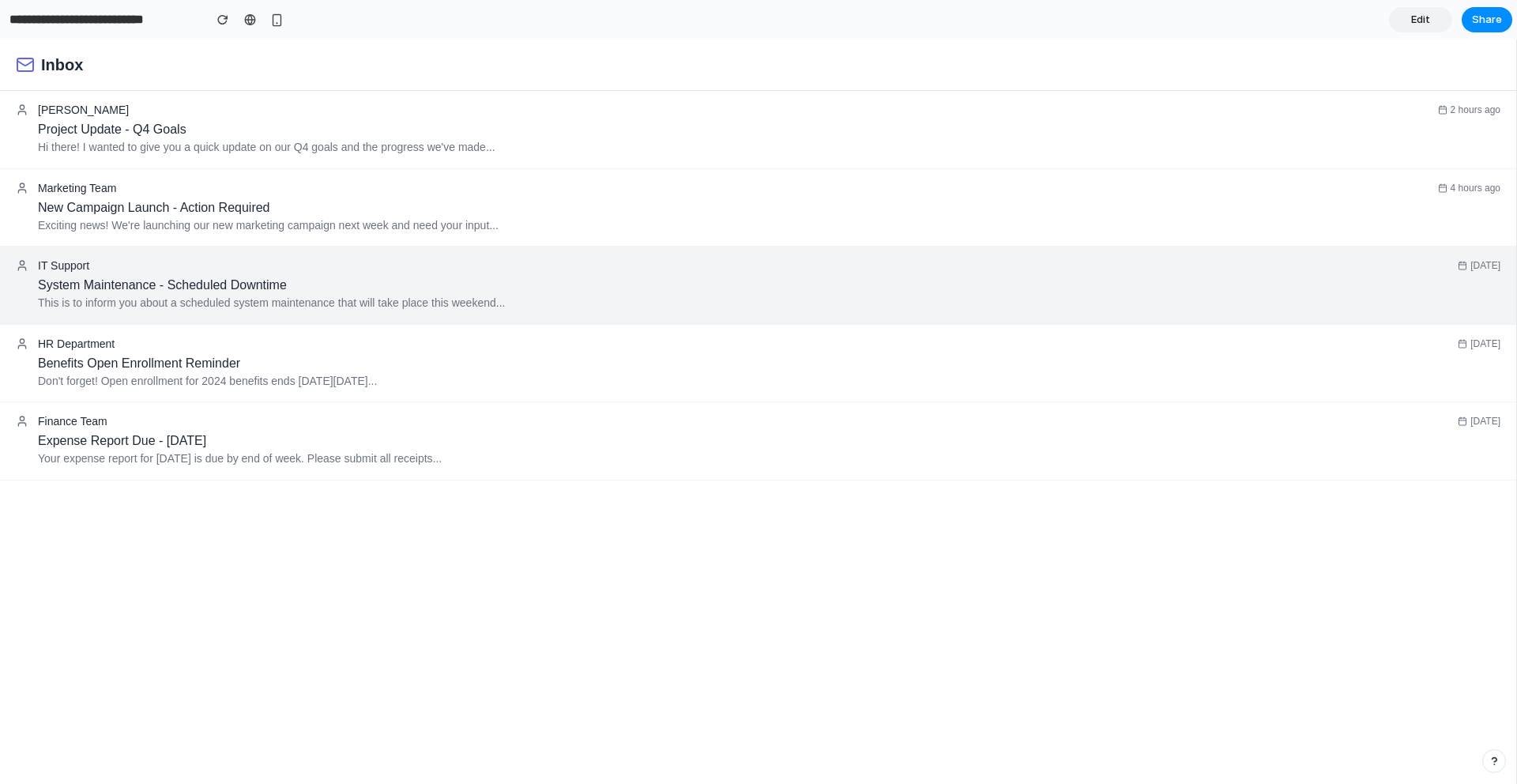
click at [299, 260] on div "IT Support 1 day ago" at bounding box center [758, 266] width 1485 height 13
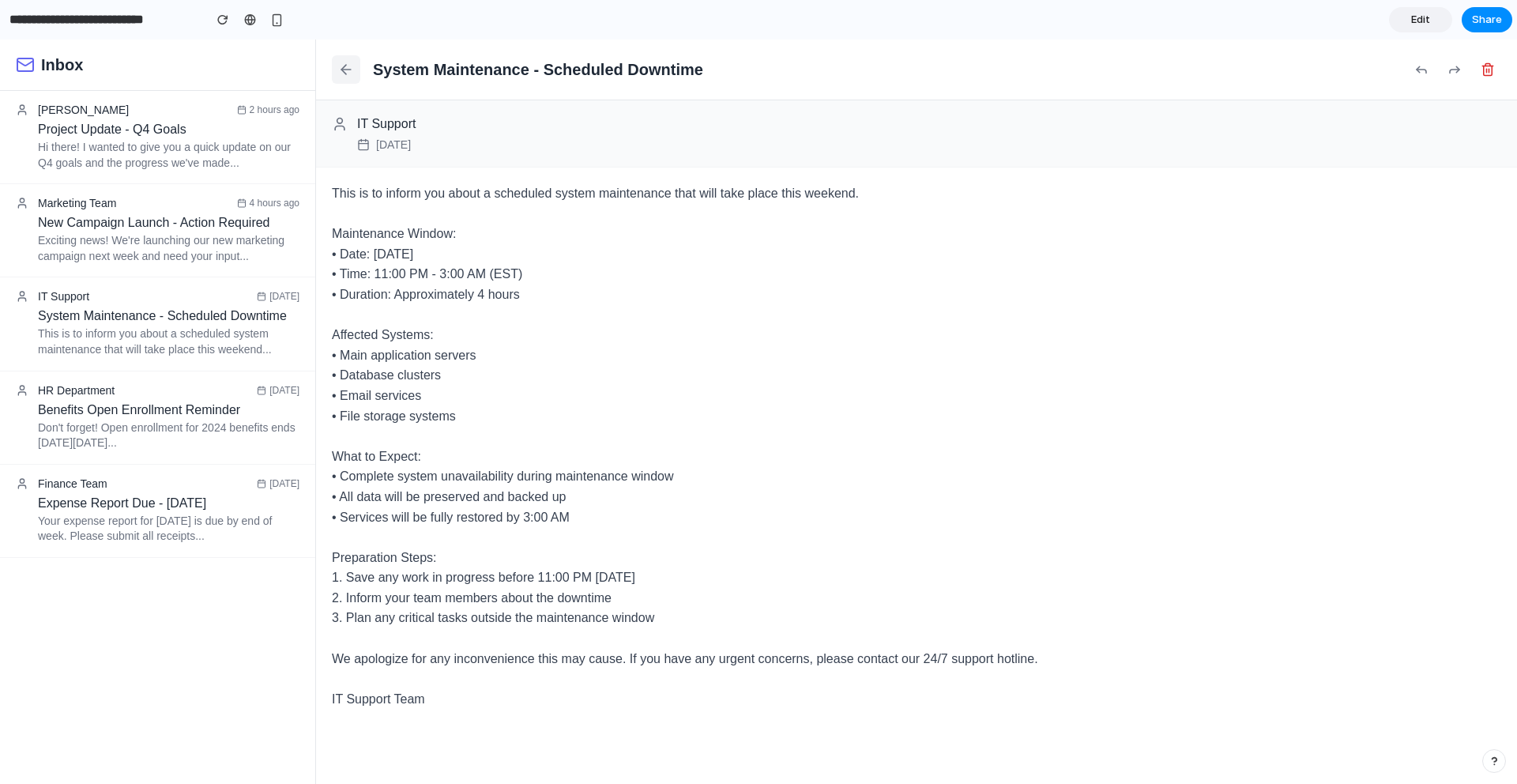
click at [335, 77] on button at bounding box center [347, 69] width 29 height 29
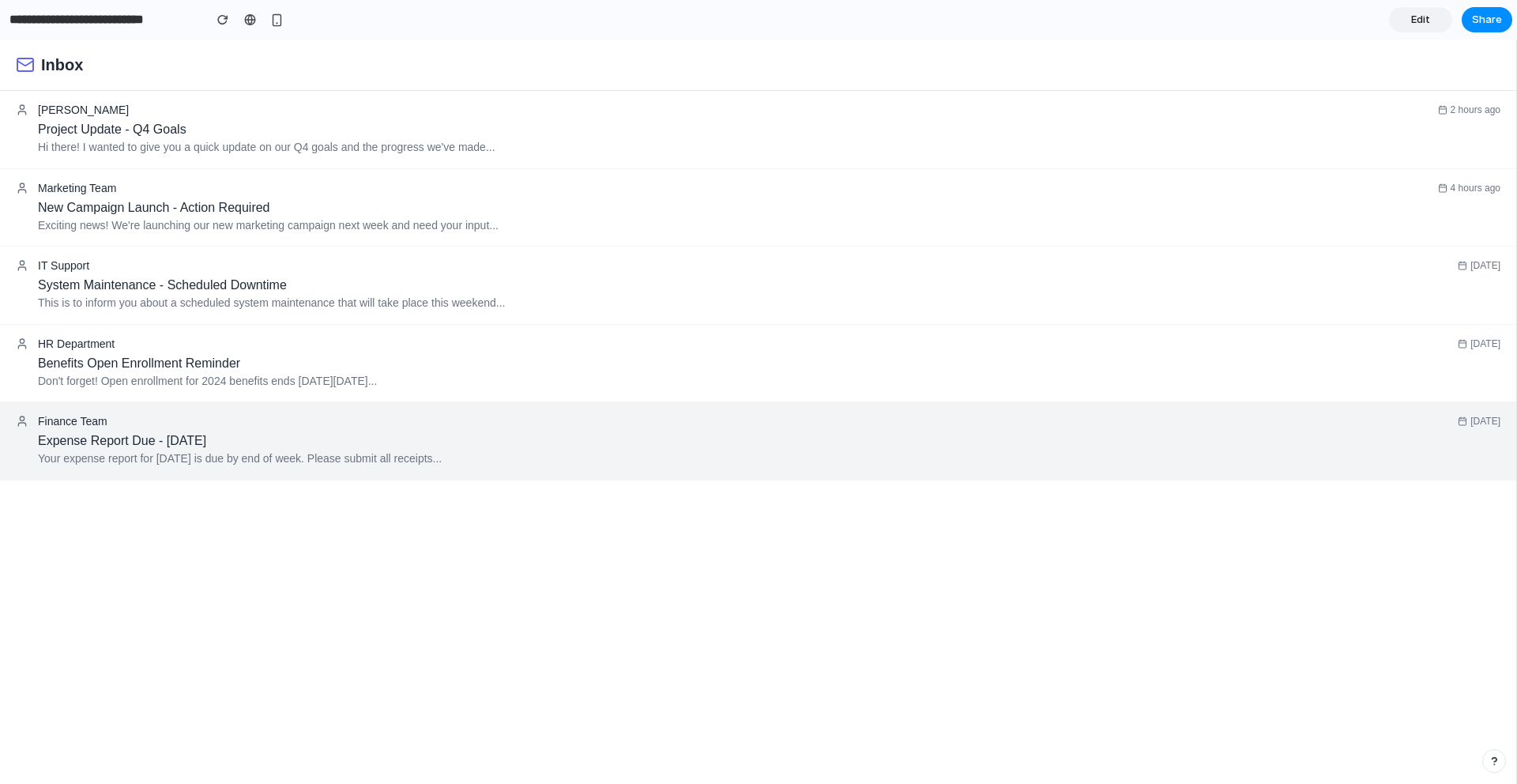
click at [281, 425] on div "Finance Team 3 days ago" at bounding box center [758, 422] width 1485 height 13
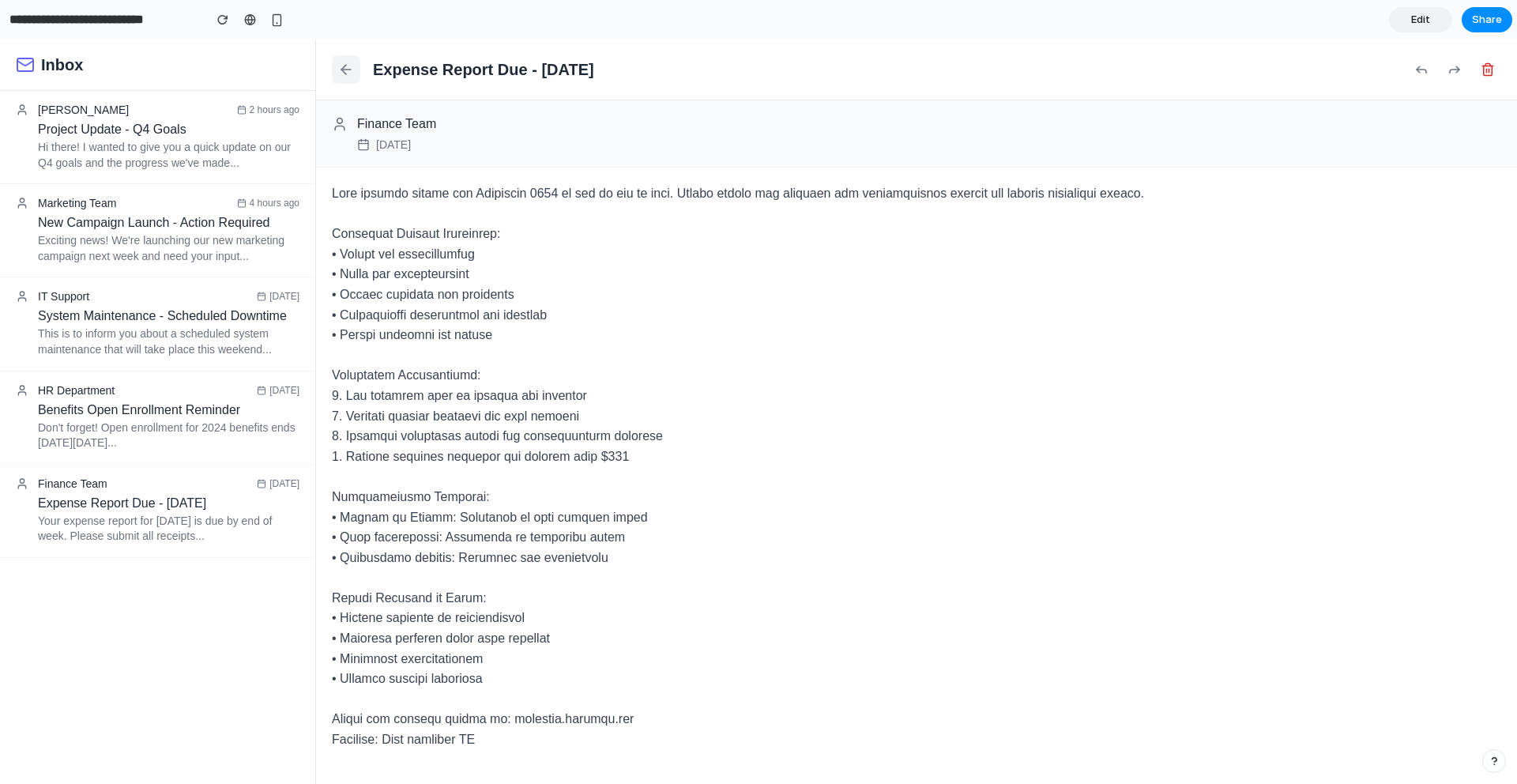
click at [349, 72] on icon at bounding box center [347, 69] width 16 height 16
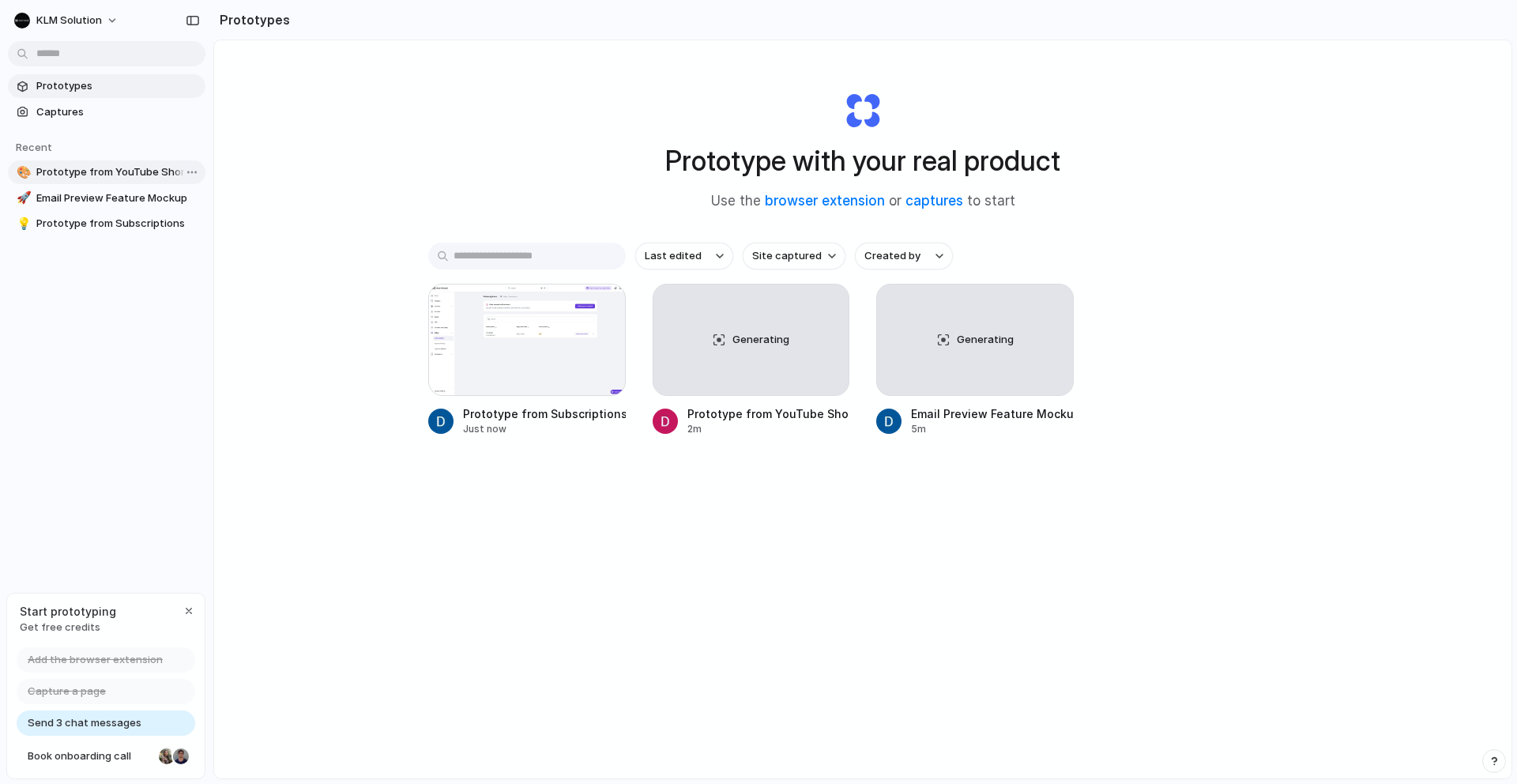
click at [92, 175] on span "Prototype from YouTube Shorts" at bounding box center [118, 172] width 163 height 16
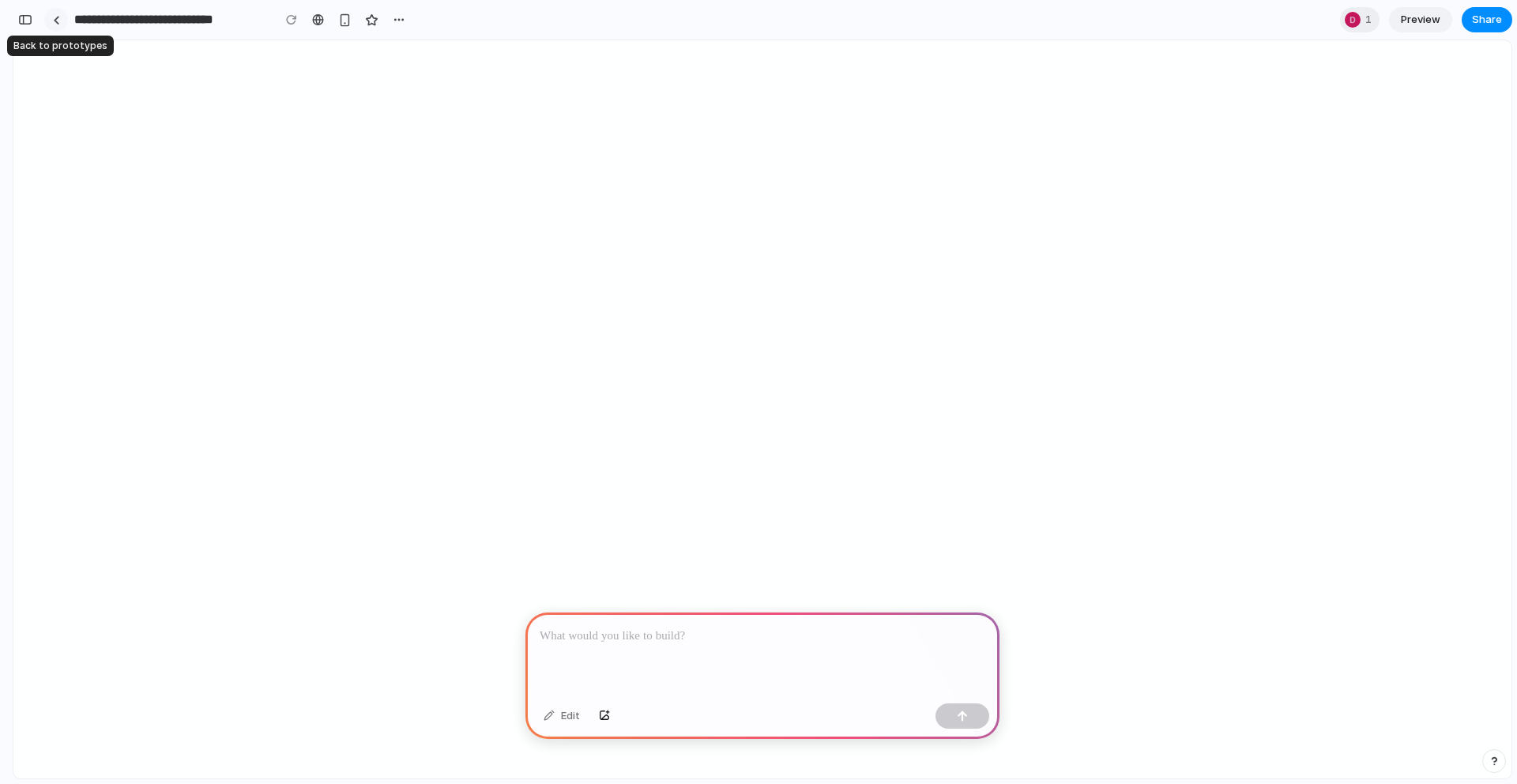
click at [64, 26] on link at bounding box center [56, 20] width 24 height 24
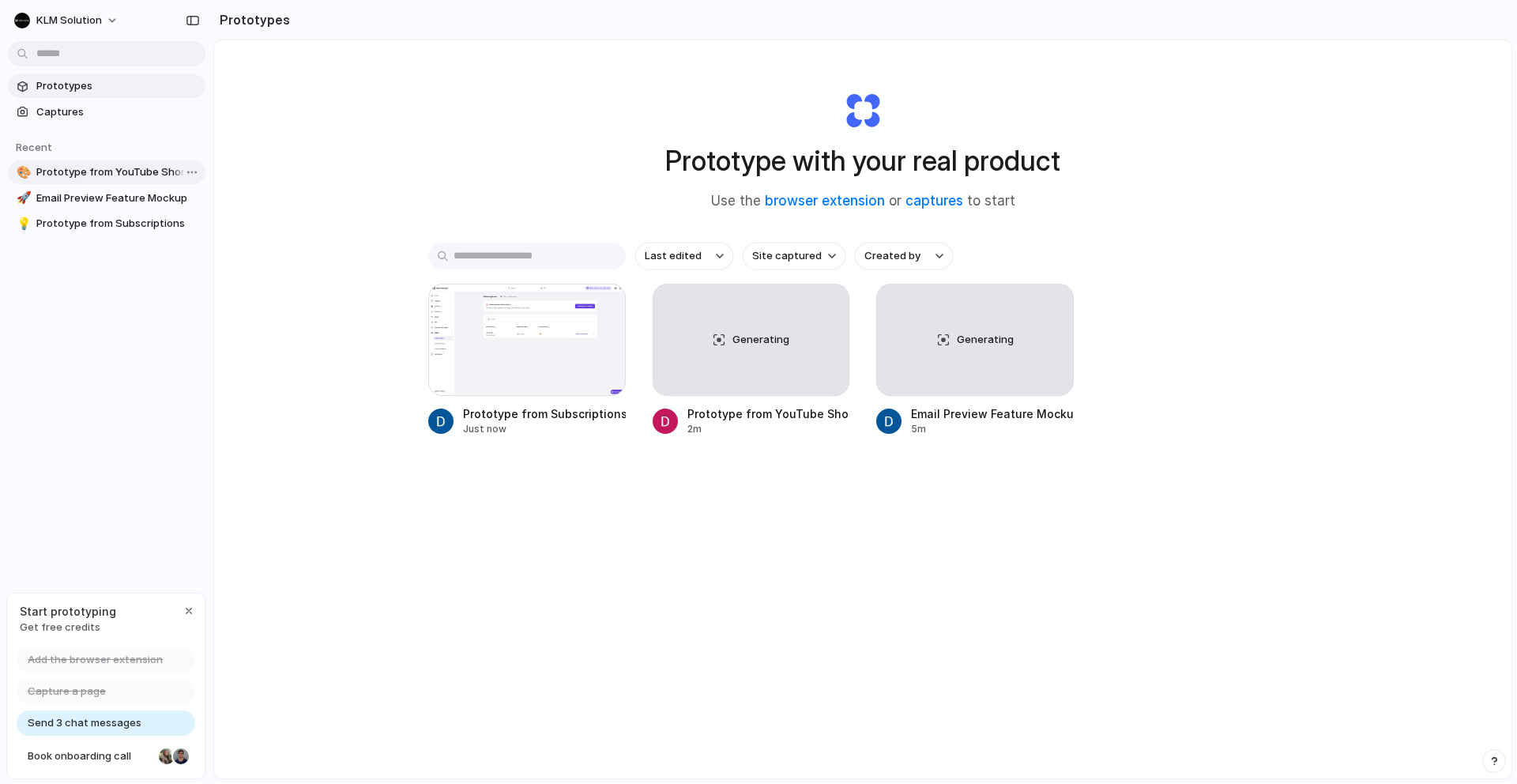
click at [107, 165] on span "Prototype from YouTube Shorts" at bounding box center [118, 172] width 163 height 16
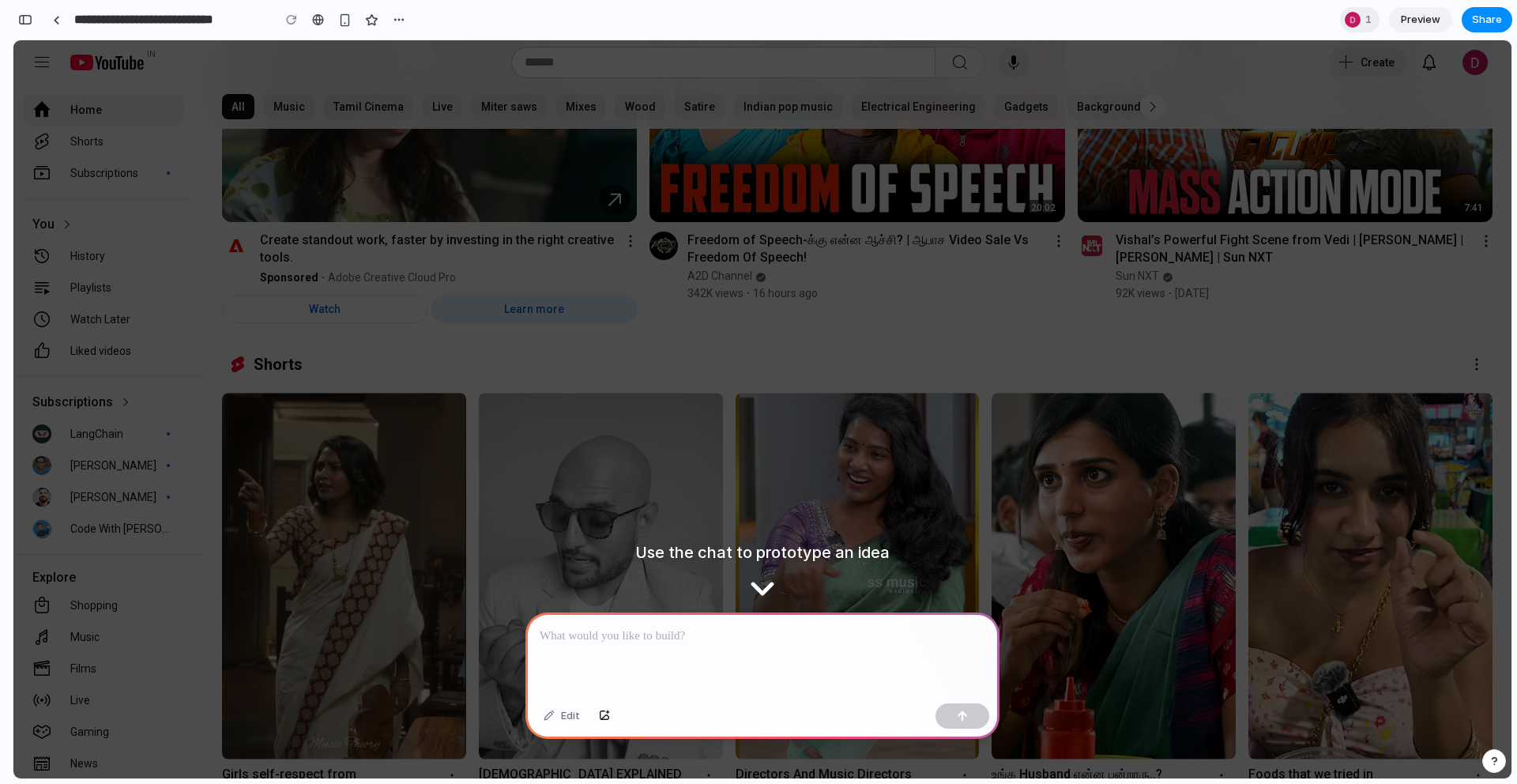
scroll to position [190, 0]
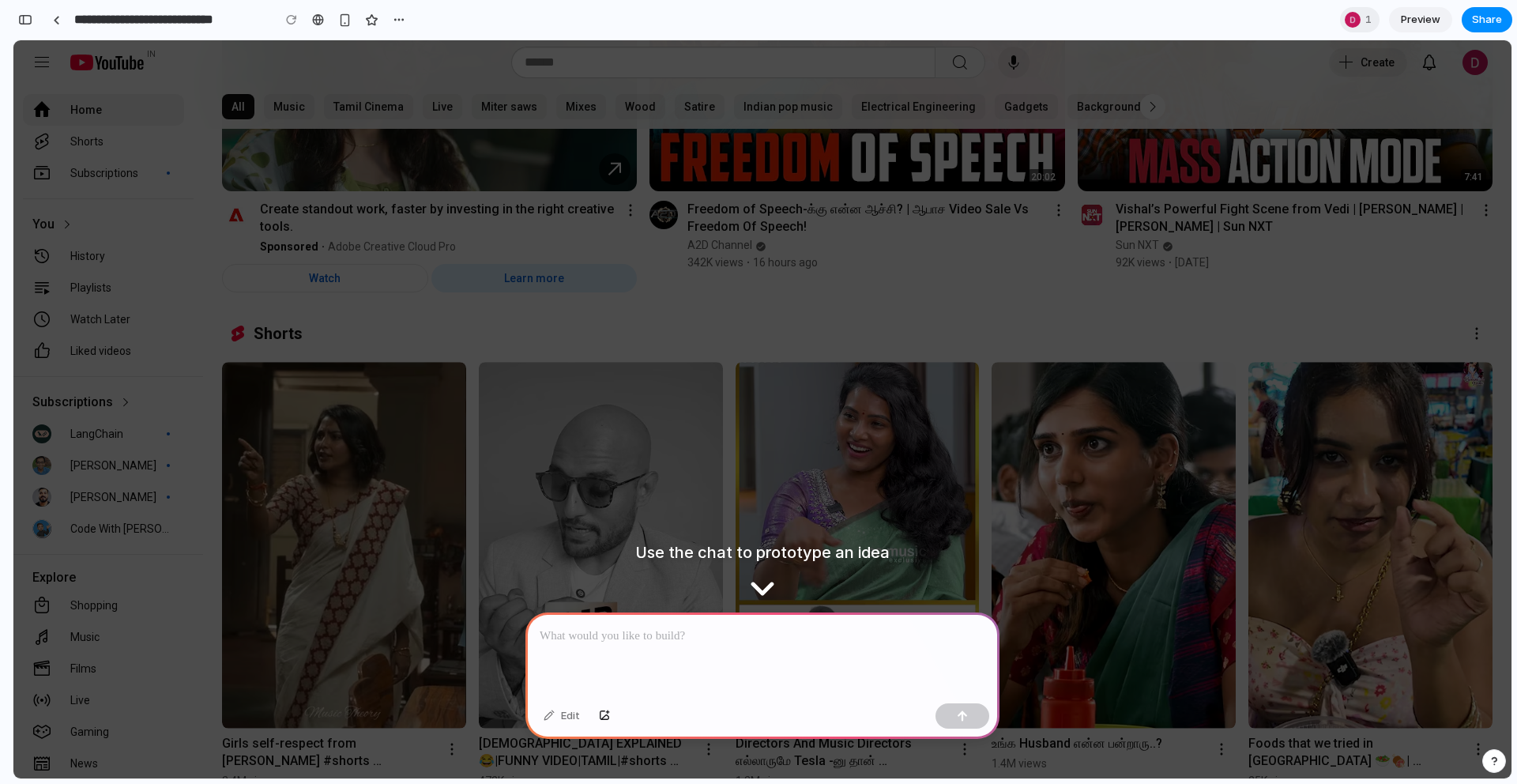
click at [1034, 519] on img at bounding box center [1114, 544] width 244 height 366
click at [763, 576] on img at bounding box center [858, 544] width 244 height 366
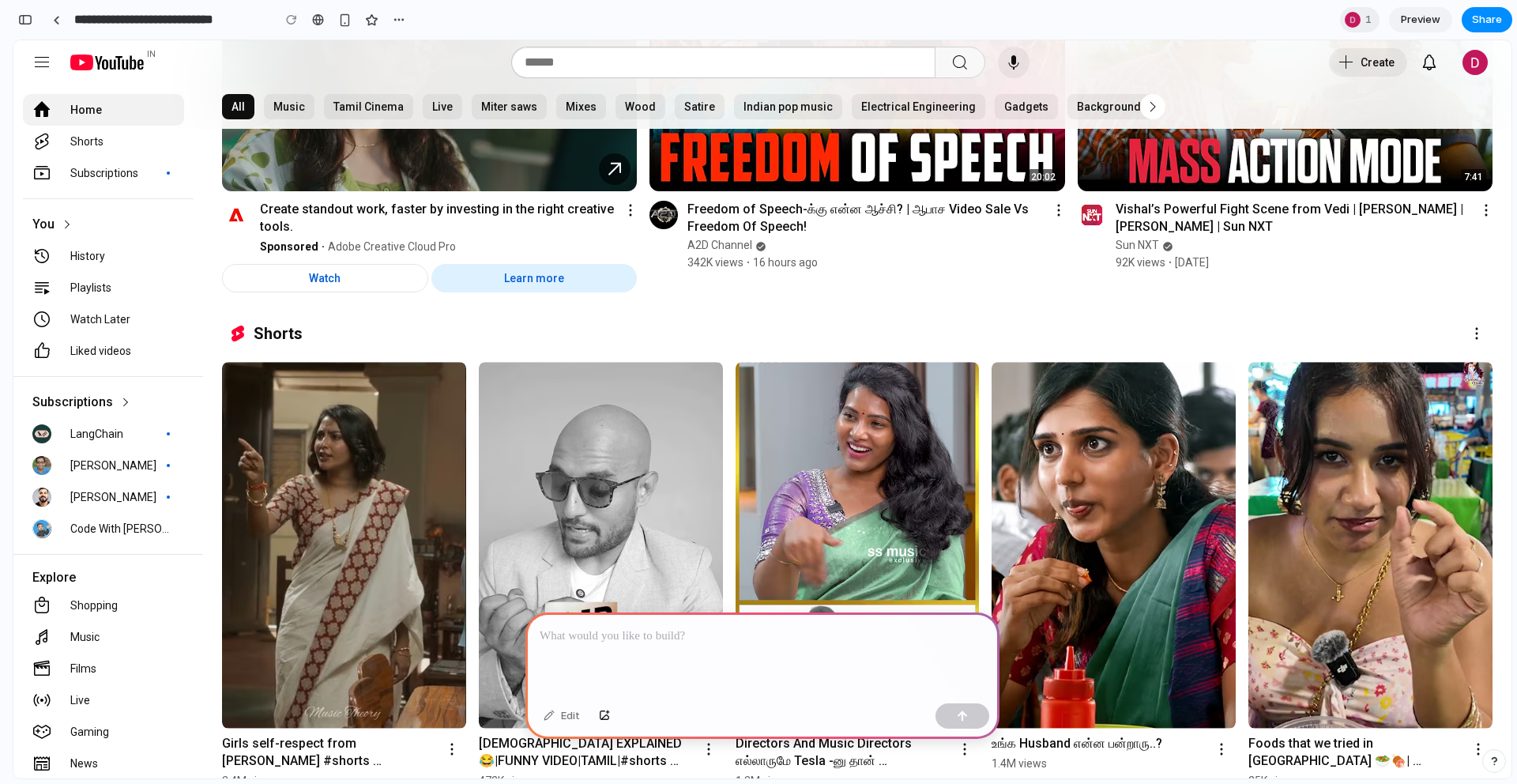
click at [782, 665] on div at bounding box center [762, 655] width 474 height 85
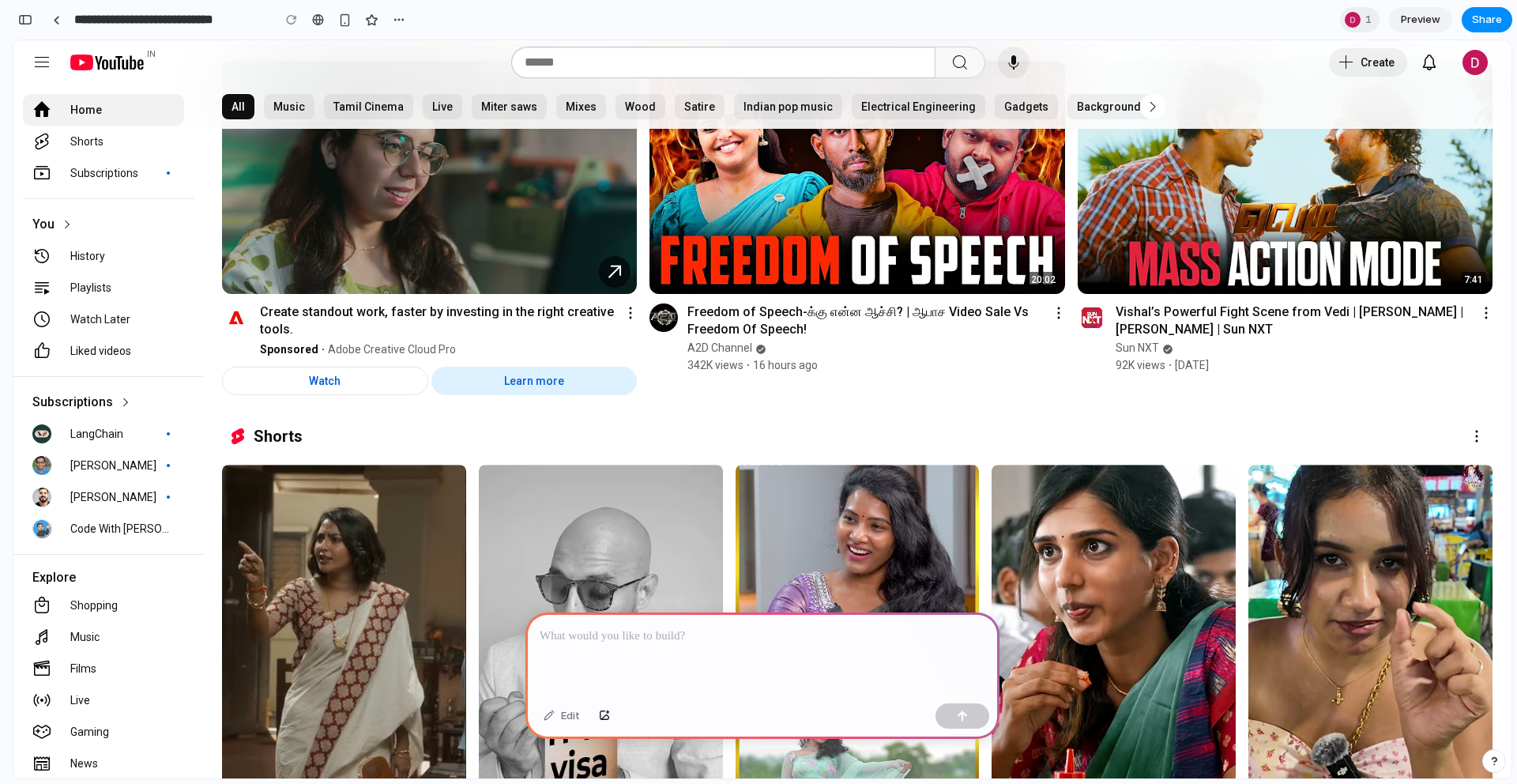
scroll to position [0, 0]
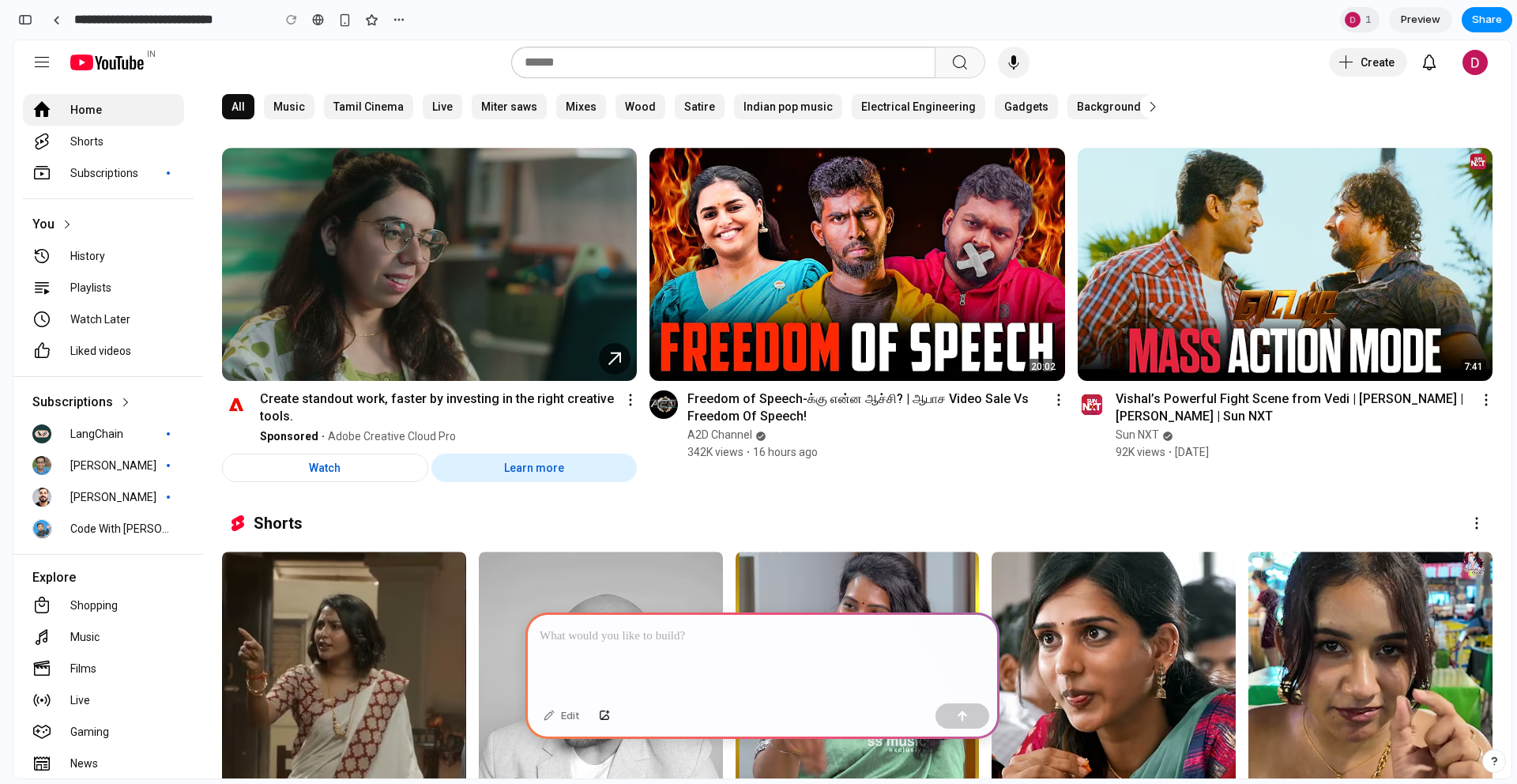
click at [516, 209] on img at bounding box center [430, 264] width 415 height 233
click at [88, 152] on tp-yt-paper-item "Shorts" at bounding box center [104, 141] width 161 height 32
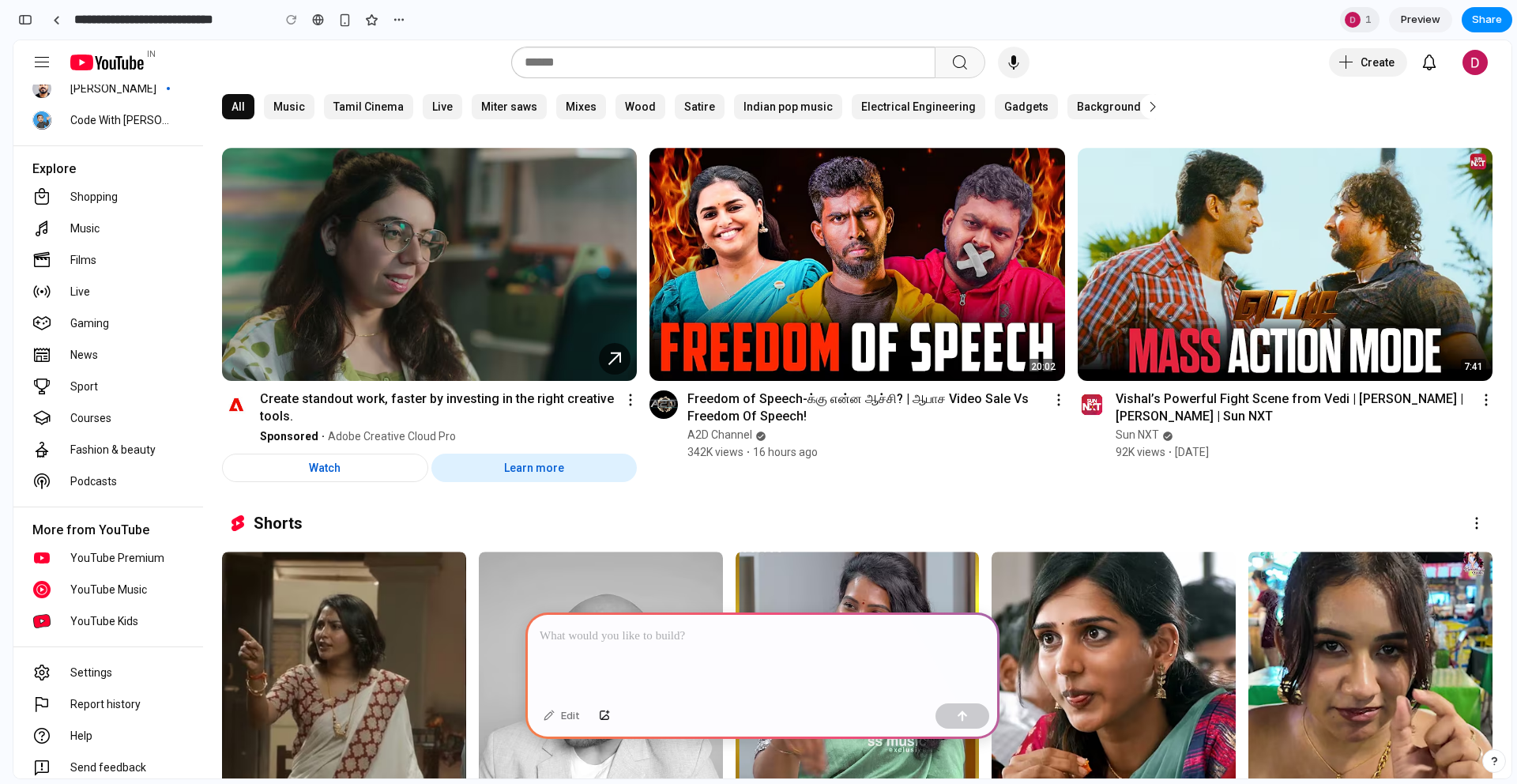
scroll to position [509, 0]
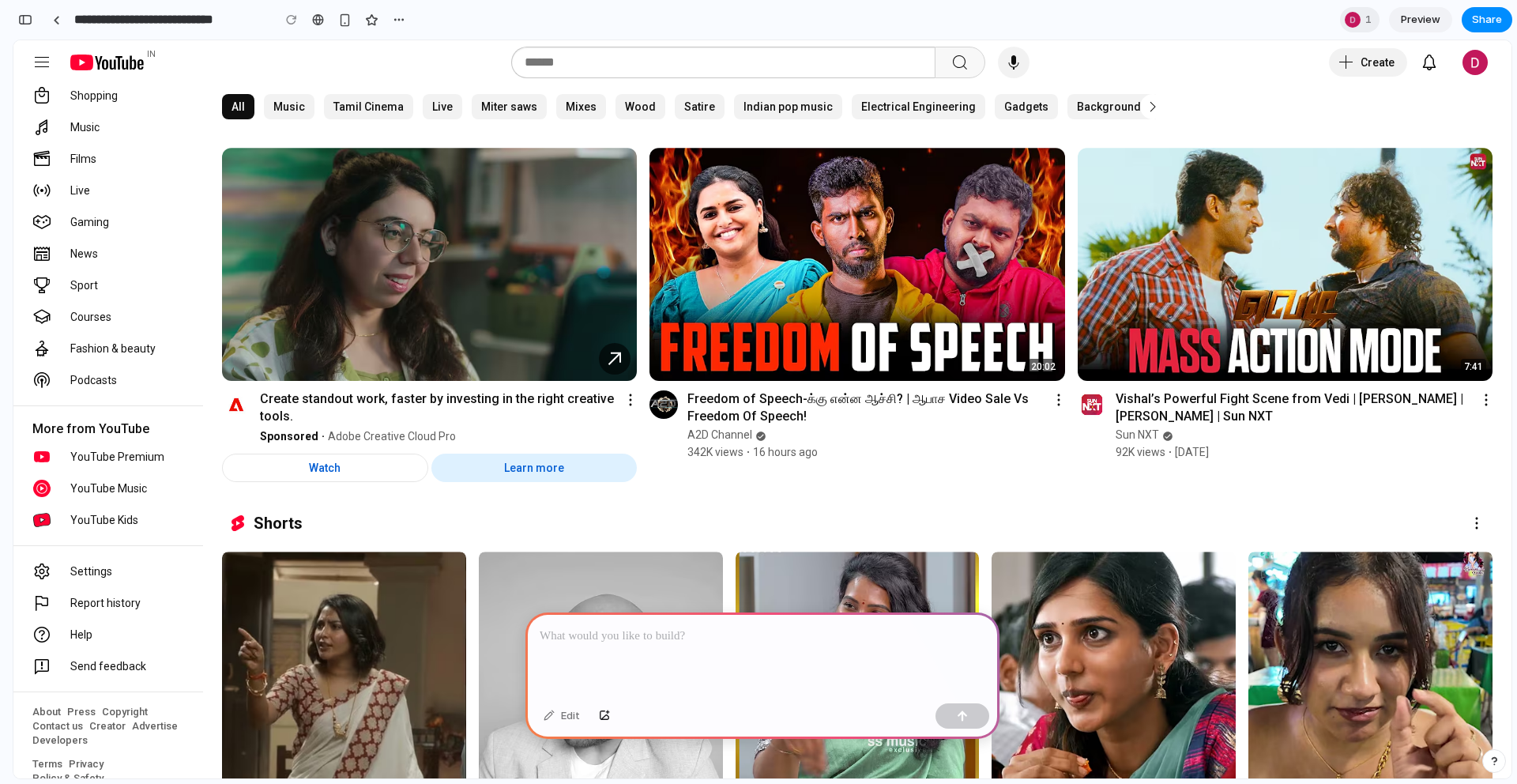
click at [628, 48] on div at bounding box center [723, 62] width 424 height 32
click at [631, 58] on input "text" at bounding box center [728, 62] width 407 height 19
type input "**********"
click at [932, 61] on div "**********" at bounding box center [723, 62] width 424 height 32
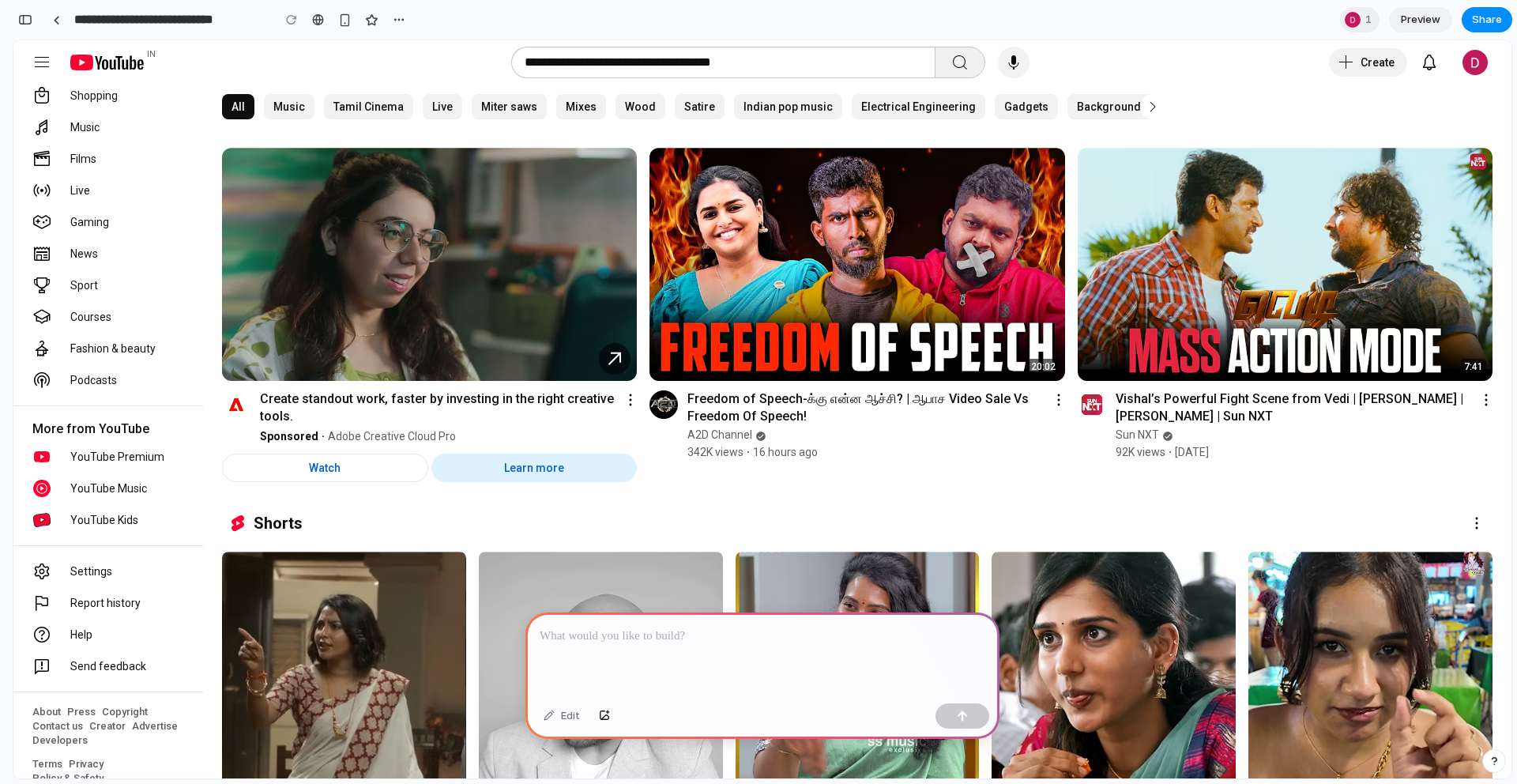
click at [960, 68] on div "Search" at bounding box center [961, 62] width 19 height 19
drag, startPoint x: 824, startPoint y: 63, endPoint x: 503, endPoint y: 54, distance: 321.1
click at [503, 54] on yt-searchbox "**********" at bounding box center [735, 62] width 505 height 32
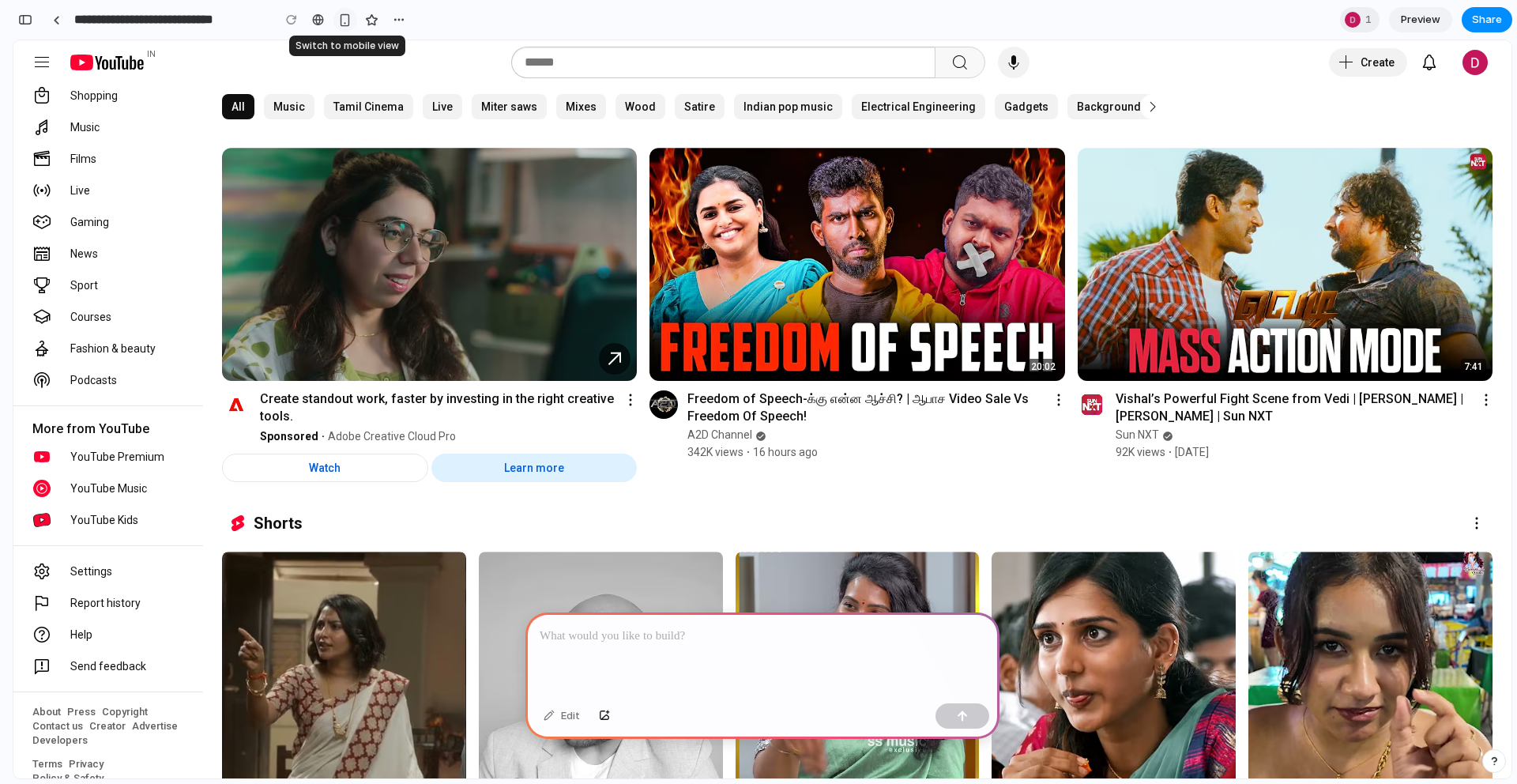
click at [348, 27] on button "button" at bounding box center [346, 20] width 24 height 24
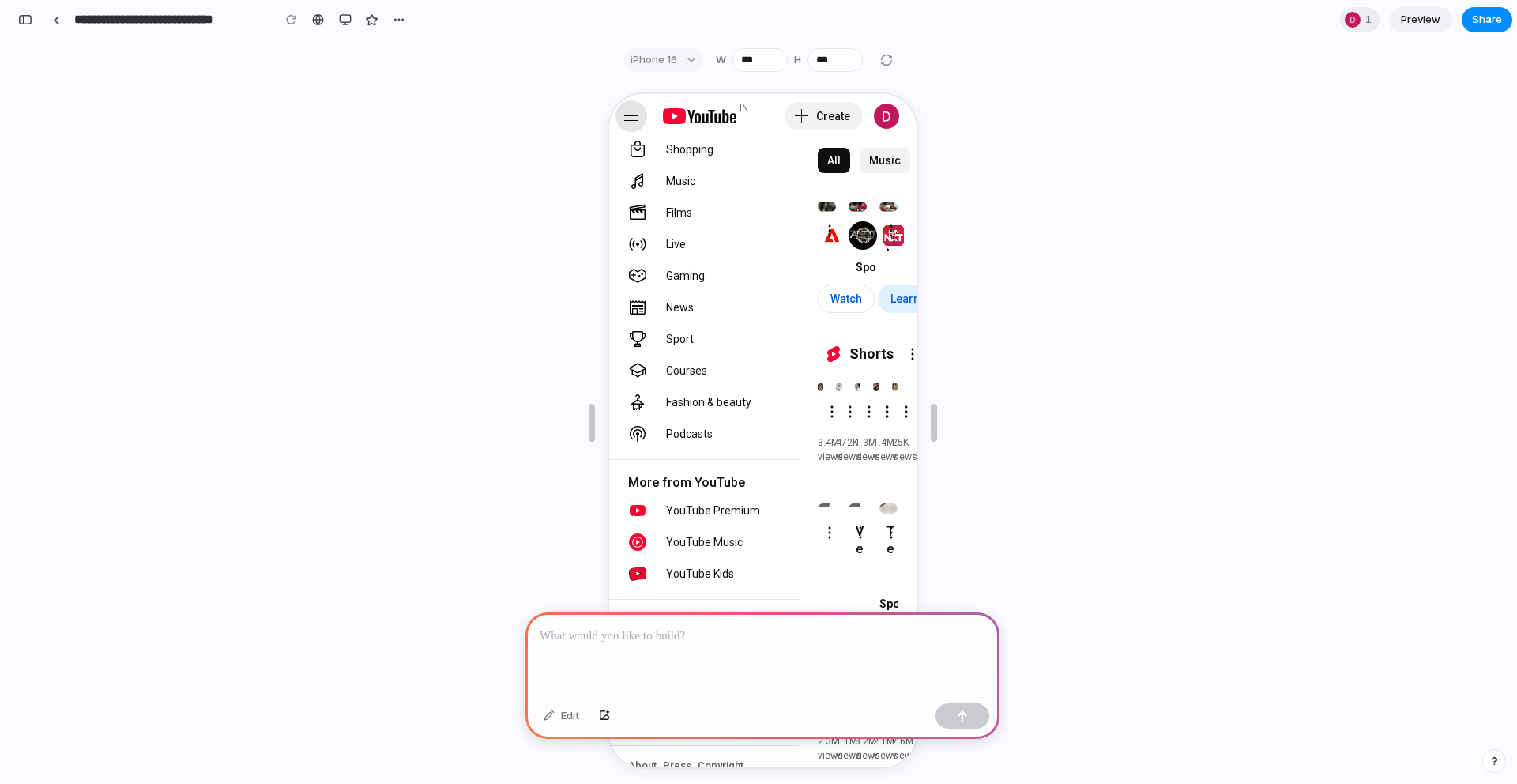
click at [629, 113] on div "Guide" at bounding box center [629, 115] width 19 height 19
click at [625, 131] on div "Back IN Skip navigation" at bounding box center [679, 114] width 133 height 44
click at [629, 112] on div "Guide" at bounding box center [629, 115] width 19 height 19
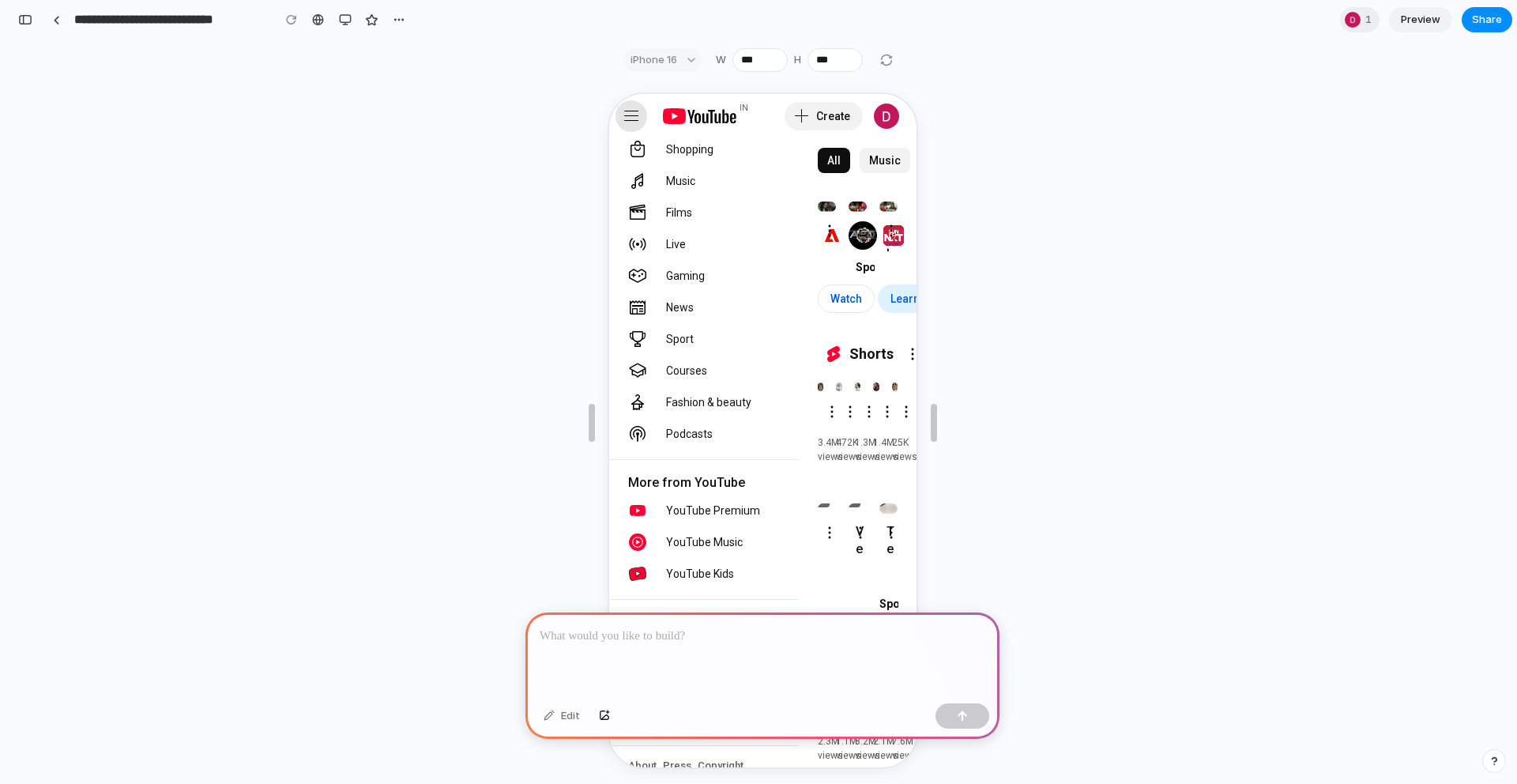
click at [629, 112] on div "Guide" at bounding box center [629, 115] width 19 height 19
click at [921, 374] on div "Edit" at bounding box center [762, 429] width 1499 height 699
click at [919, 370] on div "Edit" at bounding box center [762, 429] width 1499 height 699
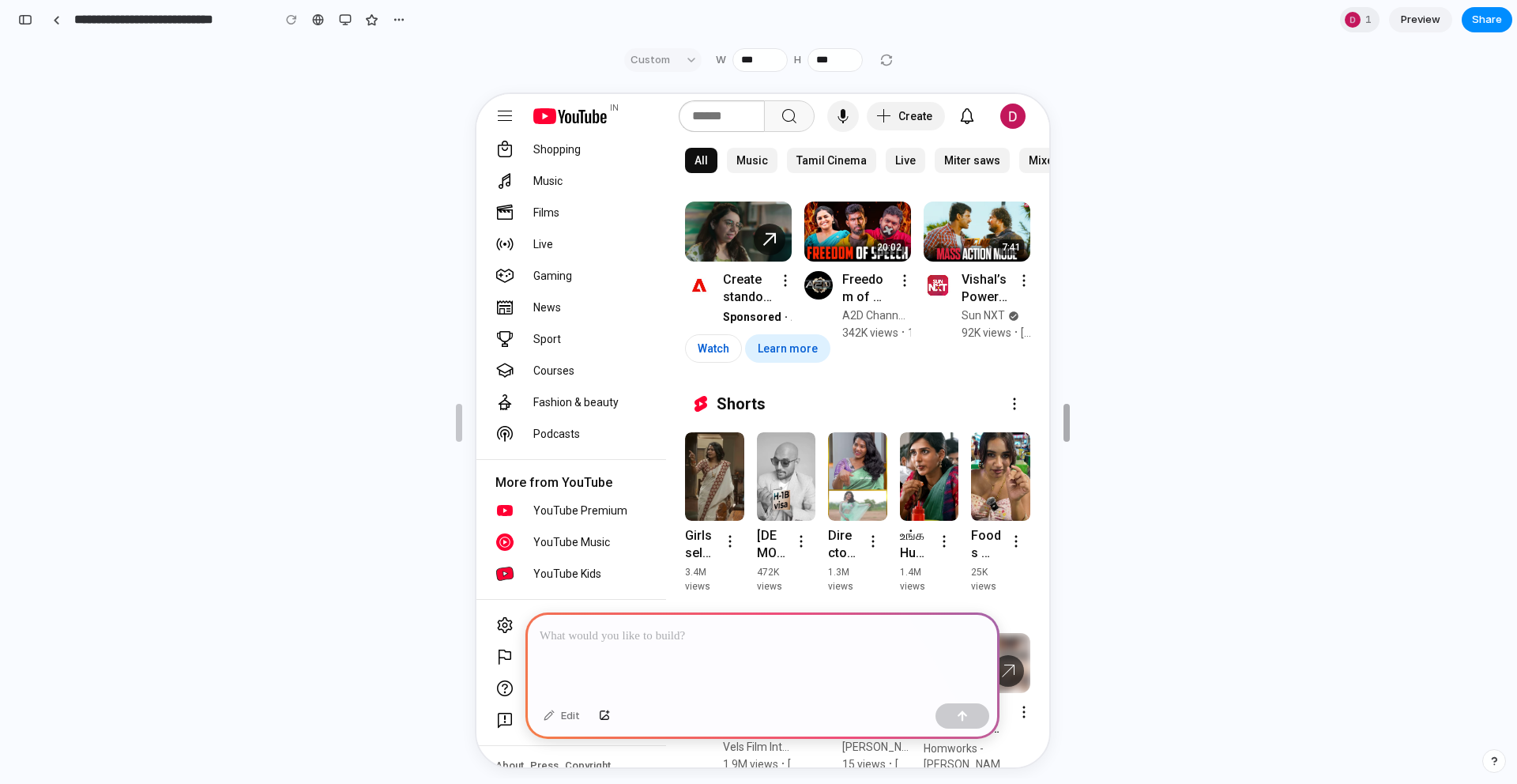
drag, startPoint x: 932, startPoint y: 410, endPoint x: 1107, endPoint y: 410, distance: 175.0
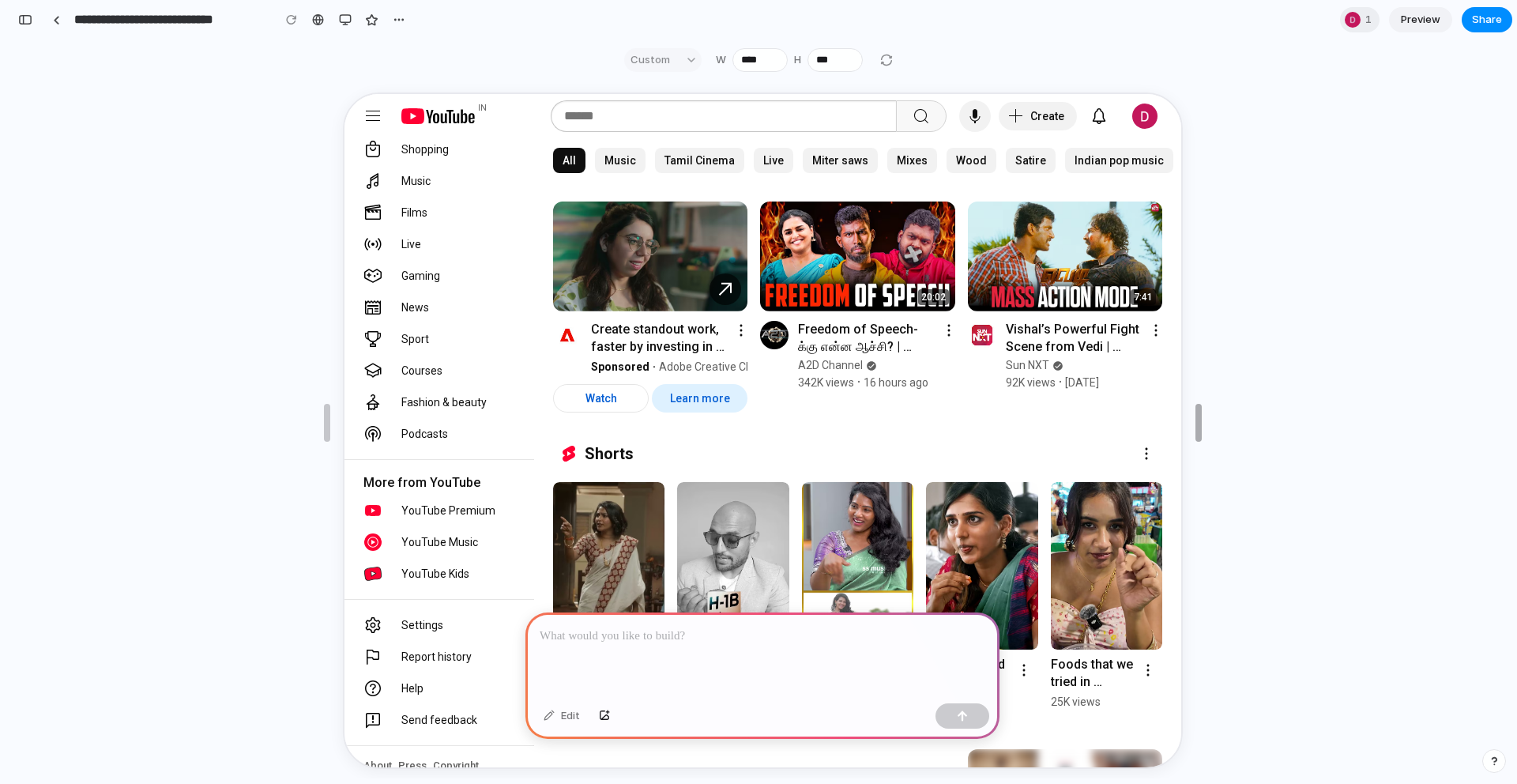
type input "****"
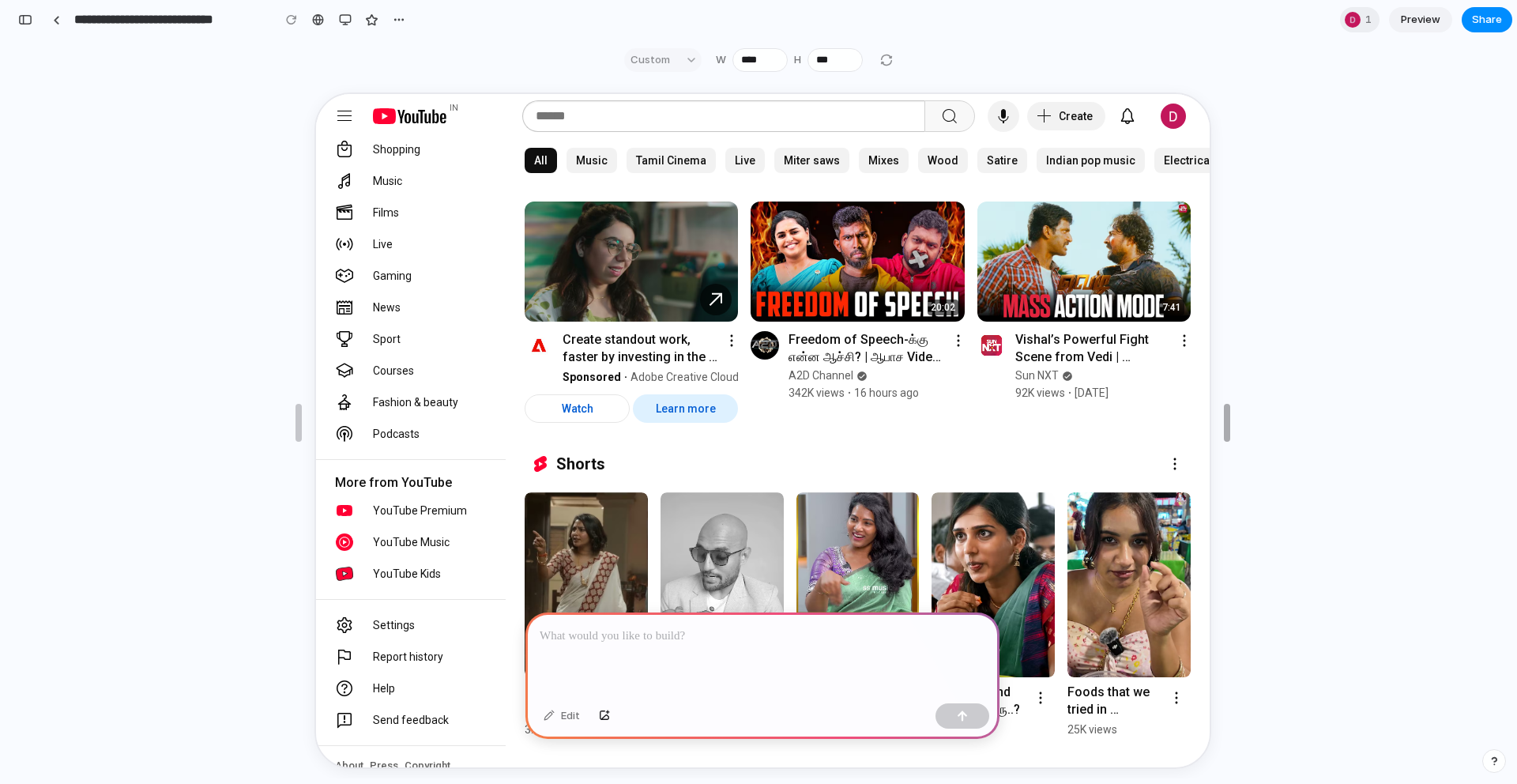
drag, startPoint x: 1109, startPoint y: 408, endPoint x: 1226, endPoint y: 407, distance: 117.0
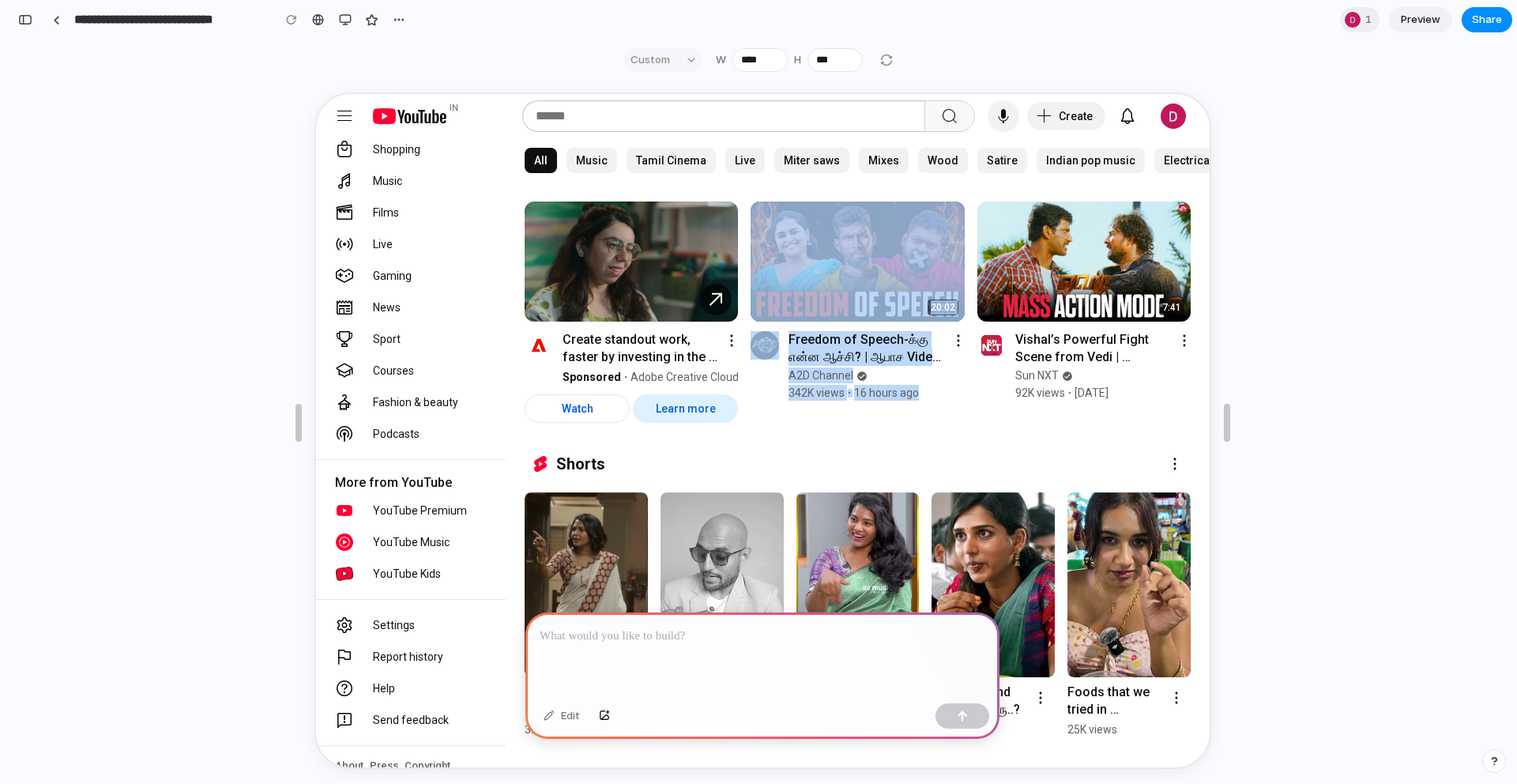
drag, startPoint x: 854, startPoint y: 432, endPoint x: 871, endPoint y: 246, distance: 186.8
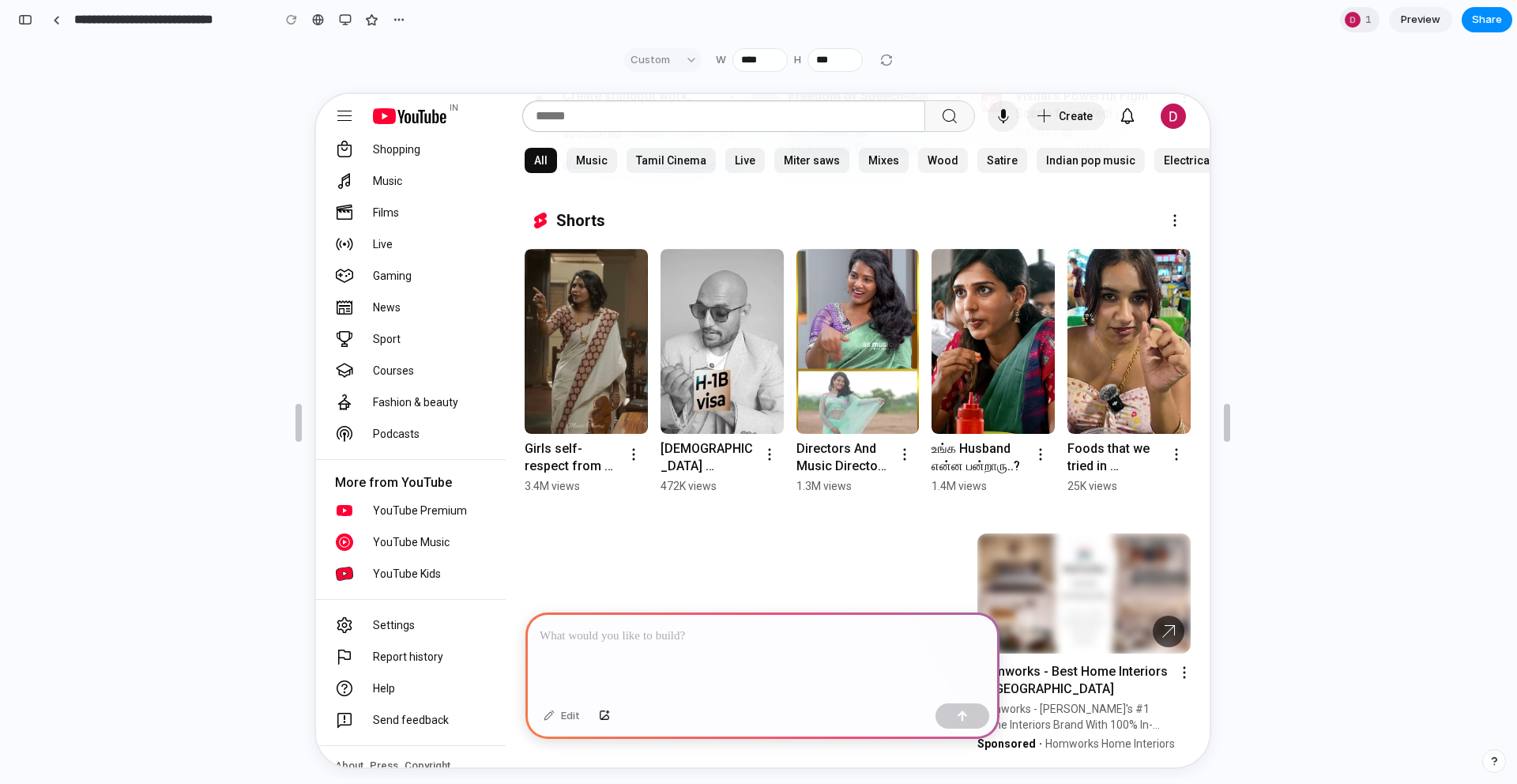
scroll to position [244, 0]
click at [339, 107] on div "Guide" at bounding box center [343, 115] width 19 height 19
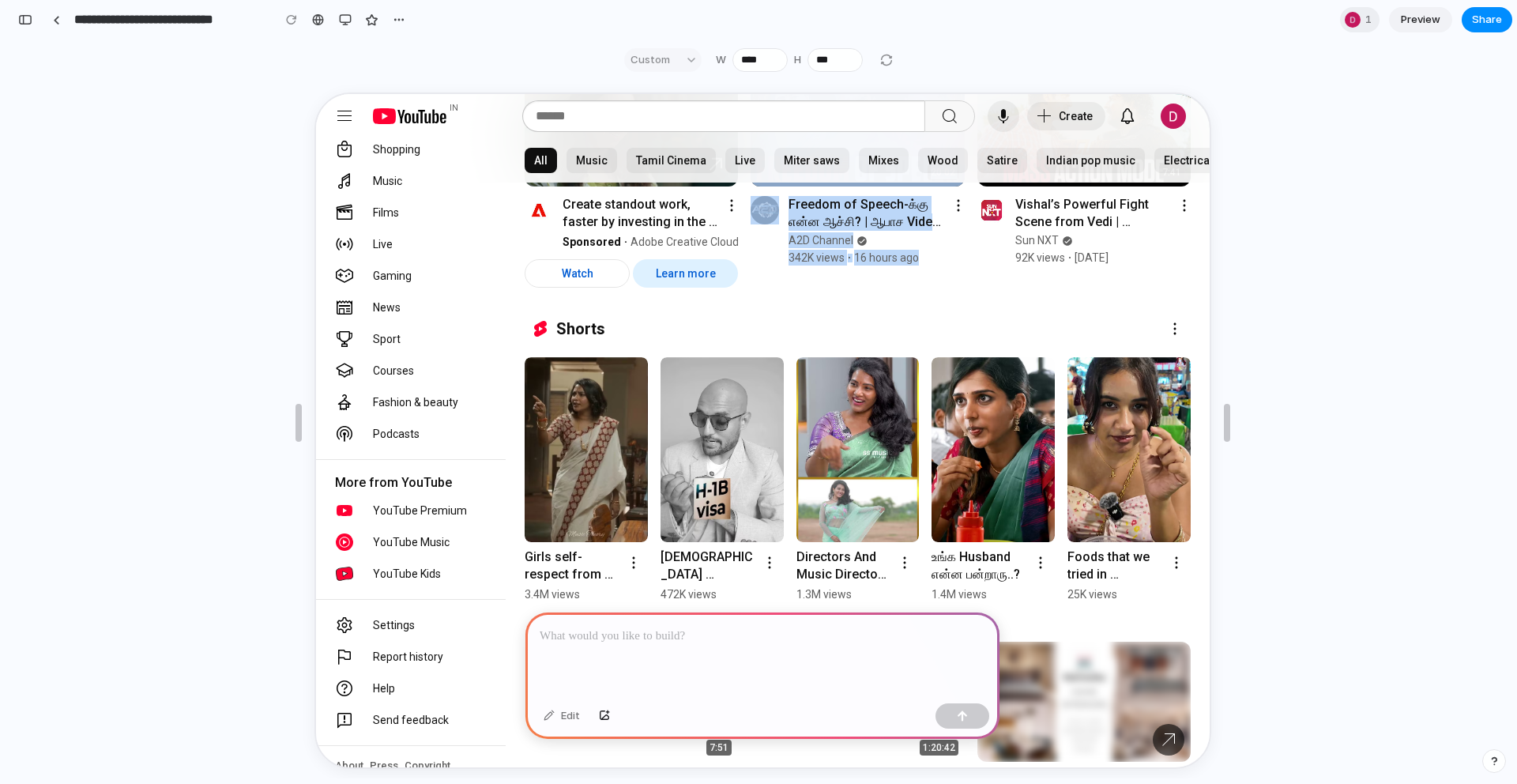
scroll to position [0, 0]
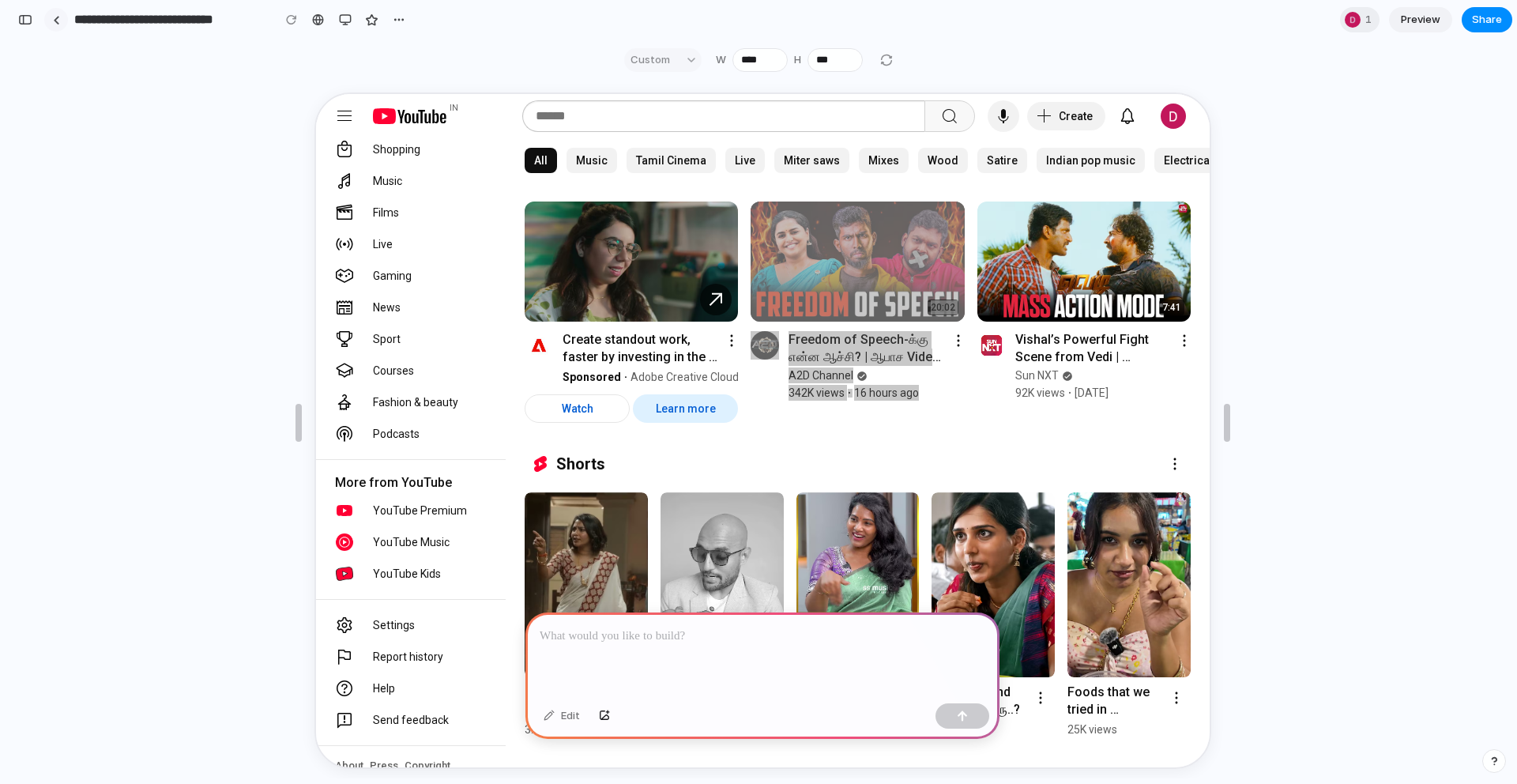
click at [57, 22] on div at bounding box center [56, 20] width 7 height 9
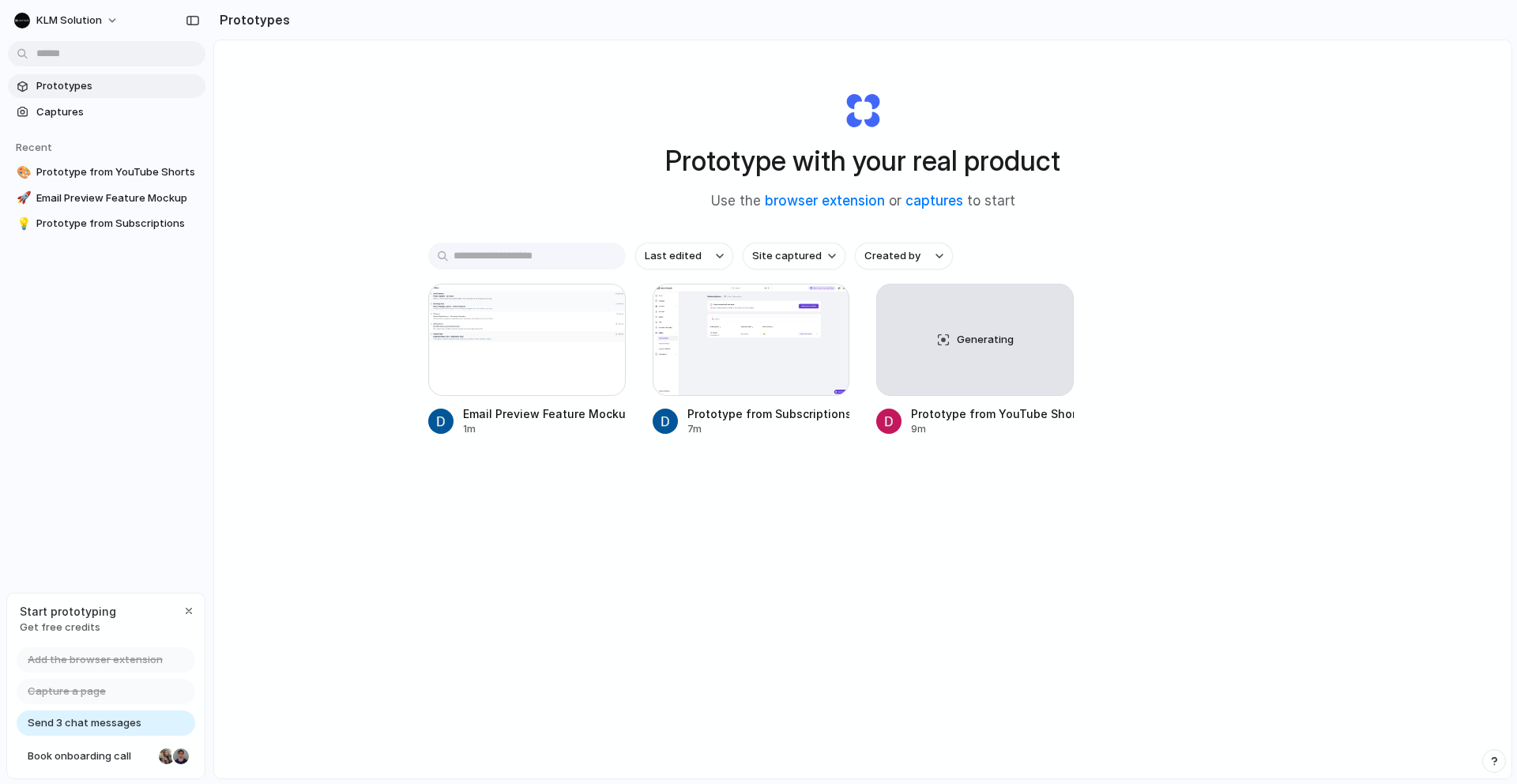
drag, startPoint x: 113, startPoint y: 679, endPoint x: 117, endPoint y: 637, distance: 42.2
click at [117, 637] on div "Start prototyping Get free credits Add the browser extension Capture a page Sen…" at bounding box center [105, 686] width 199 height 188
drag, startPoint x: 26, startPoint y: 720, endPoint x: 378, endPoint y: 647, distance: 359.5
click at [378, 647] on div "KLM Solution Prototypes Captures Recent 🎨 Prototype from YouTube Shorts 🚀 Email…" at bounding box center [758, 392] width 1517 height 784
click at [111, 25] on button "KLM Solution" at bounding box center [67, 21] width 118 height 26
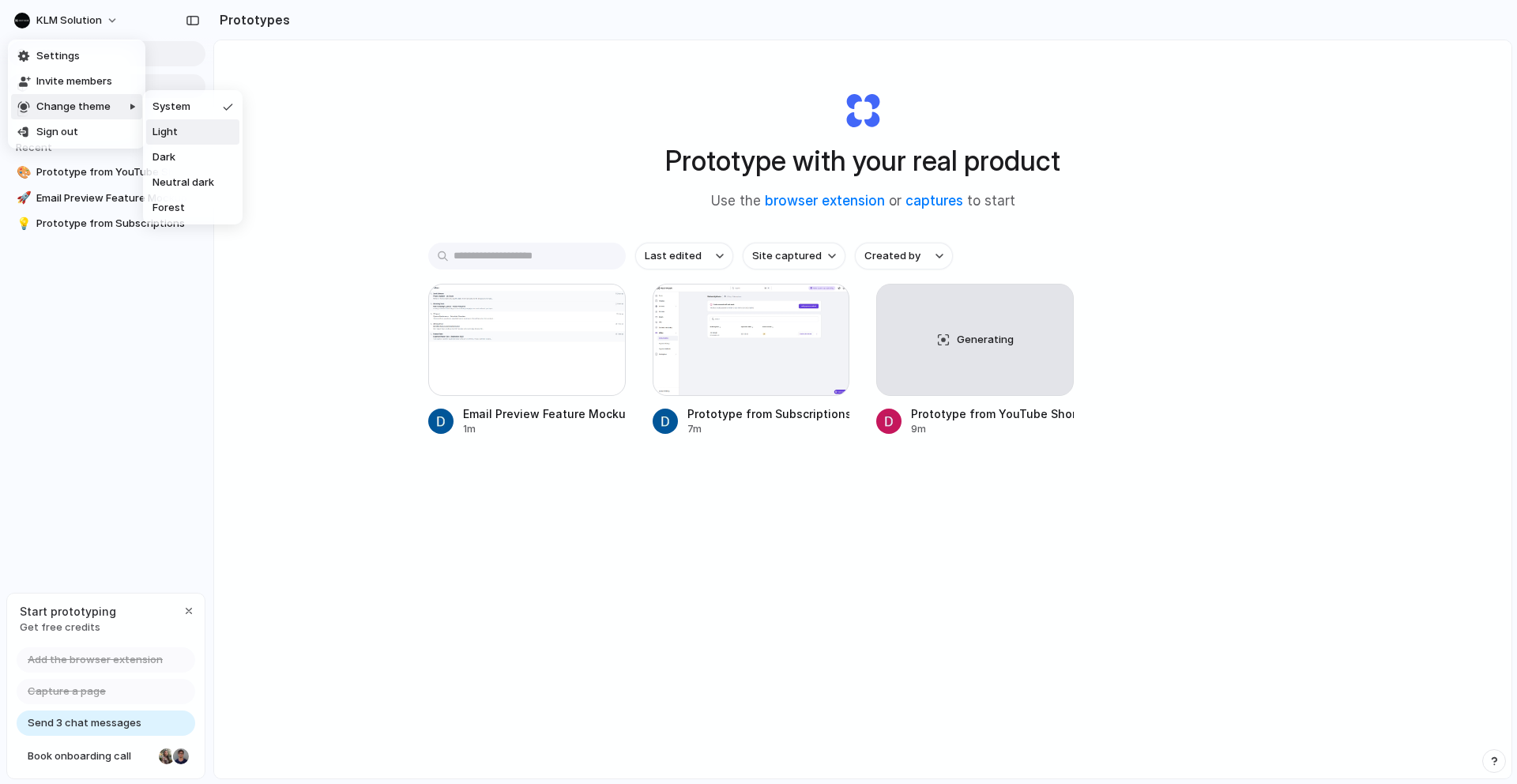
click at [197, 133] on li "Light" at bounding box center [192, 132] width 93 height 26
click at [103, 17] on button "KLM Solution" at bounding box center [67, 21] width 118 height 26
click at [161, 154] on span "Dark" at bounding box center [164, 157] width 23 height 16
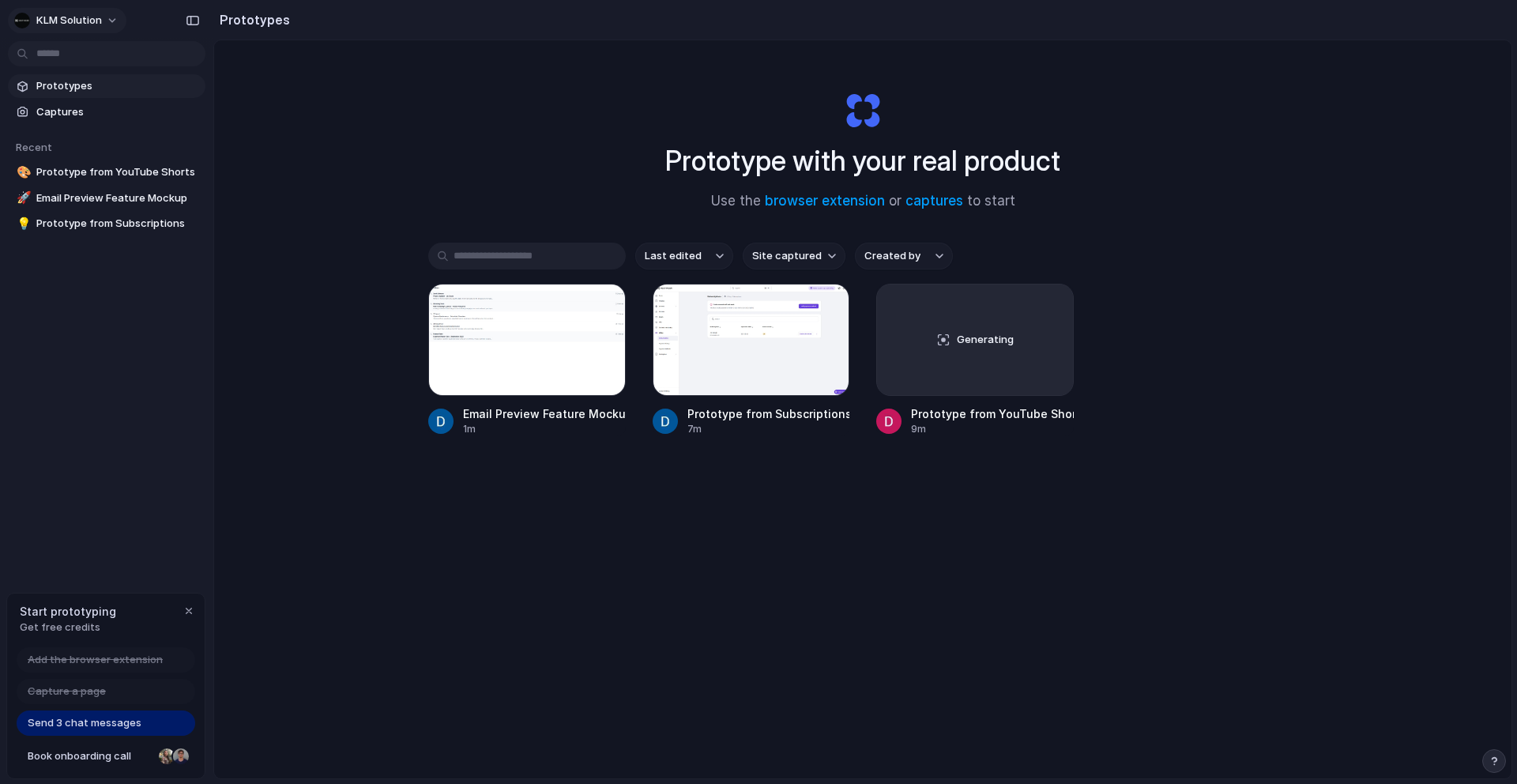
click at [87, 17] on span "KLM Solution" at bounding box center [69, 21] width 65 height 16
click at [182, 183] on span "Neutral dark" at bounding box center [183, 183] width 61 height 16
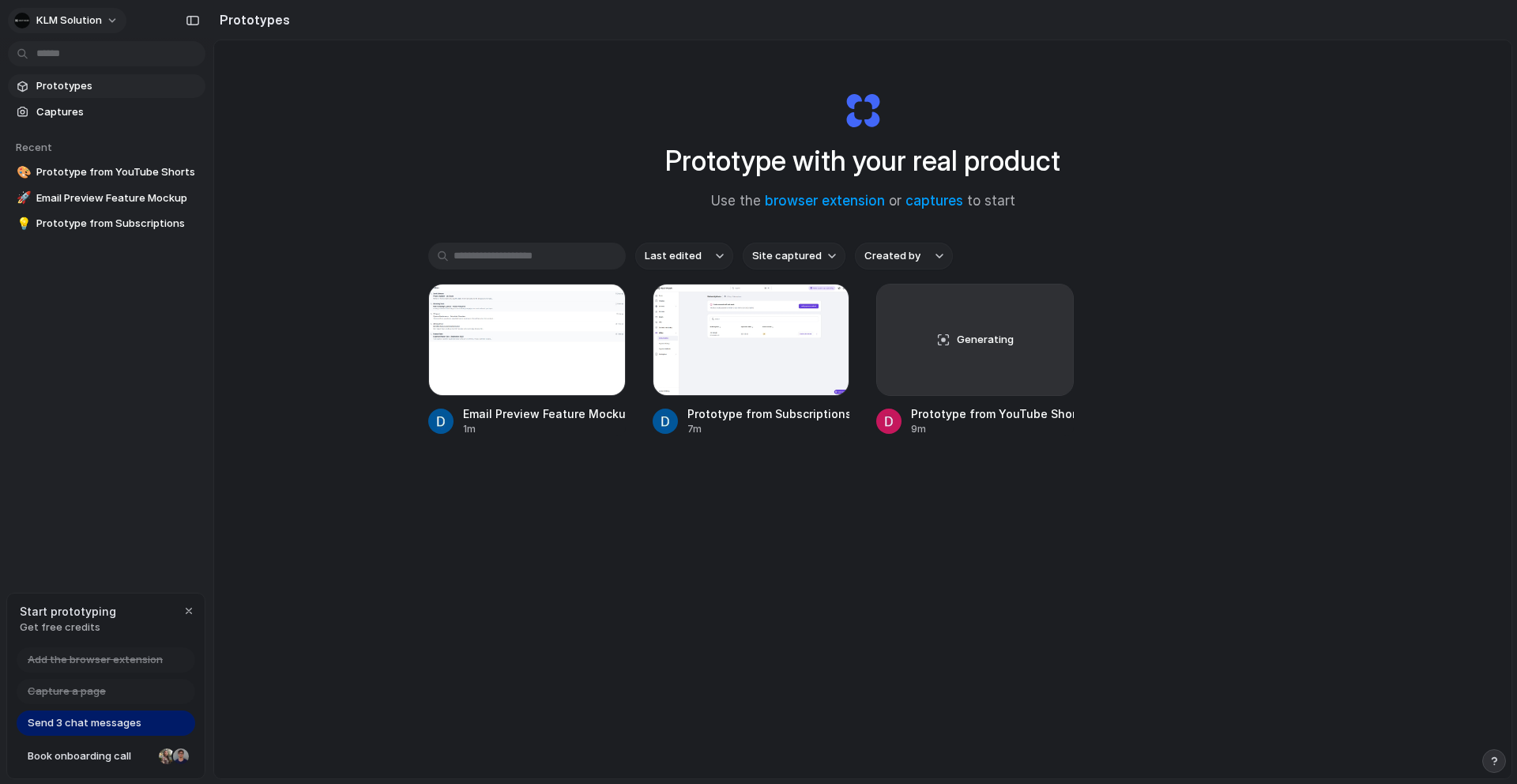
click at [105, 19] on button "KLM Solution" at bounding box center [67, 21] width 118 height 26
click at [184, 200] on li "Forest" at bounding box center [198, 208] width 104 height 26
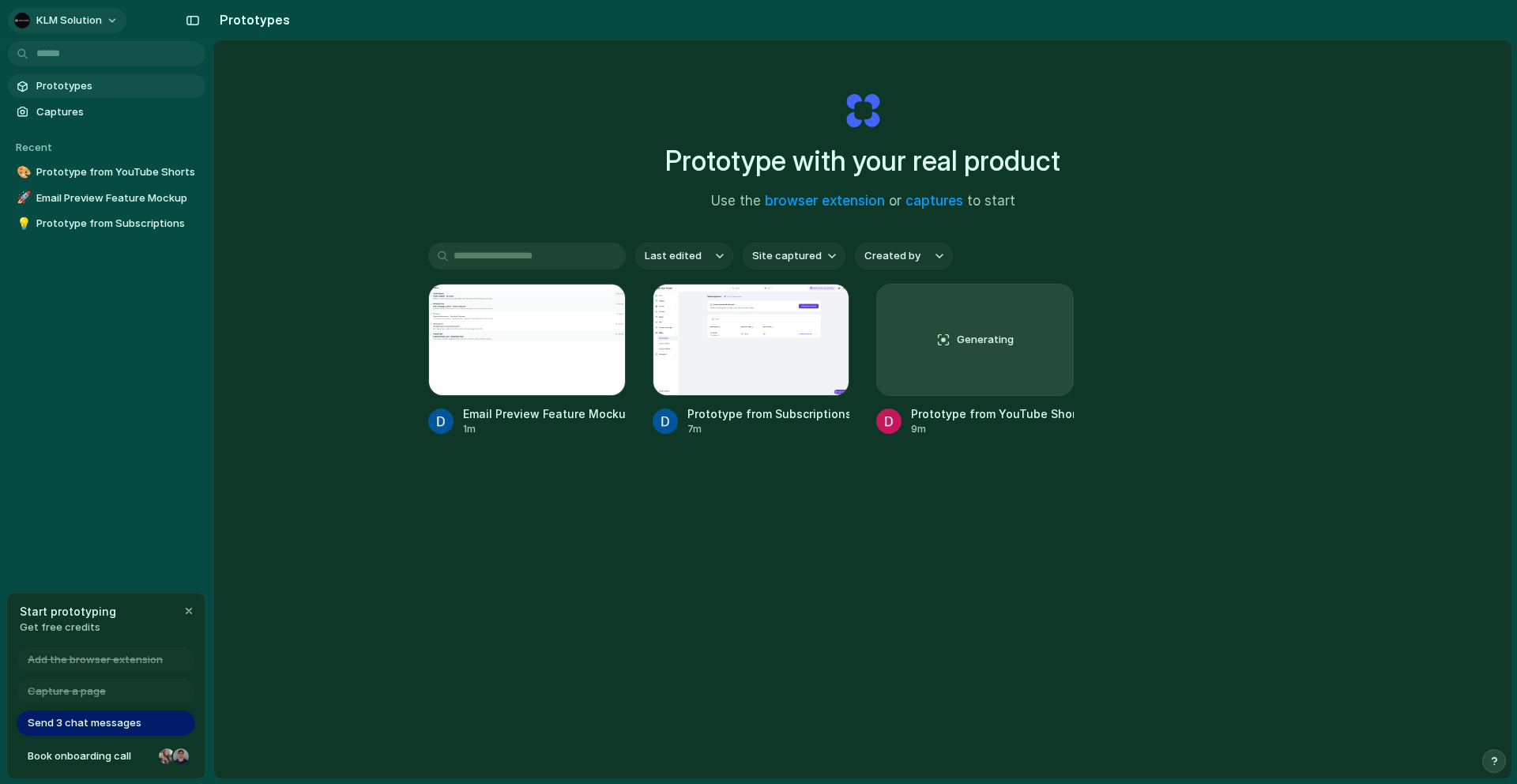
click at [91, 23] on span "KLM Solution" at bounding box center [69, 21] width 65 height 16
click at [95, 53] on li "Settings" at bounding box center [77, 56] width 131 height 26
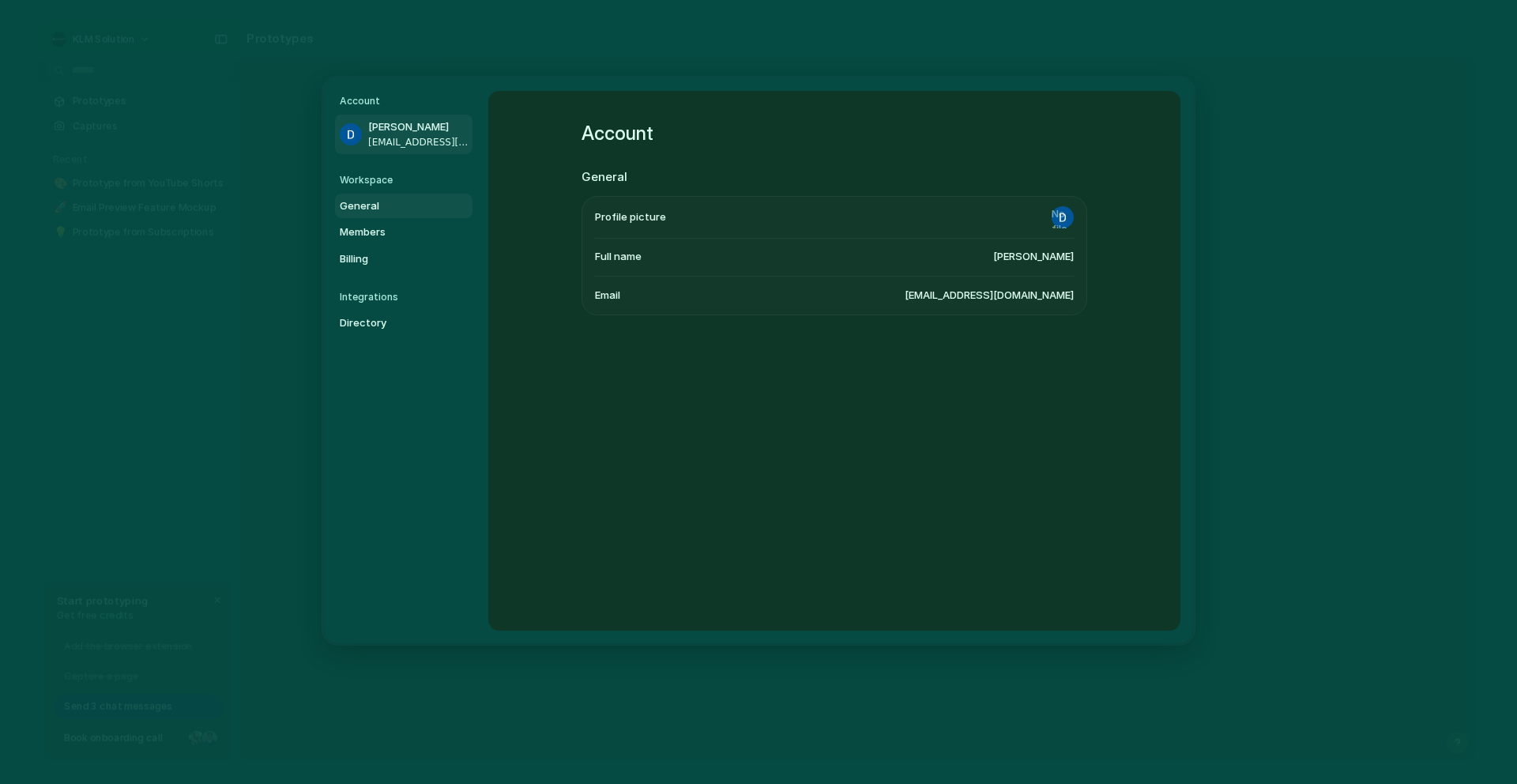
click at [375, 209] on span "General" at bounding box center [390, 205] width 101 height 16
click at [676, 482] on div "Workspace General Name KLM Solution URL klm-solution Data region [GEOGRAPHIC_DA…" at bounding box center [834, 361] width 692 height 540
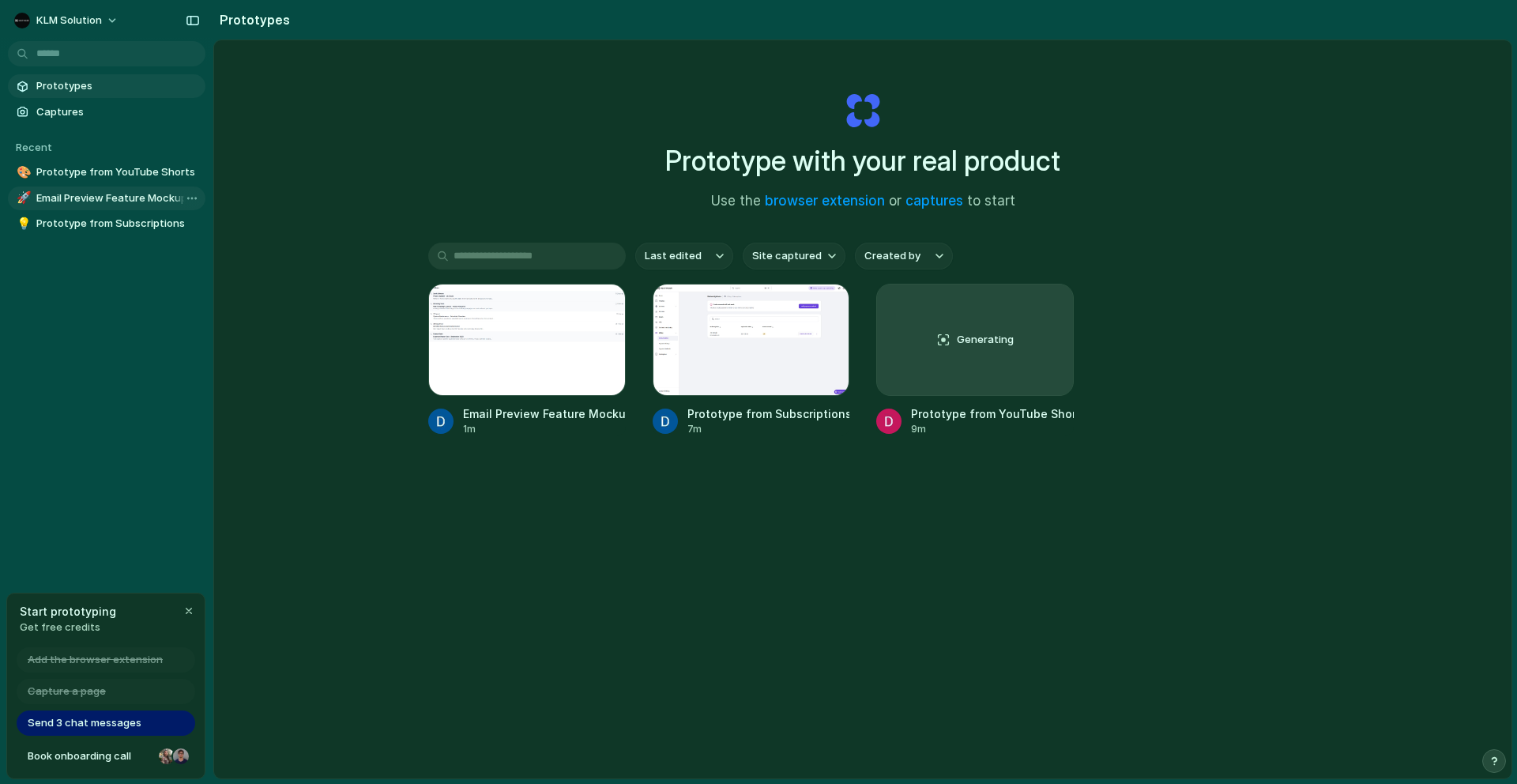
click at [118, 200] on span "Email Preview Feature Mockup" at bounding box center [118, 199] width 163 height 16
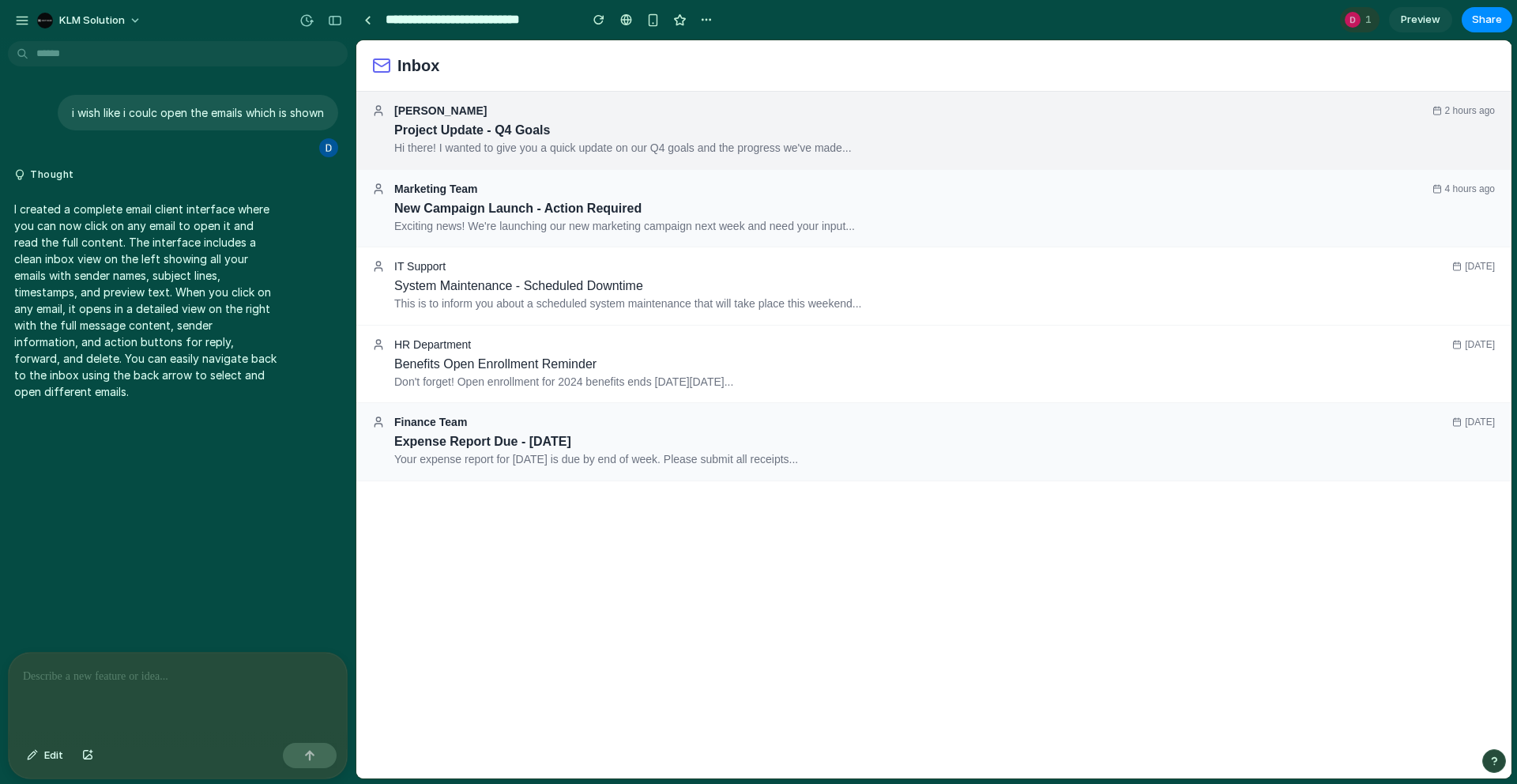
click at [664, 113] on div "[PERSON_NAME] 2 hours ago" at bounding box center [933, 111] width 1123 height 13
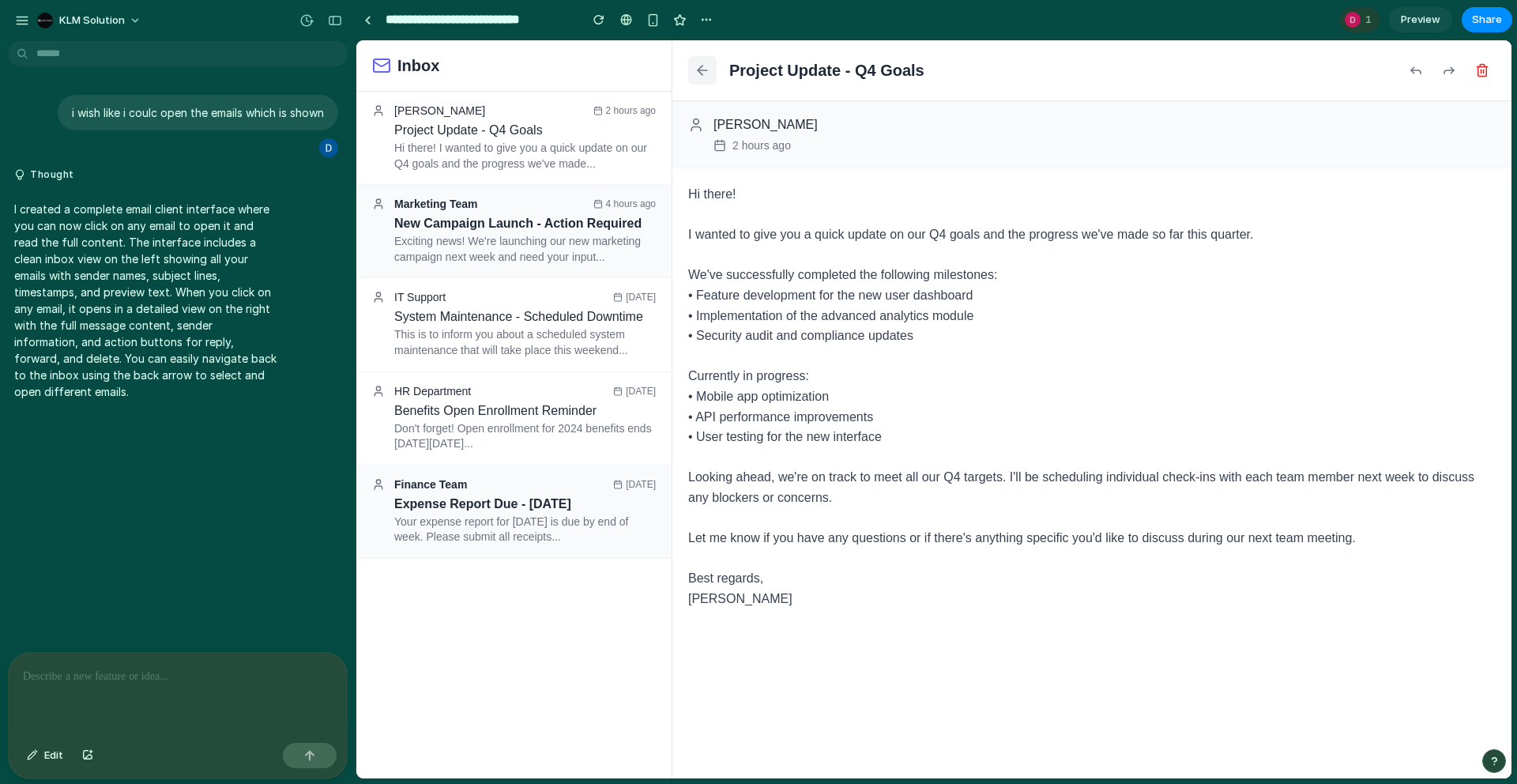
click at [709, 66] on icon at bounding box center [703, 70] width 16 height 16
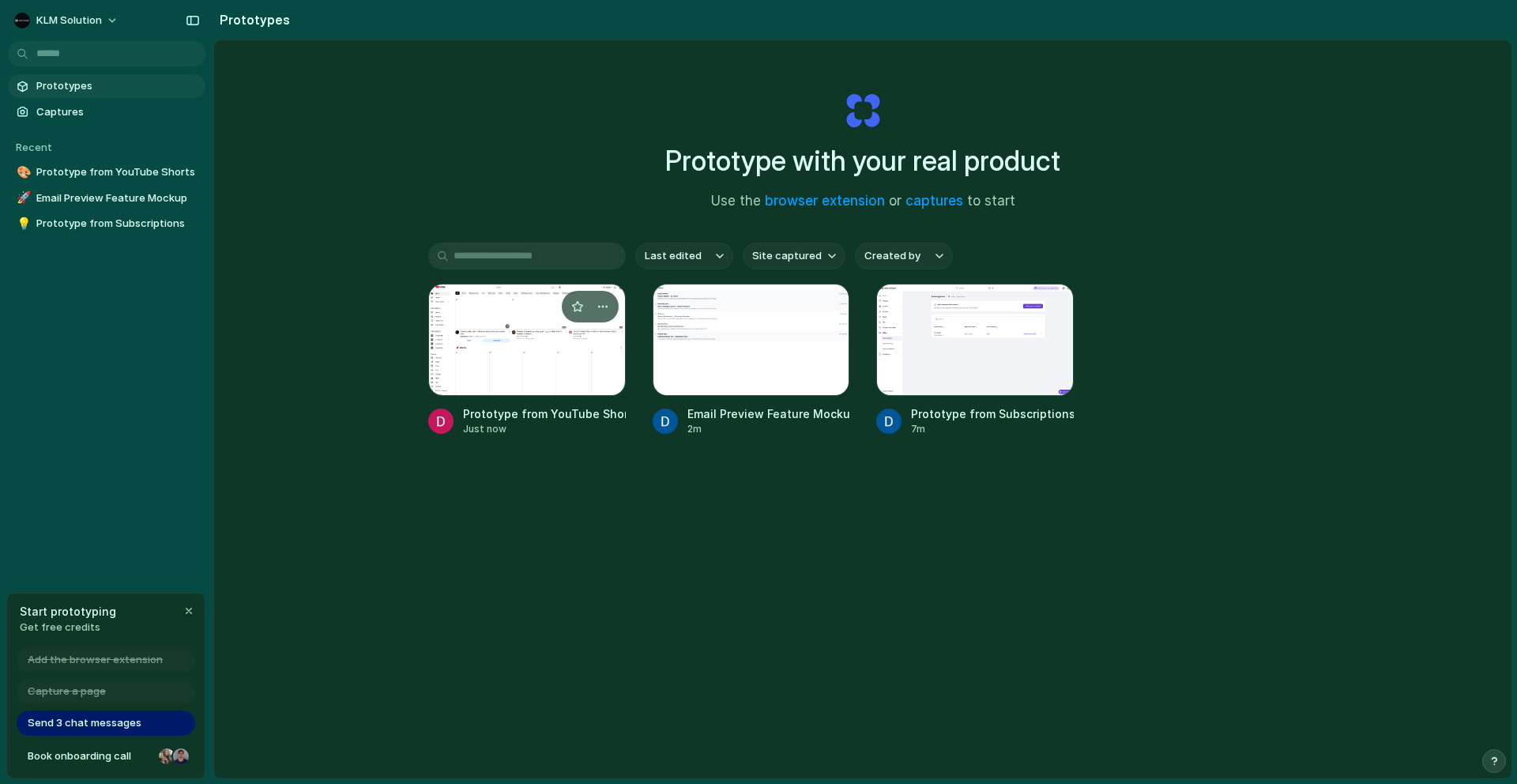
click at [509, 374] on div at bounding box center [526, 339] width 197 height 113
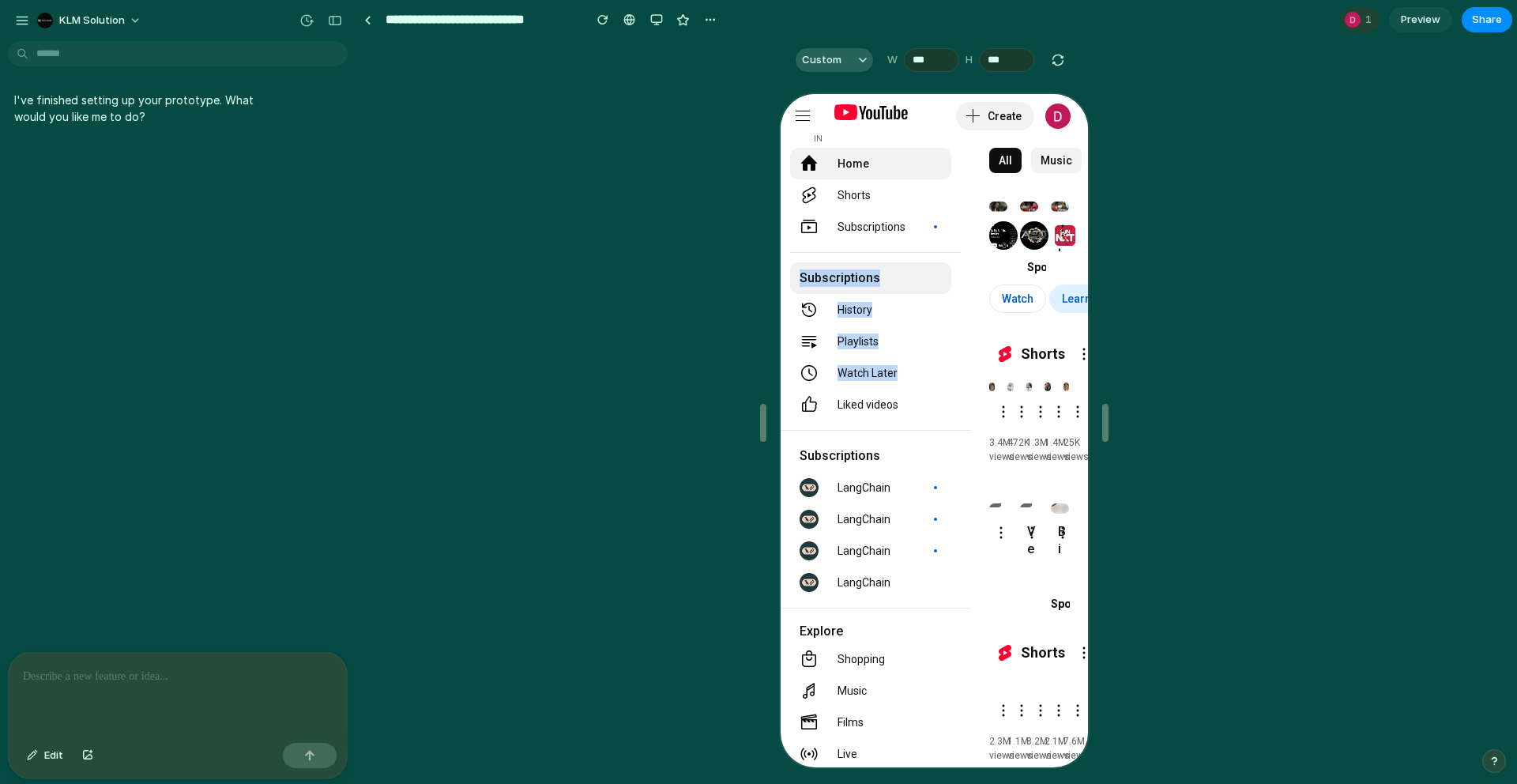
click at [941, 264] on ytd-guide-collapsible-section-entry-renderer "Subscriptions History Playlists Watch Later Liked videos" at bounding box center [873, 335] width 171 height 168
click at [814, 113] on yt-icon-button at bounding box center [801, 115] width 32 height 32
